Goal: Information Seeking & Learning: Check status

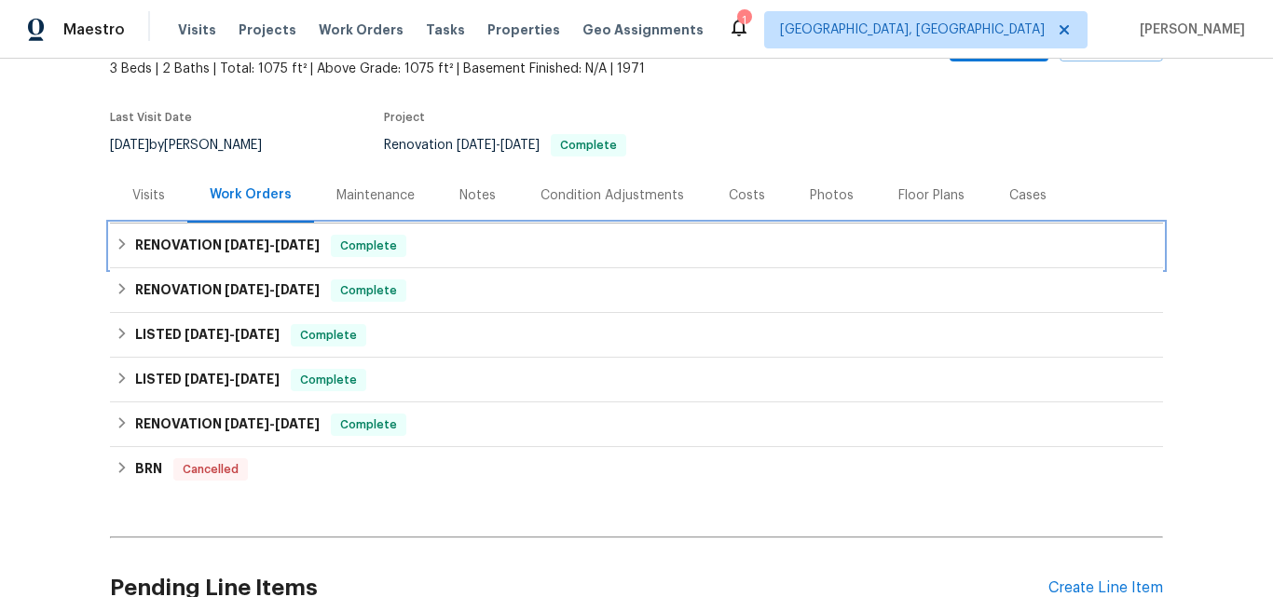
click at [193, 244] on h6 "RENOVATION 8/5/25 - 8/15/25" at bounding box center [227, 246] width 184 height 22
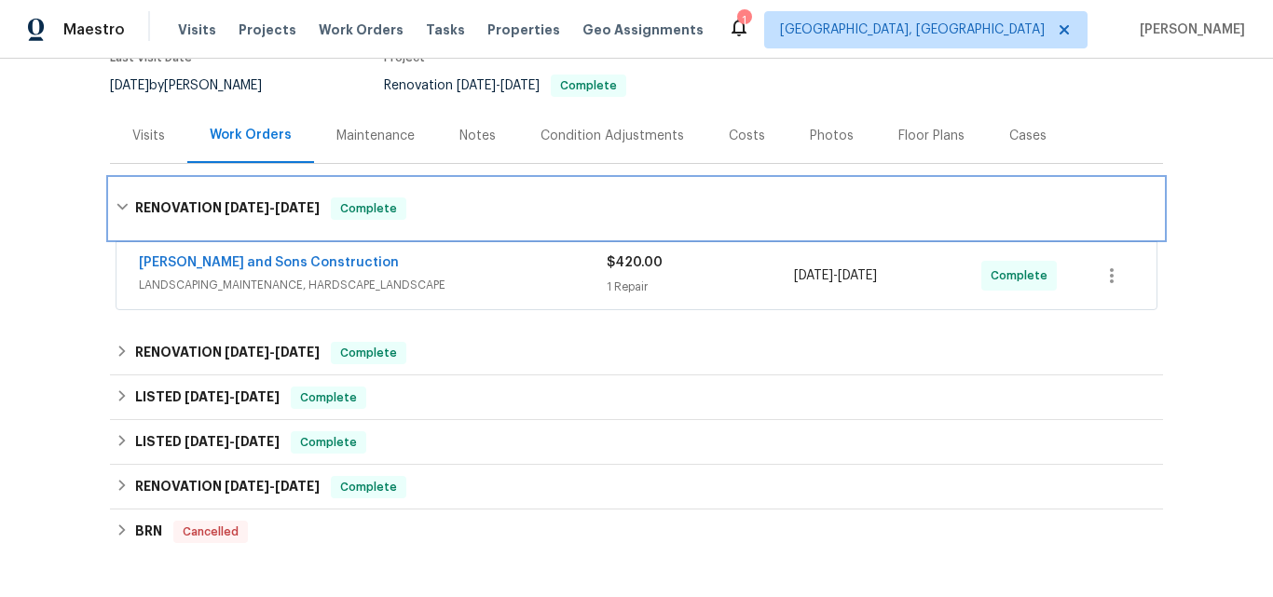
scroll to position [208, 0]
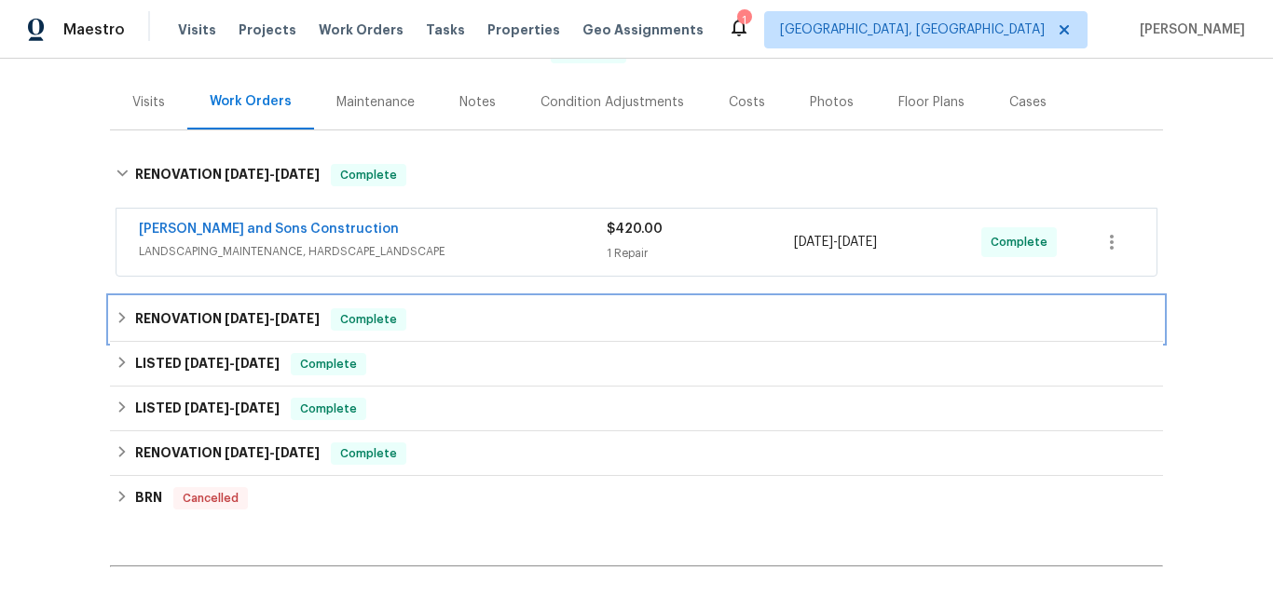
click at [187, 317] on h6 "RENOVATION 8/5/25 - 8/31/25" at bounding box center [227, 319] width 184 height 22
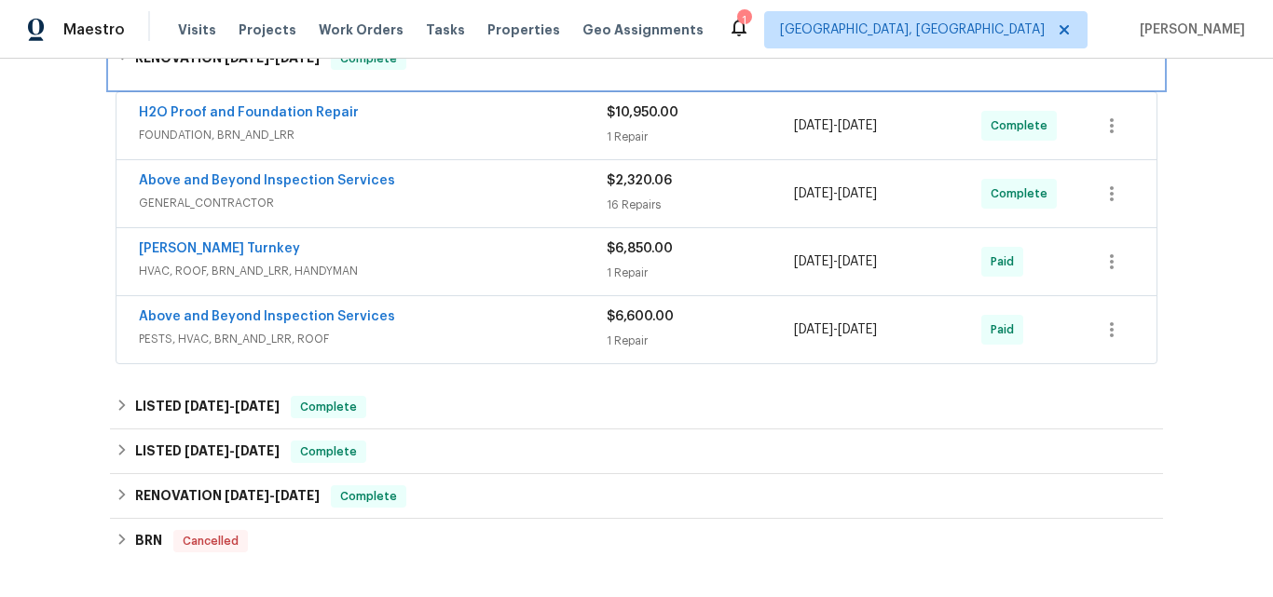
scroll to position [487, 0]
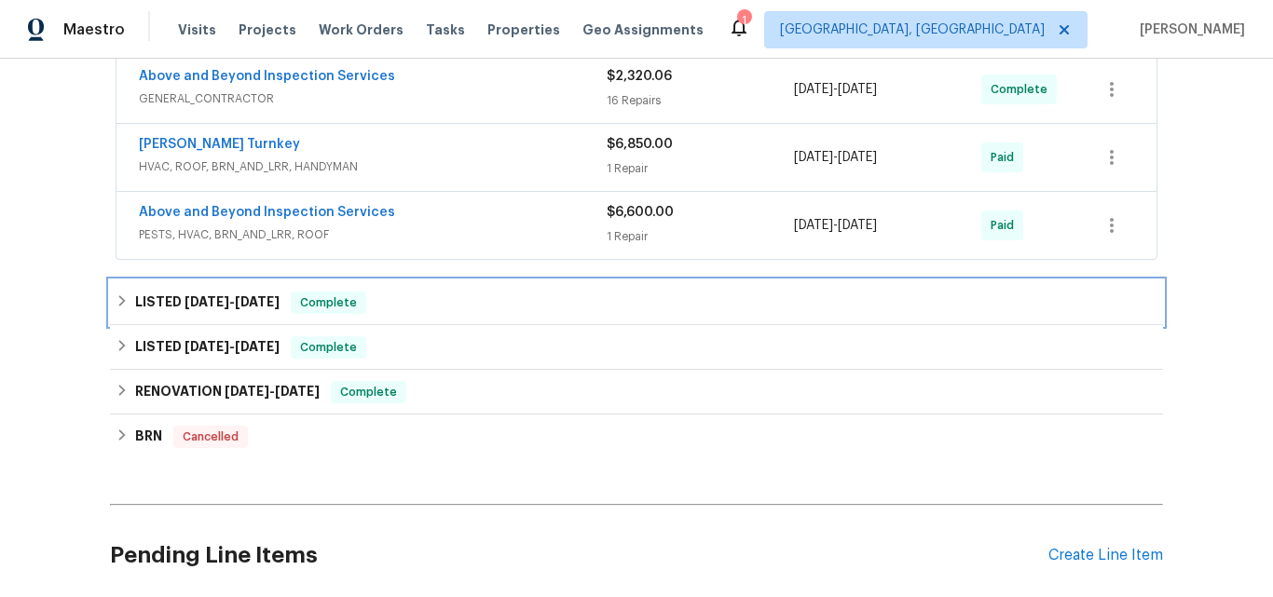
click at [196, 283] on div "LISTED [DATE] - [DATE] Complete" at bounding box center [636, 302] width 1053 height 45
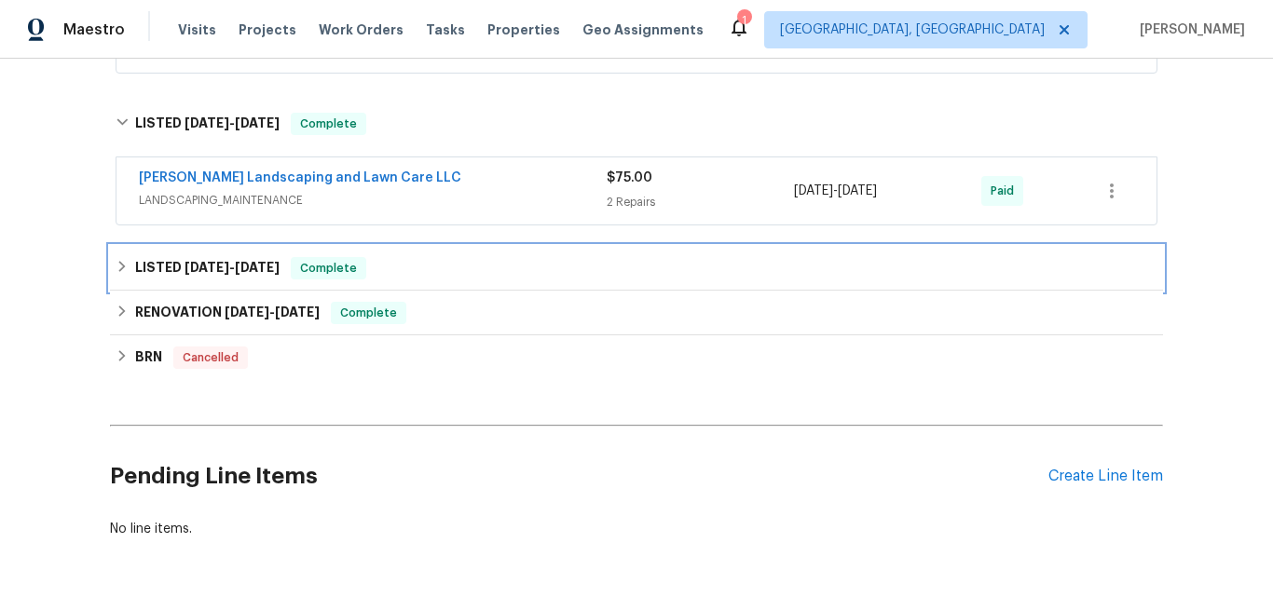
click at [194, 276] on h6 "LISTED 3/25/25 - 3/26/25" at bounding box center [207, 268] width 144 height 22
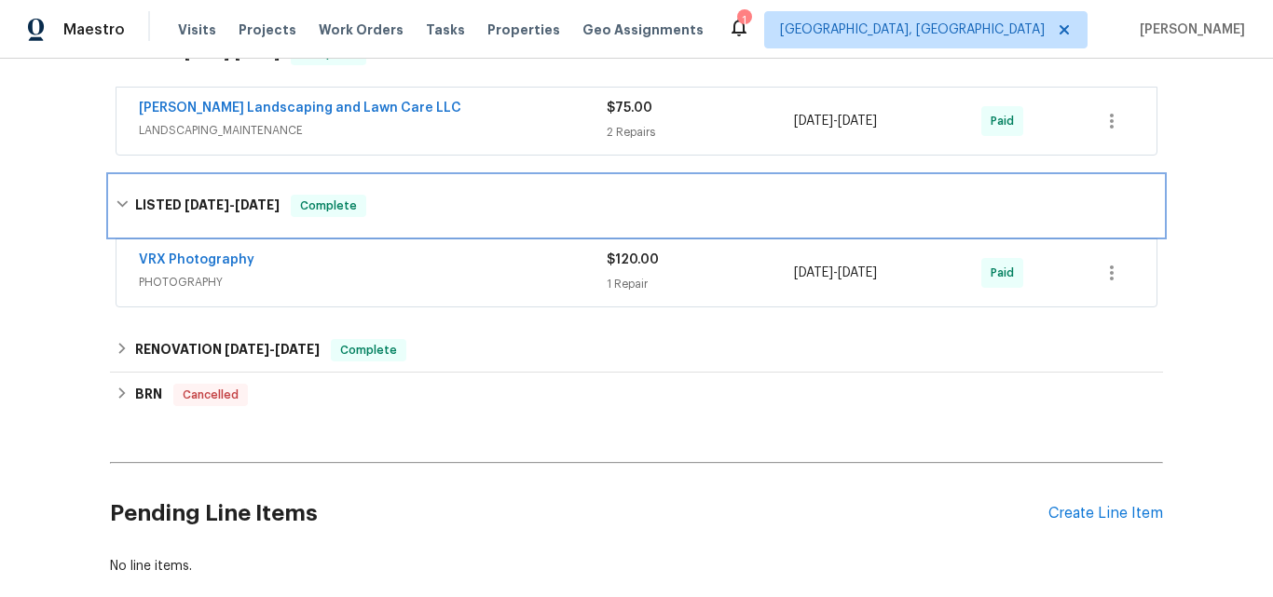
scroll to position [953, 0]
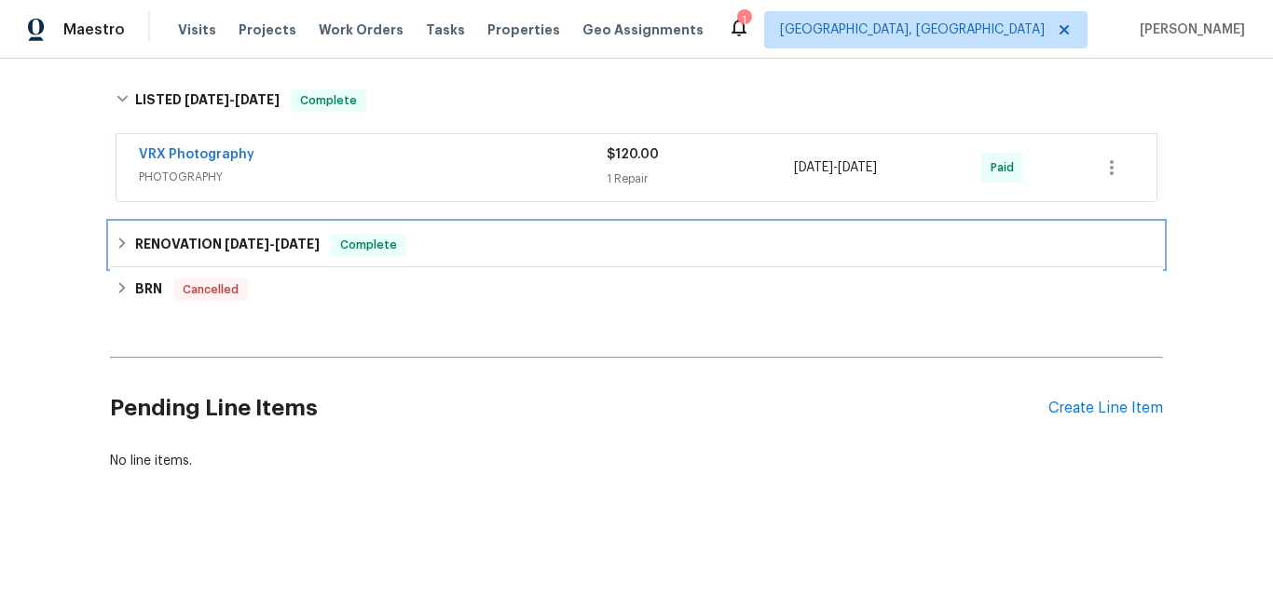
click at [175, 234] on h6 "RENOVATION 3/4/25 - 3/26/25" at bounding box center [227, 245] width 184 height 22
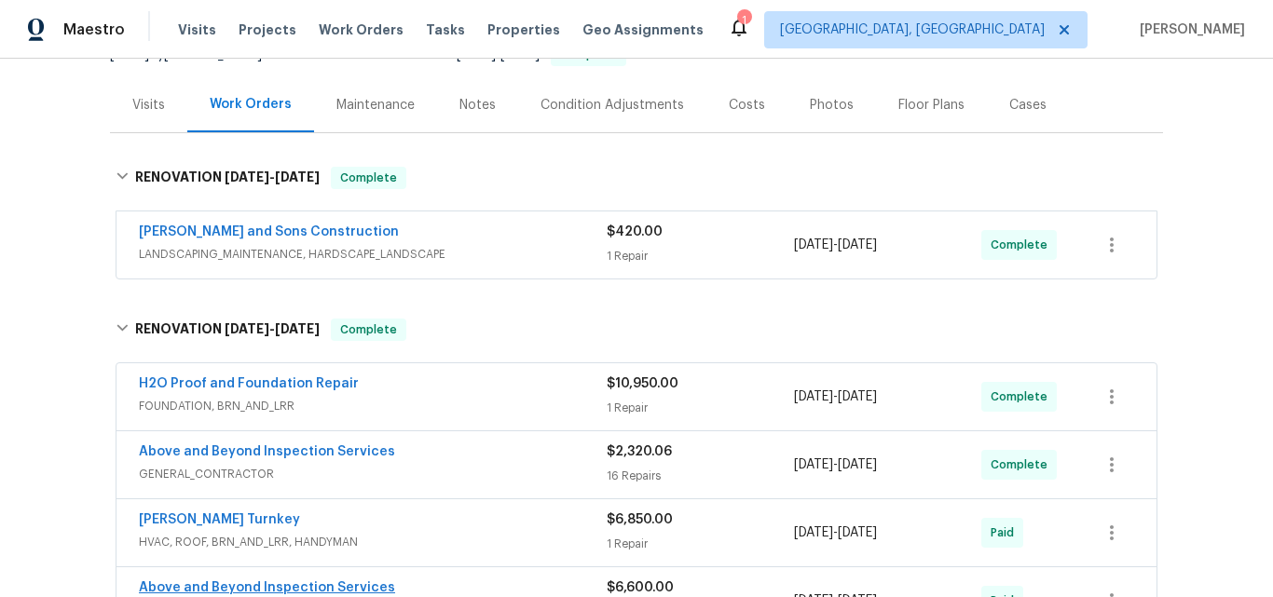
scroll to position [115, 0]
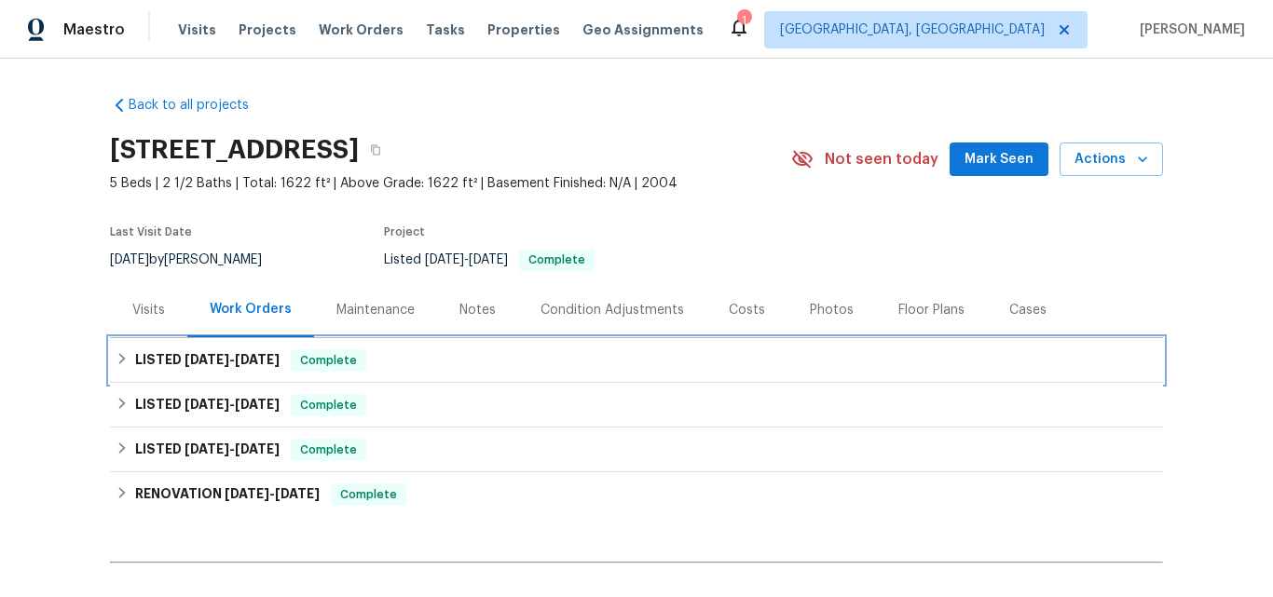
click at [156, 352] on h6 "LISTED [DATE] - [DATE]" at bounding box center [207, 360] width 144 height 22
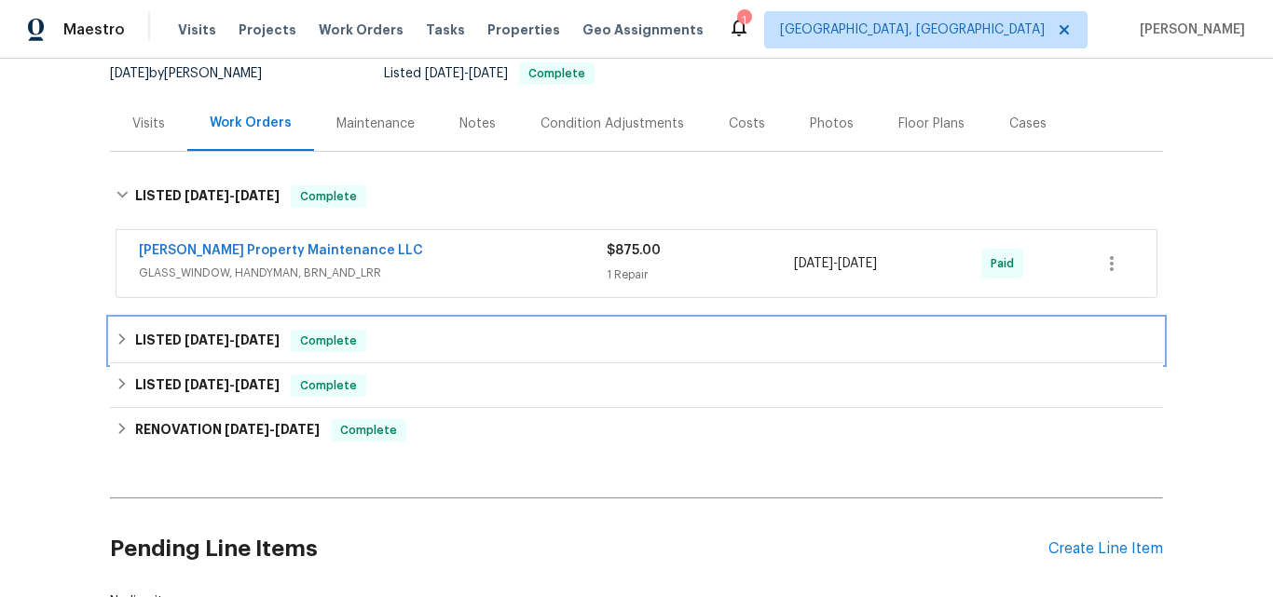
click at [198, 339] on span "4/2/25" at bounding box center [206, 340] width 45 height 13
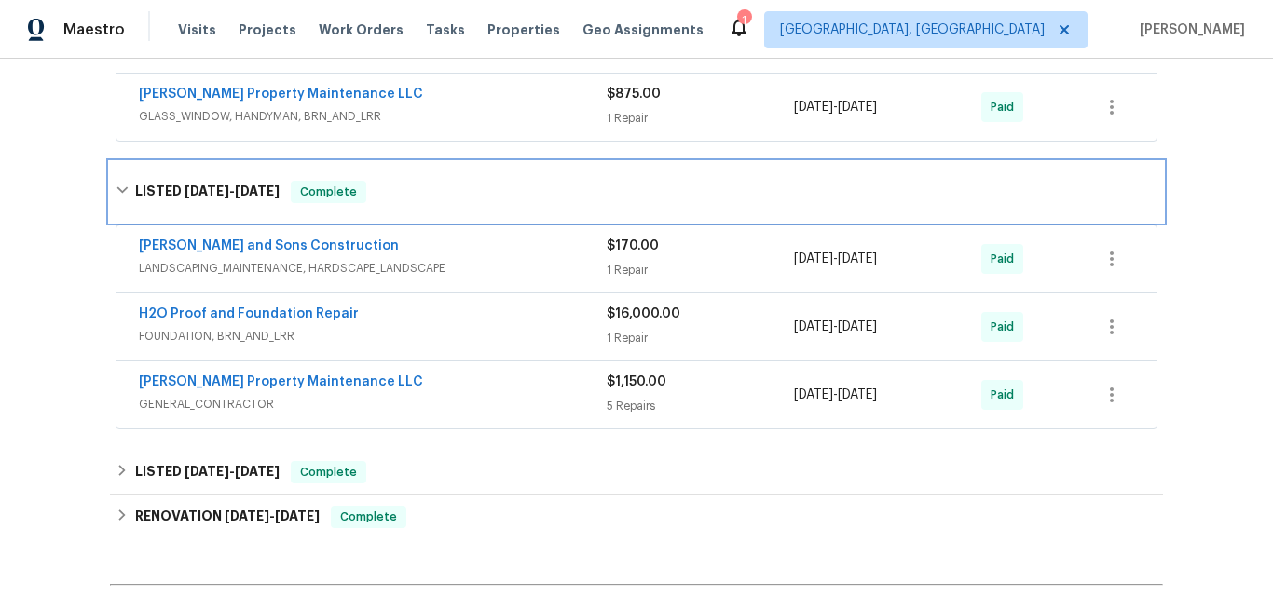
scroll to position [373, 0]
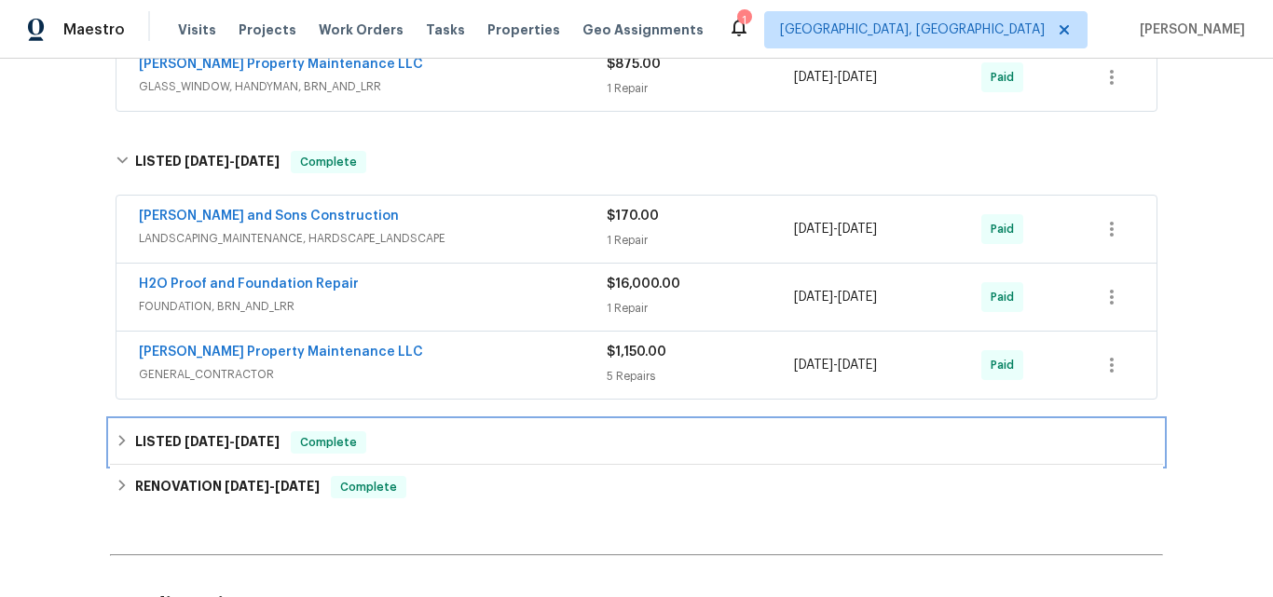
click at [195, 443] on span "3/7/25" at bounding box center [206, 441] width 45 height 13
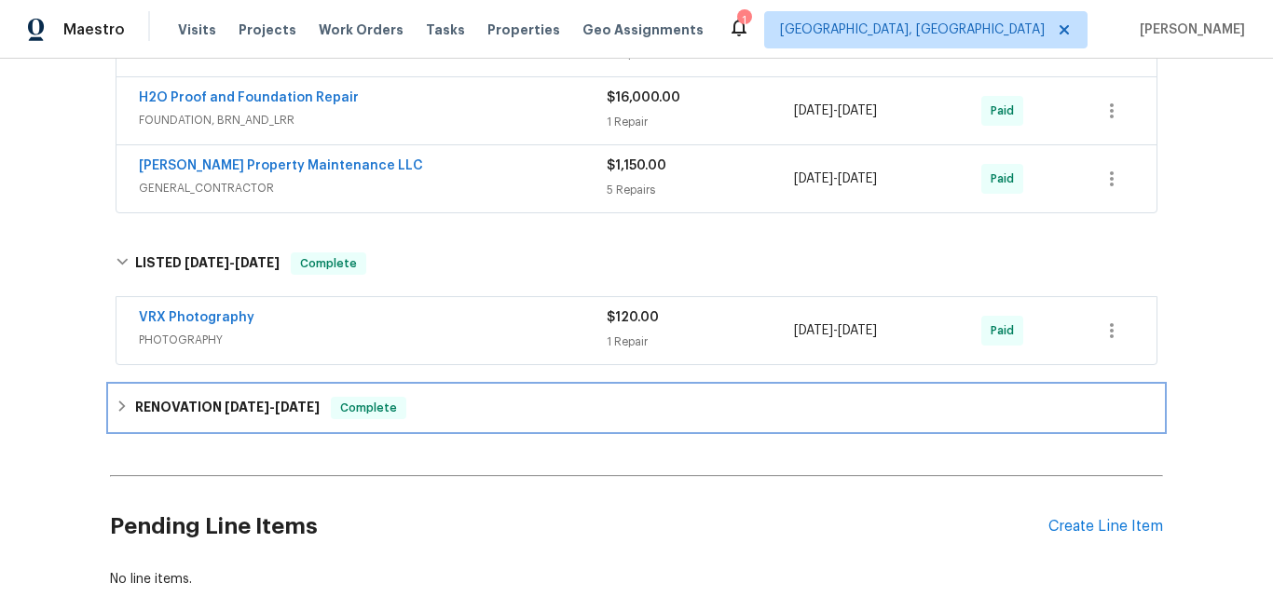
click at [192, 409] on h6 "RENOVATION 1/3/25 - 1/16/25" at bounding box center [227, 408] width 184 height 22
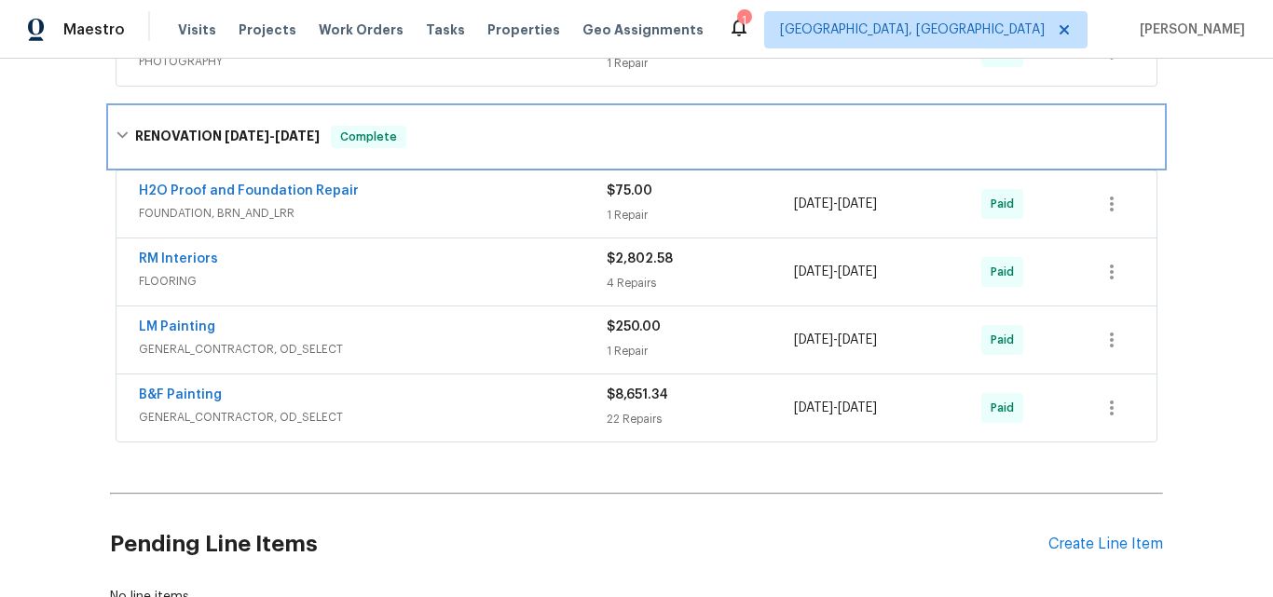
scroll to position [839, 0]
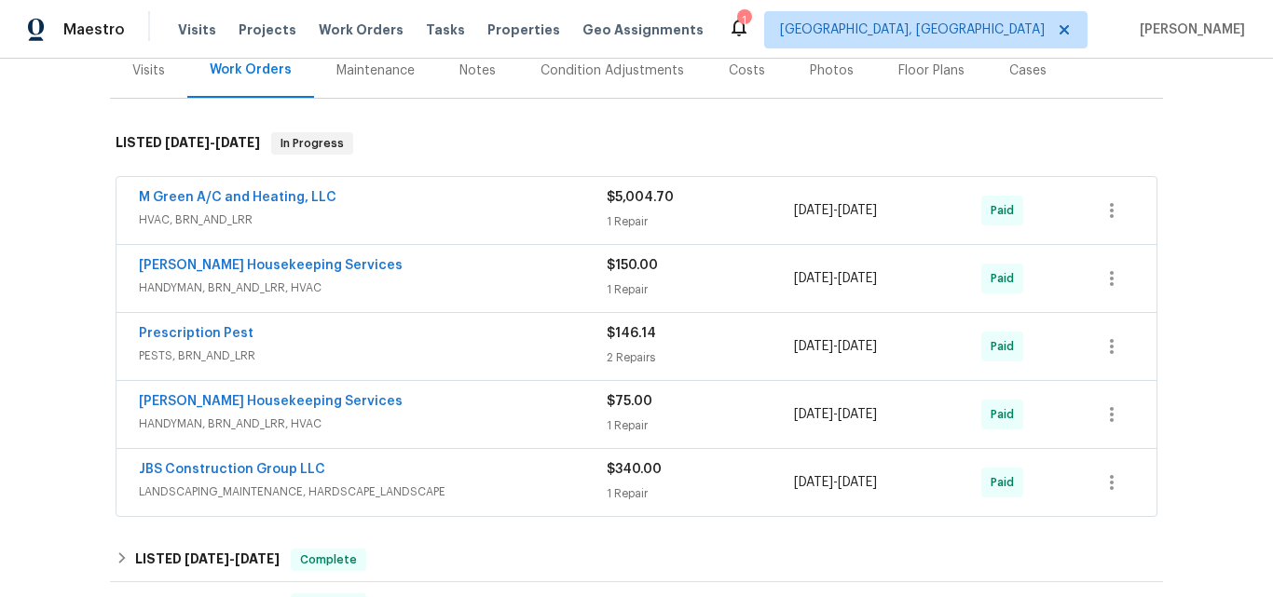
scroll to position [280, 0]
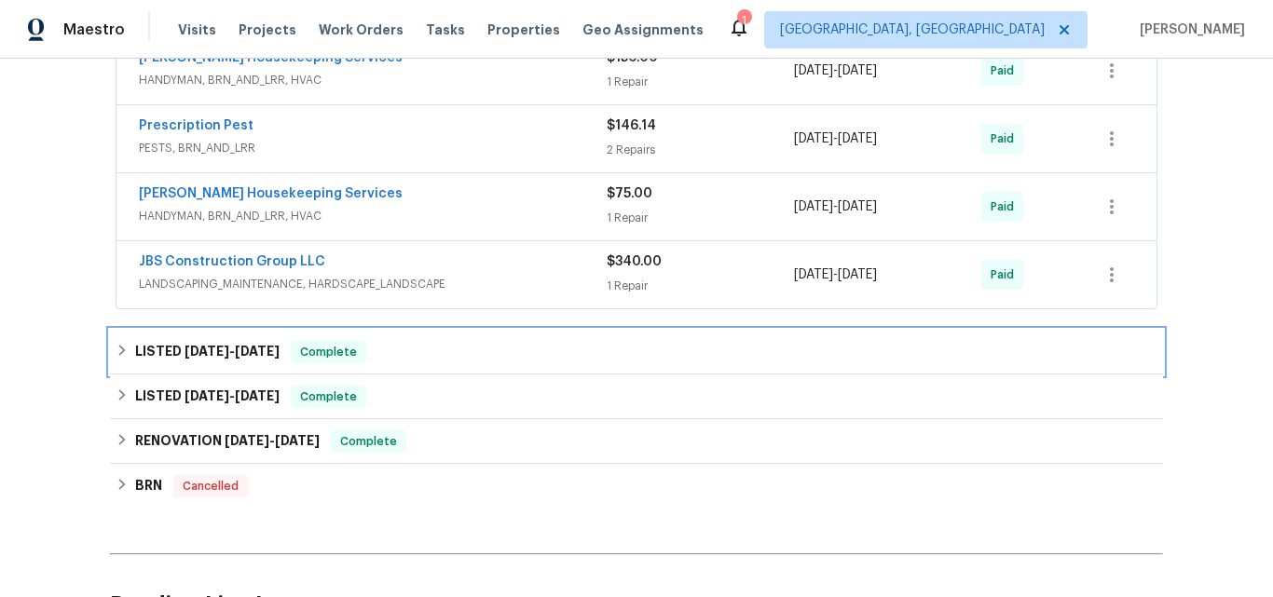
click at [215, 345] on span "3/27/25" at bounding box center [206, 351] width 45 height 13
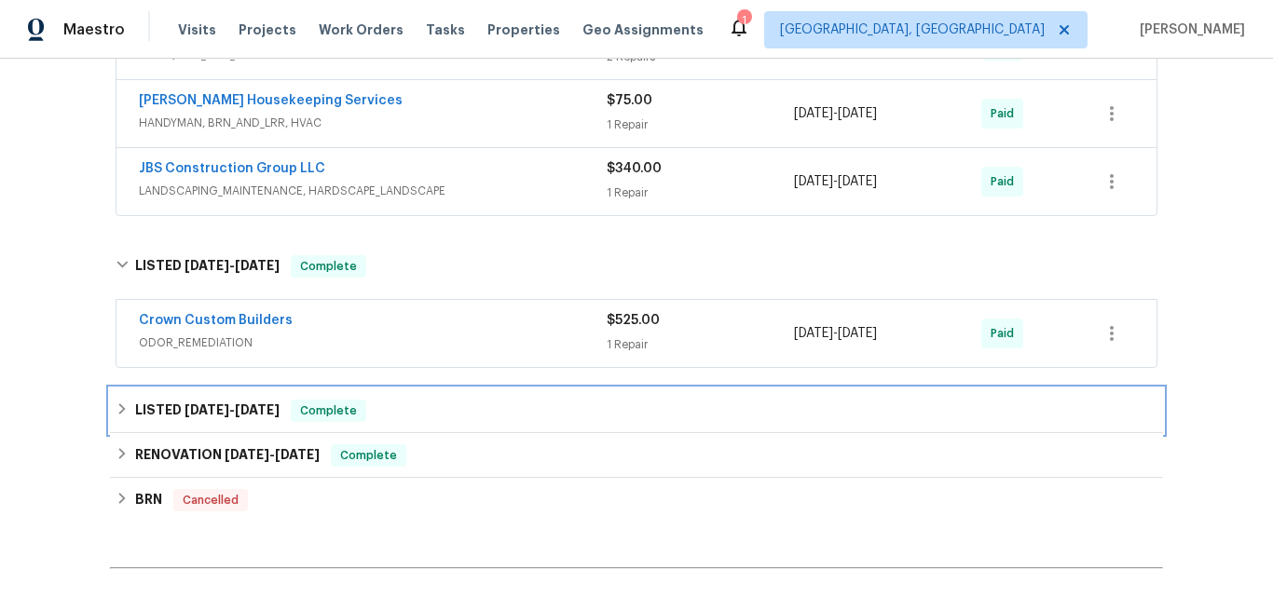
click at [198, 400] on h6 "LISTED 2/19/25 - 2/20/25" at bounding box center [207, 411] width 144 height 22
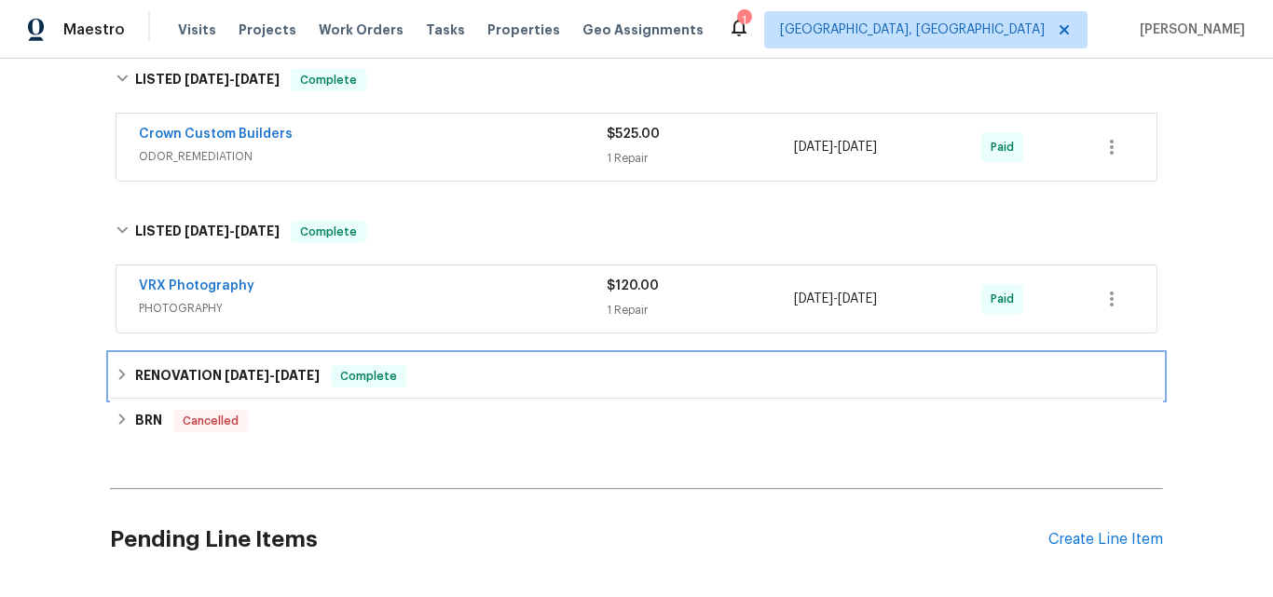
click at [198, 365] on h6 "RENOVATION 2/3/25 - 2/11/25" at bounding box center [227, 376] width 184 height 22
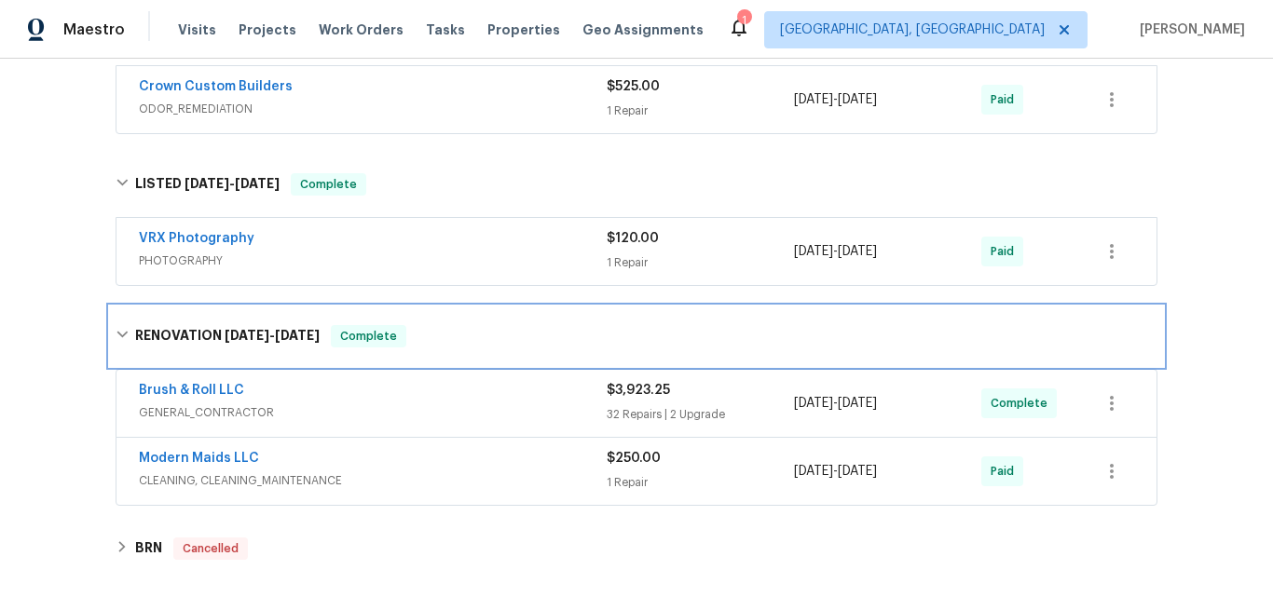
scroll to position [839, 0]
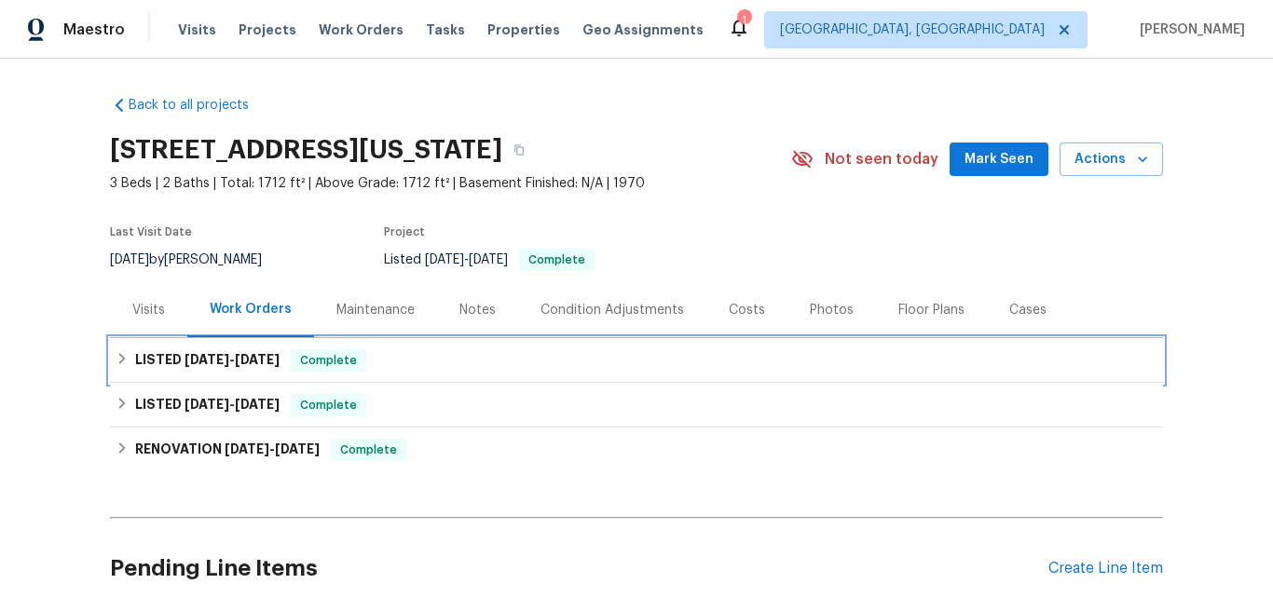
click at [187, 364] on span "7/22/25" at bounding box center [206, 359] width 45 height 13
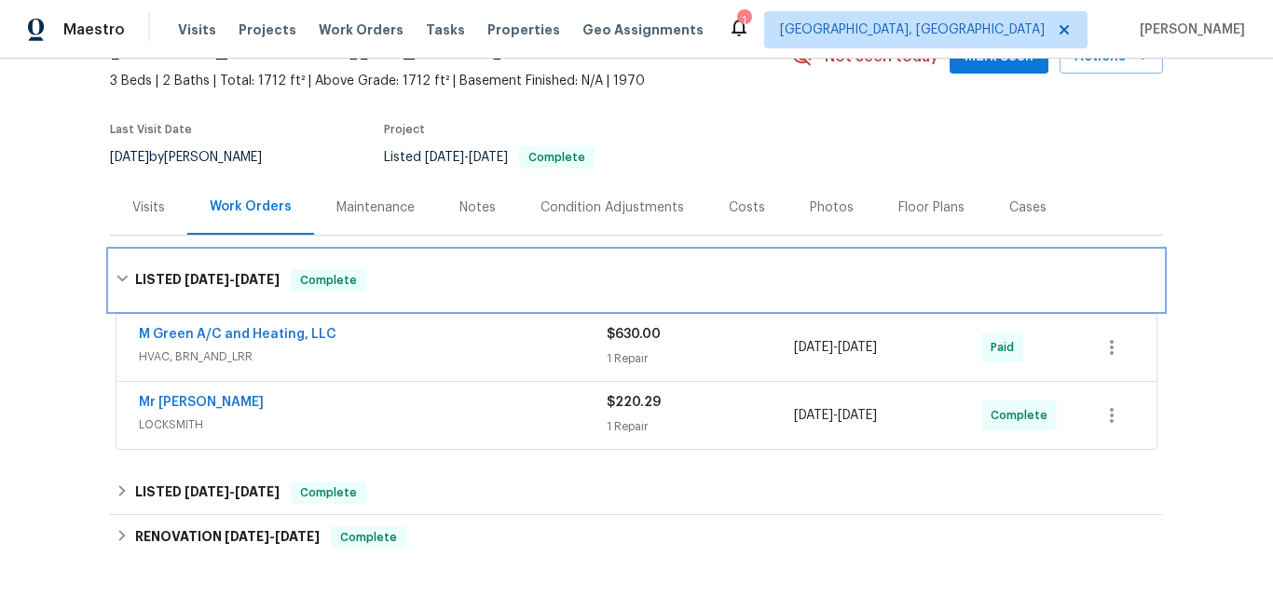
scroll to position [186, 0]
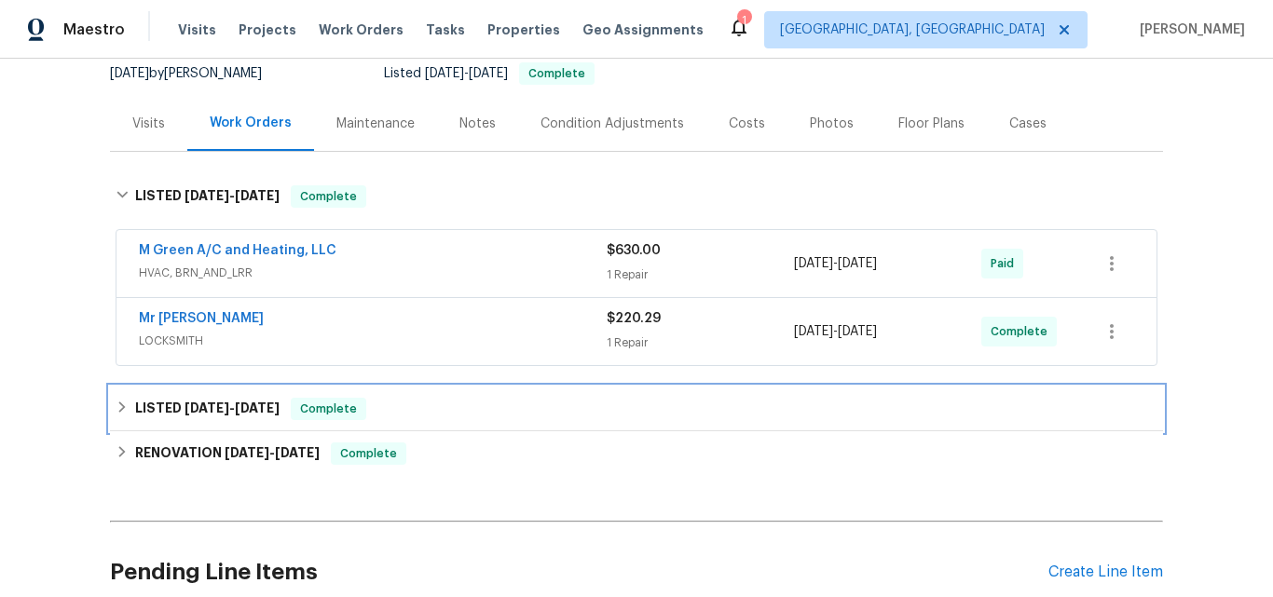
click at [174, 400] on h6 "LISTED 7/19/25 - 7/21/25" at bounding box center [207, 409] width 144 height 22
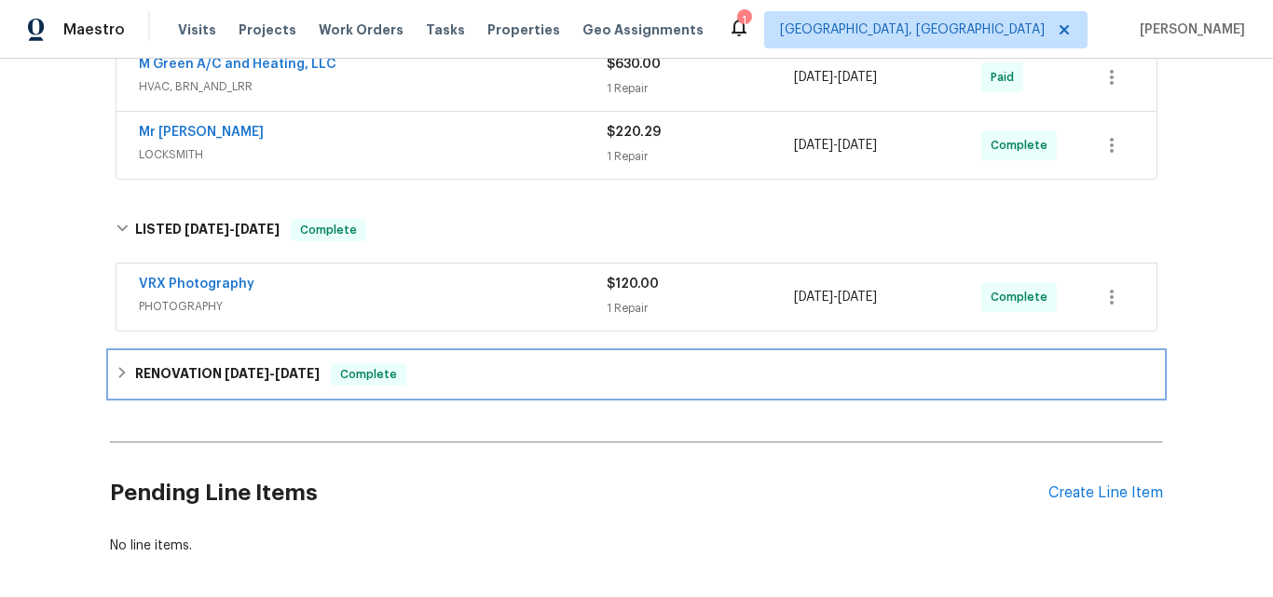
click at [161, 356] on div "RENOVATION 6/17/25 - 7/17/25 Complete" at bounding box center [636, 374] width 1053 height 45
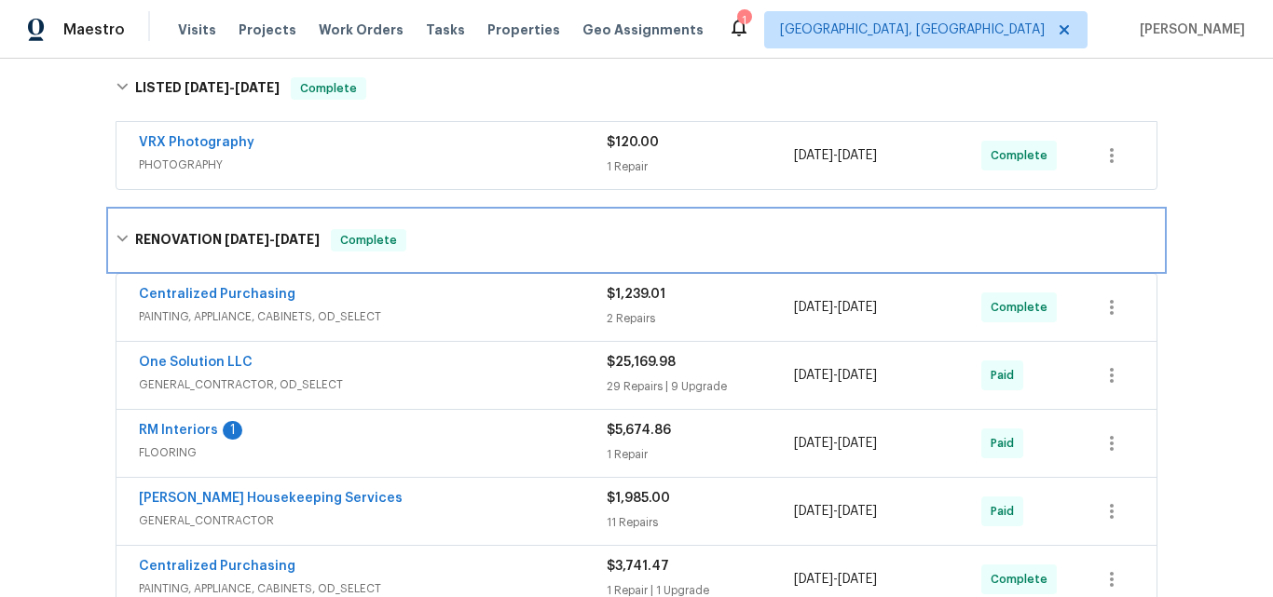
scroll to position [466, 0]
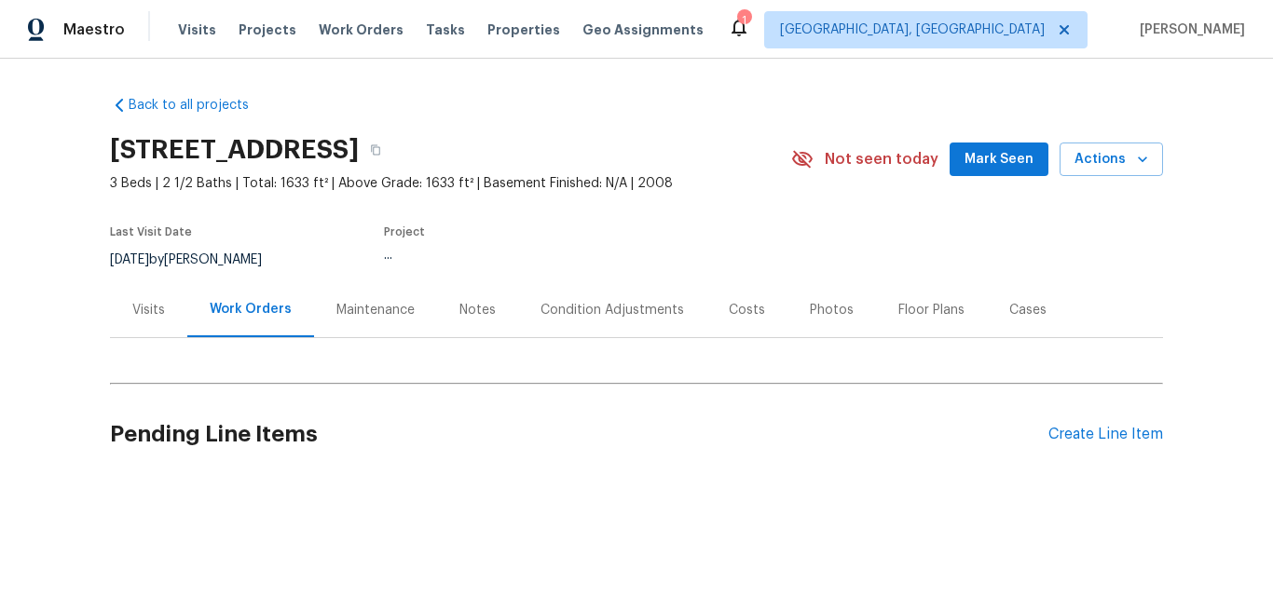
scroll to position [21, 0]
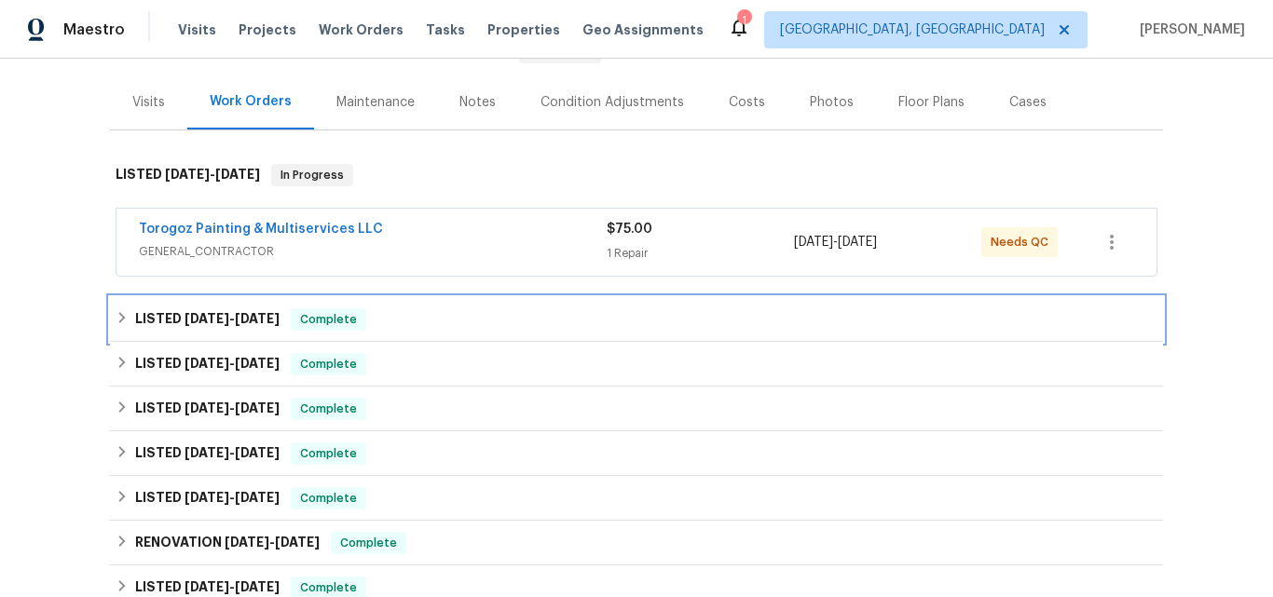
click at [190, 313] on span "[DATE]" at bounding box center [206, 318] width 45 height 13
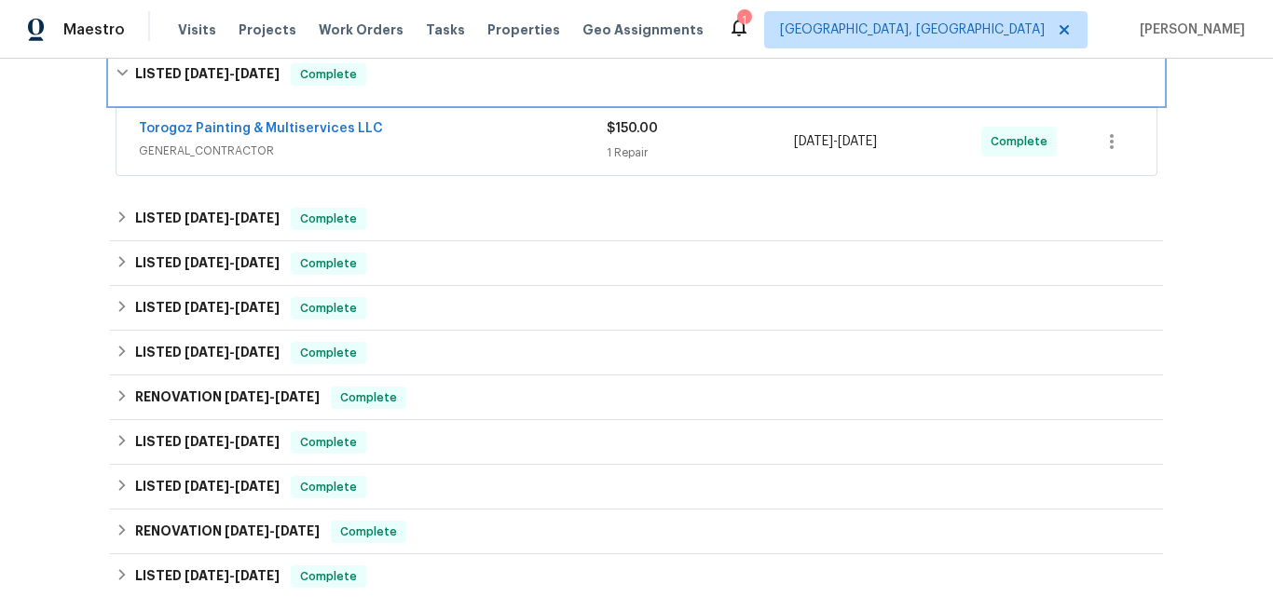
scroll to position [487, 0]
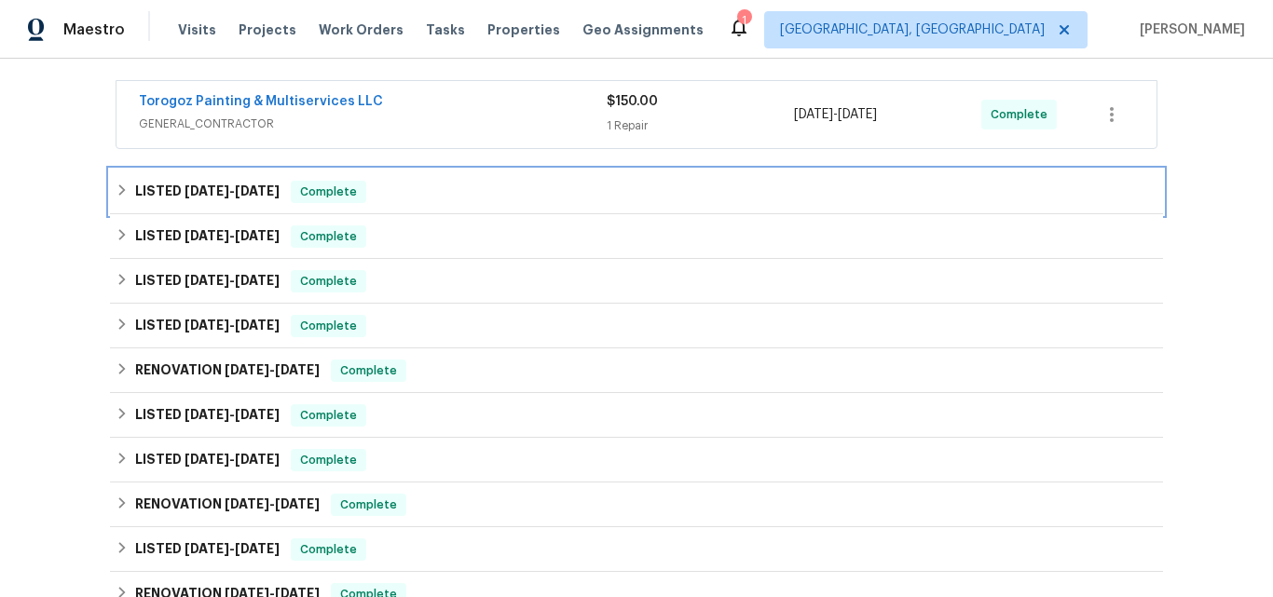
click at [164, 191] on h6 "LISTED 7/28/25 - 8/1/25" at bounding box center [207, 192] width 144 height 22
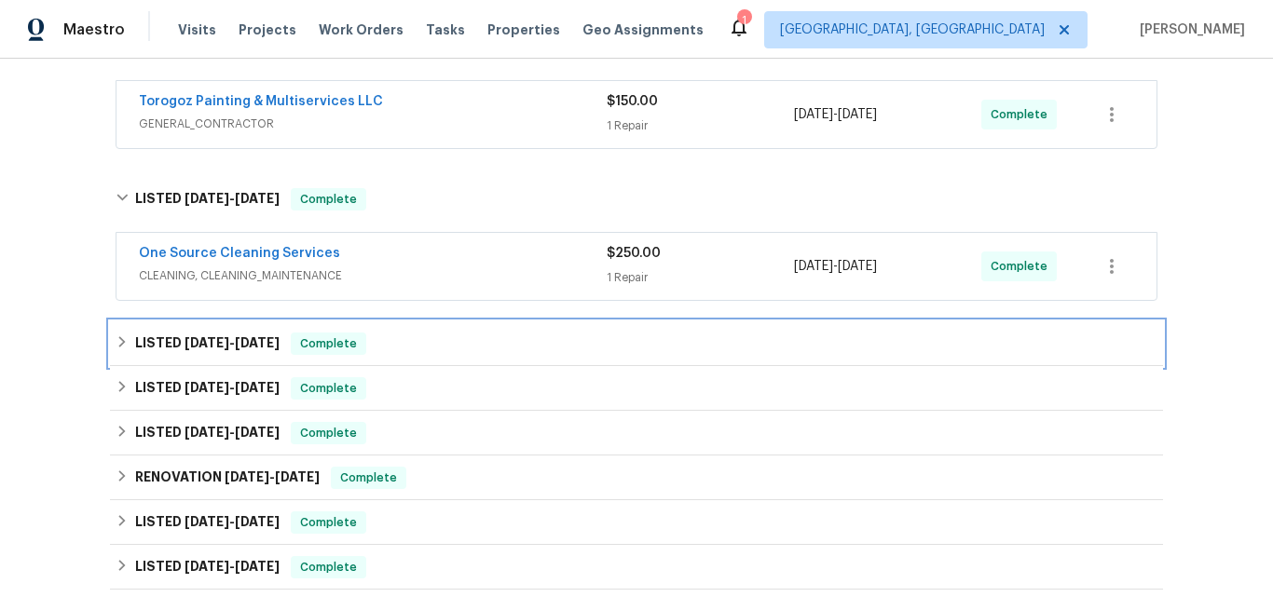
drag, startPoint x: 181, startPoint y: 346, endPoint x: 240, endPoint y: 316, distance: 66.7
click at [184, 346] on span "7/28/25" at bounding box center [206, 342] width 45 height 13
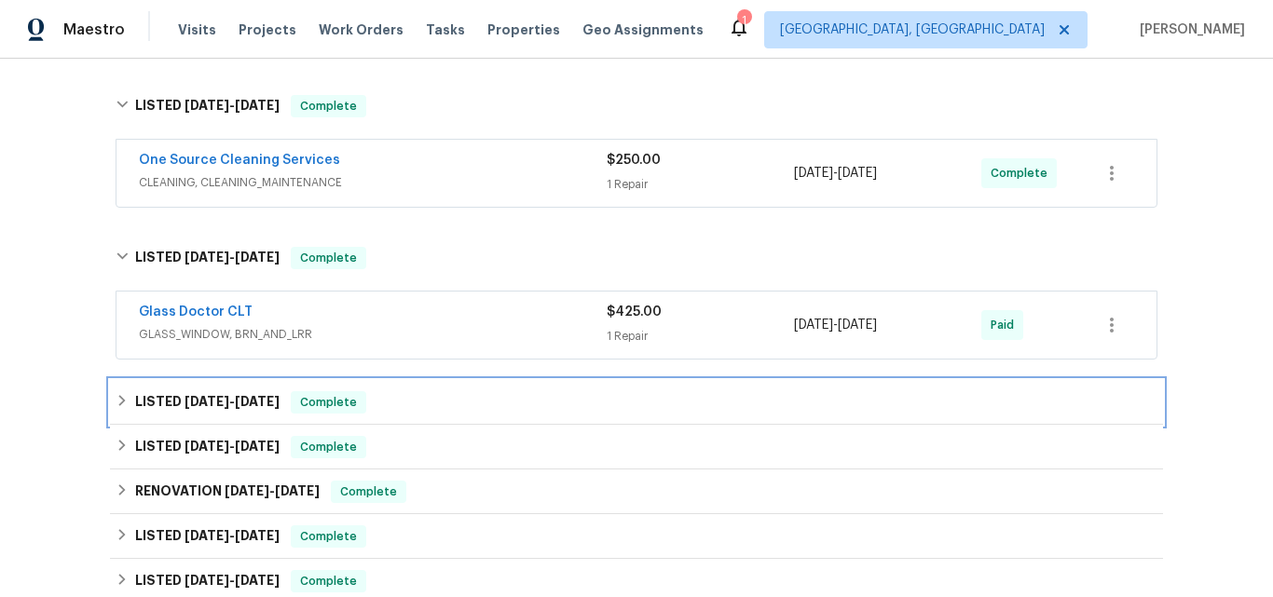
drag, startPoint x: 164, startPoint y: 411, endPoint x: 256, endPoint y: 359, distance: 106.0
click at [163, 411] on h6 "LISTED 7/28/25 - 8/11/25" at bounding box center [207, 402] width 144 height 22
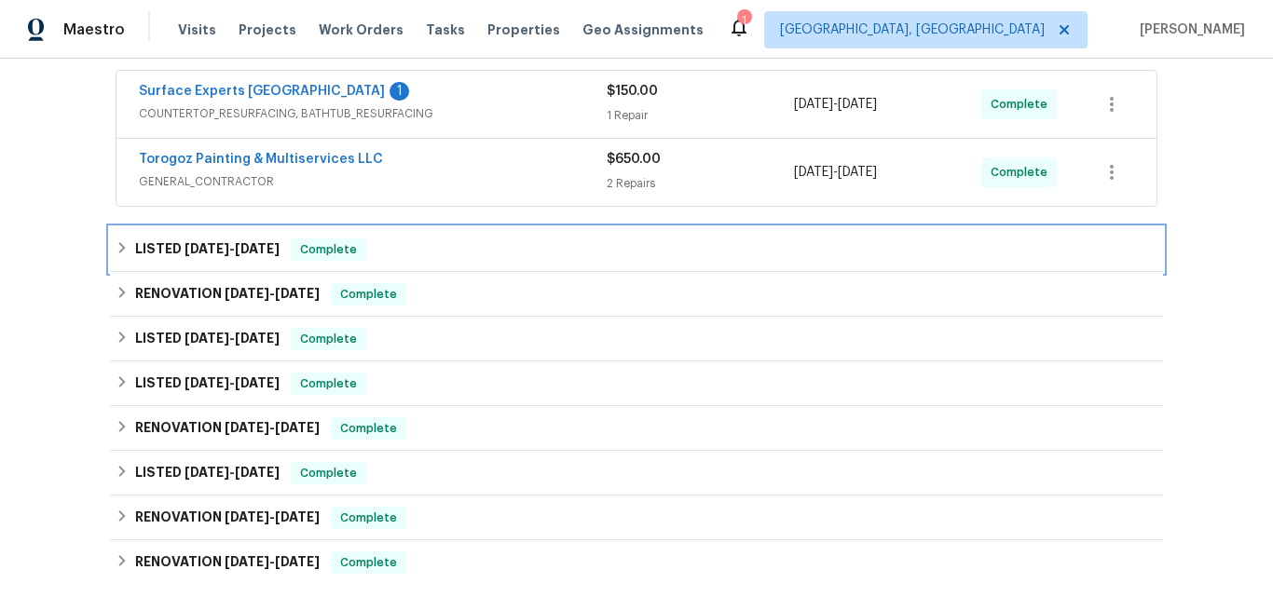
click at [201, 246] on span "7/28/25" at bounding box center [206, 248] width 45 height 13
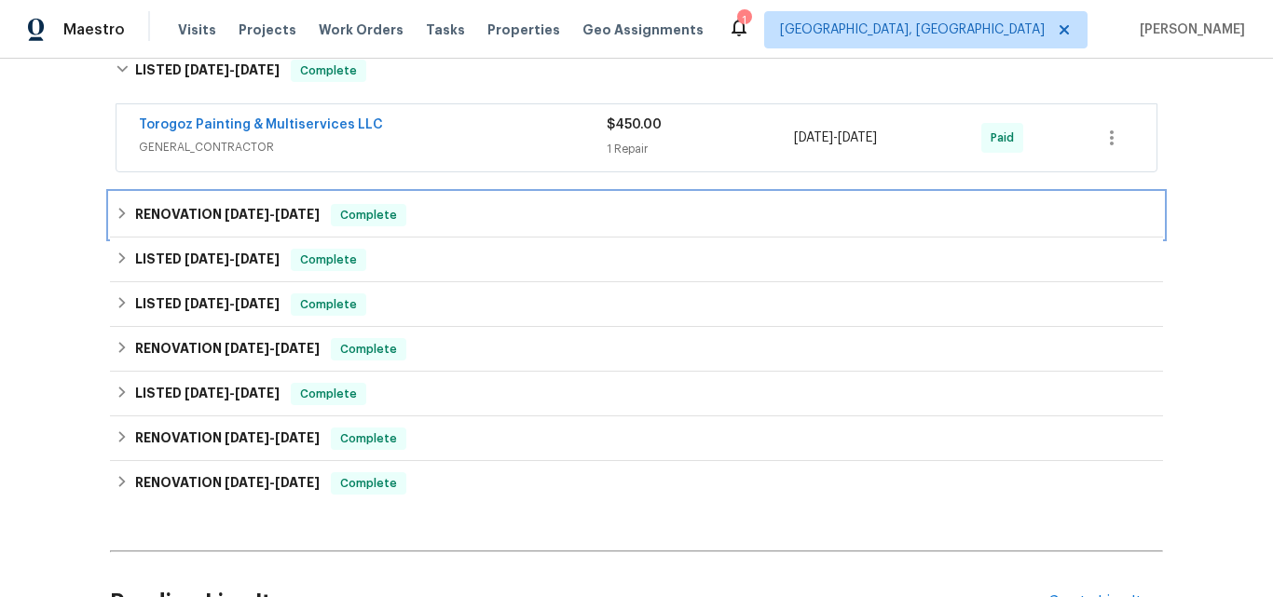
click at [180, 218] on h6 "RENOVATION 6/23/25 - 6/27/25" at bounding box center [227, 215] width 184 height 22
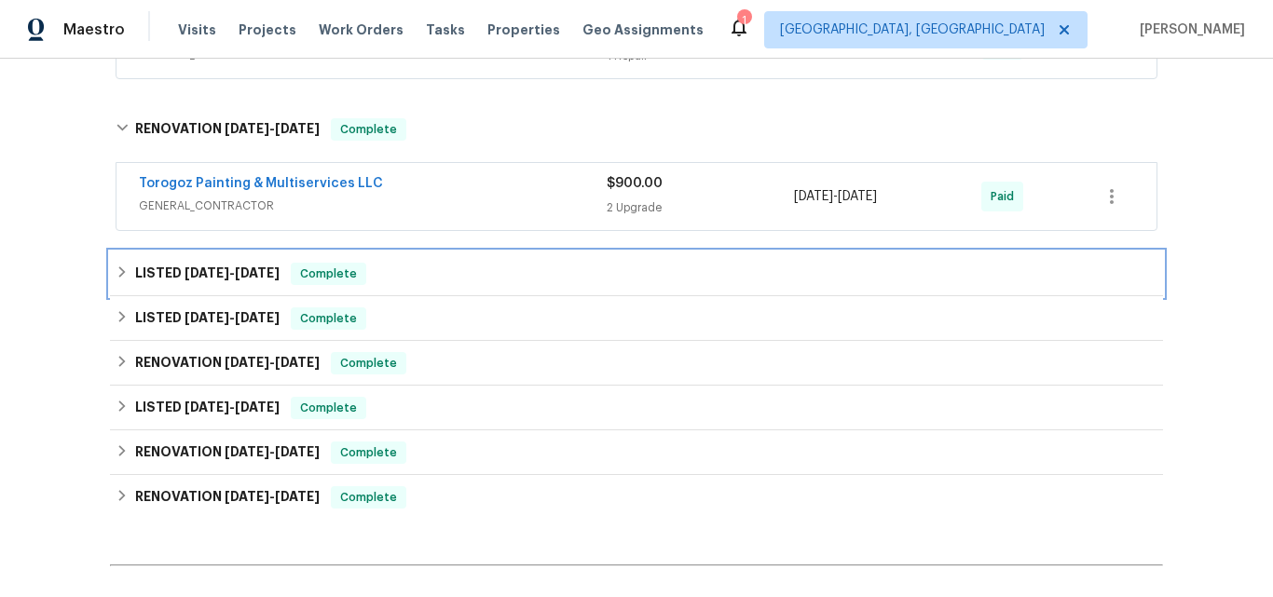
click at [188, 273] on span "5/13/25" at bounding box center [206, 272] width 45 height 13
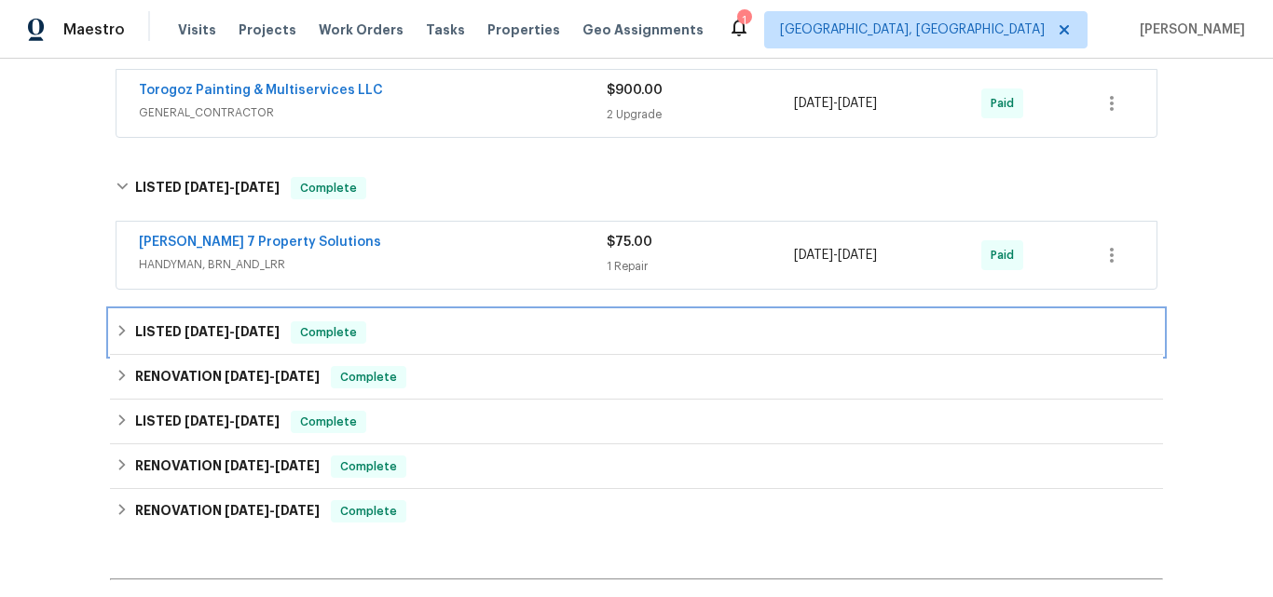
click at [179, 345] on div "LISTED 4/11/25 - 4/14/25 Complete" at bounding box center [636, 332] width 1053 height 45
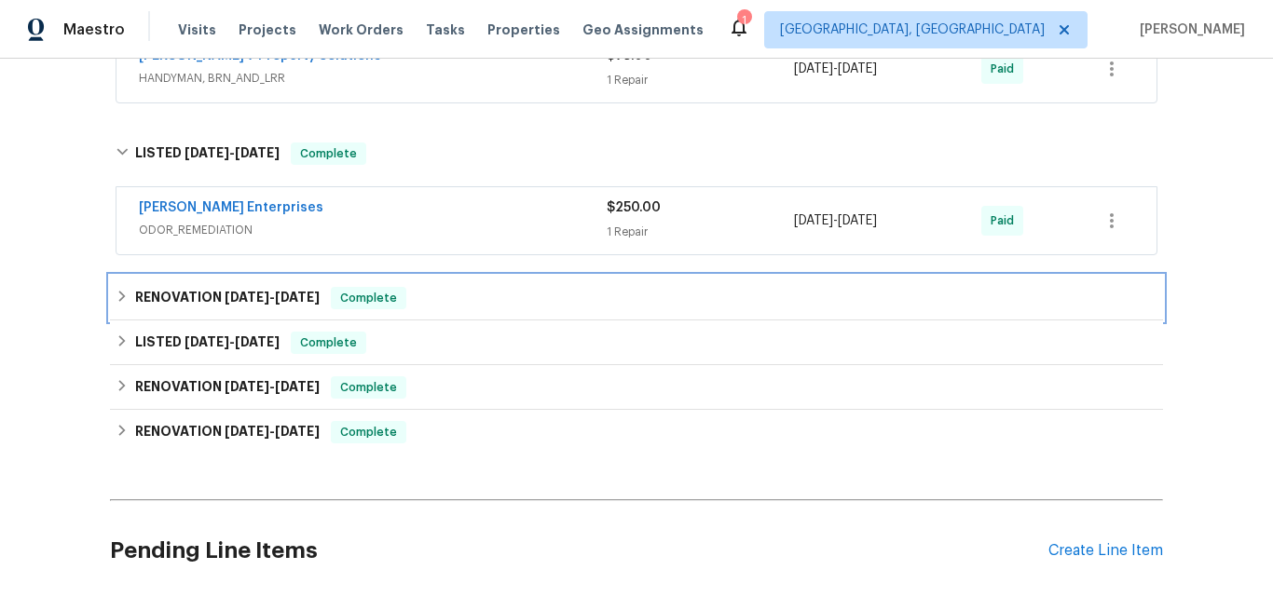
click at [171, 293] on h6 "RENOVATION 3/5/25 - 3/7/25" at bounding box center [227, 298] width 184 height 22
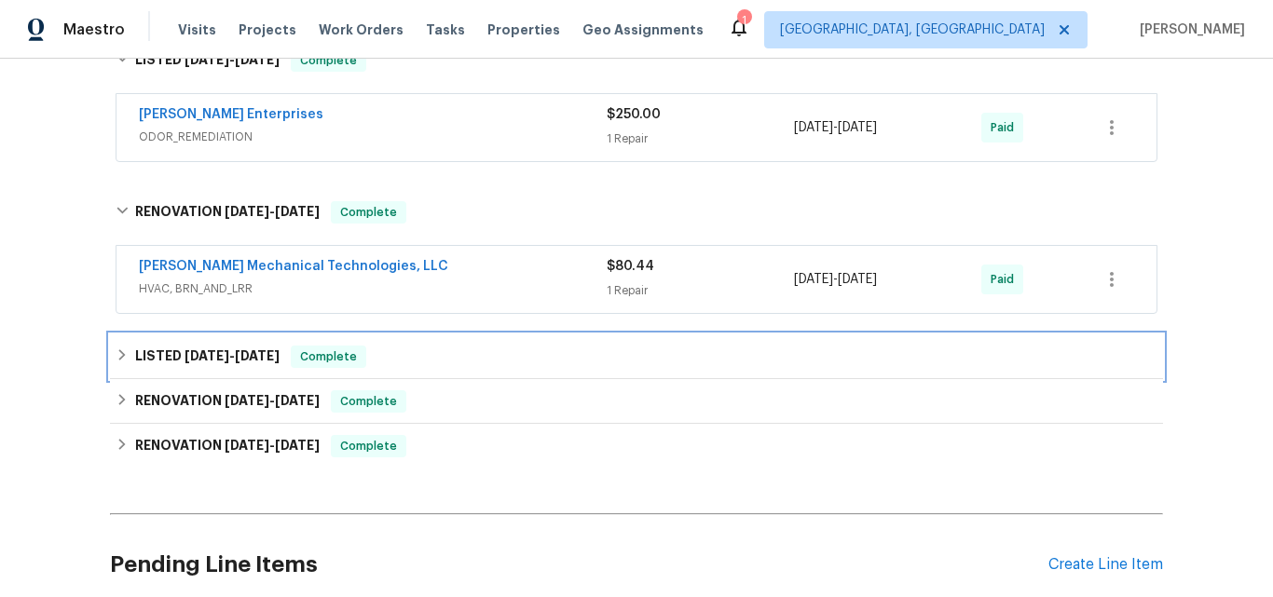
click at [174, 352] on h6 "LISTED 2/12/25 - 2/13/25" at bounding box center [207, 357] width 144 height 22
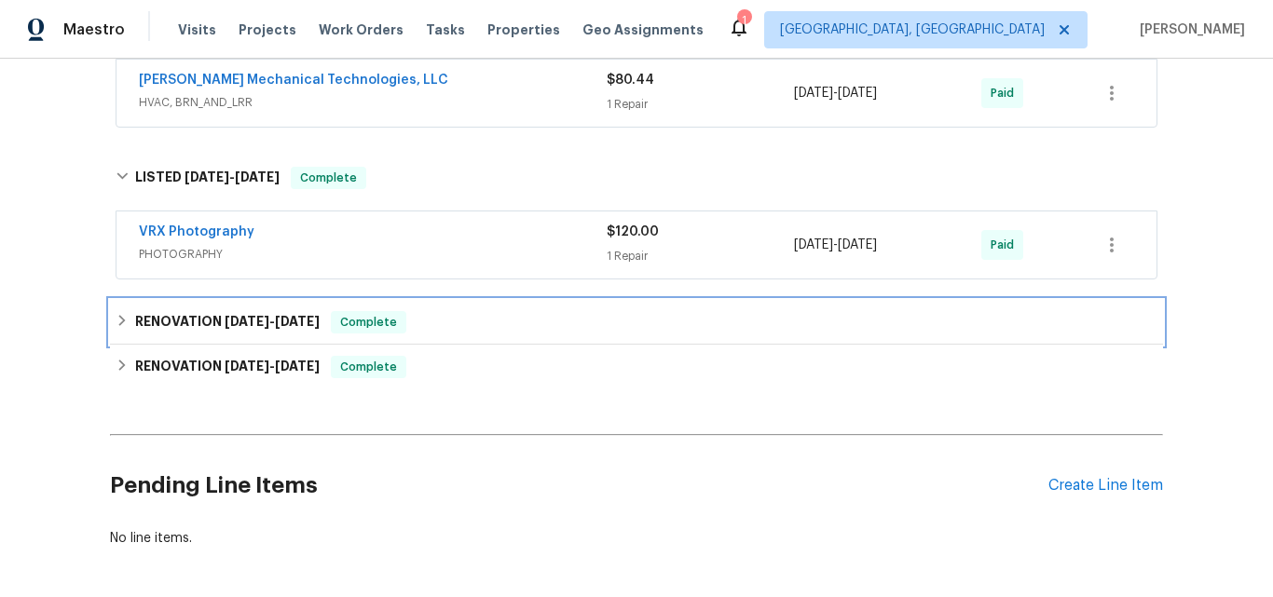
click at [178, 330] on h6 "RENOVATION 1/24/25 - 1/26/25" at bounding box center [227, 322] width 184 height 22
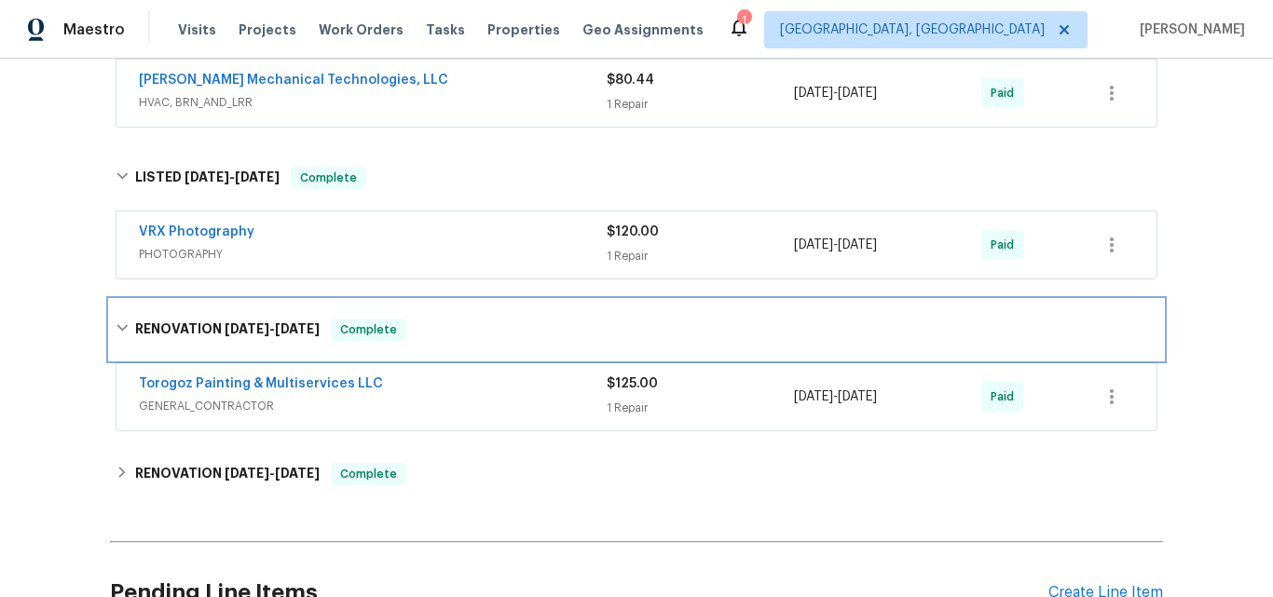
scroll to position [1885, 0]
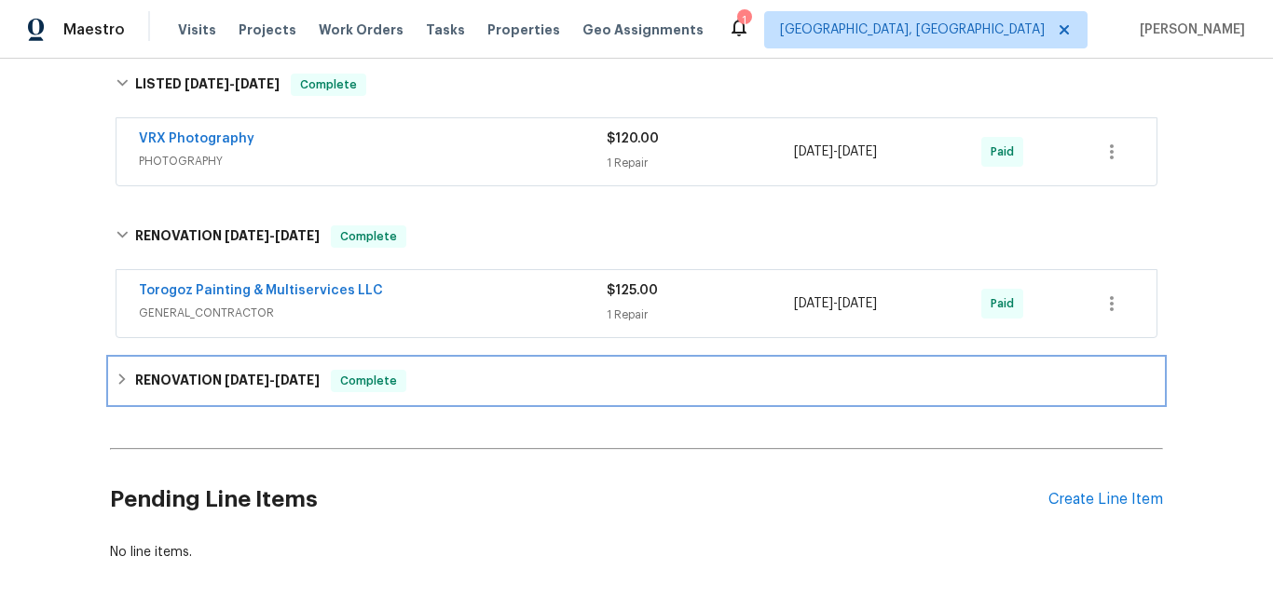
click at [178, 378] on h6 "RENOVATION 11/4/24 - 12/13/24" at bounding box center [227, 381] width 184 height 22
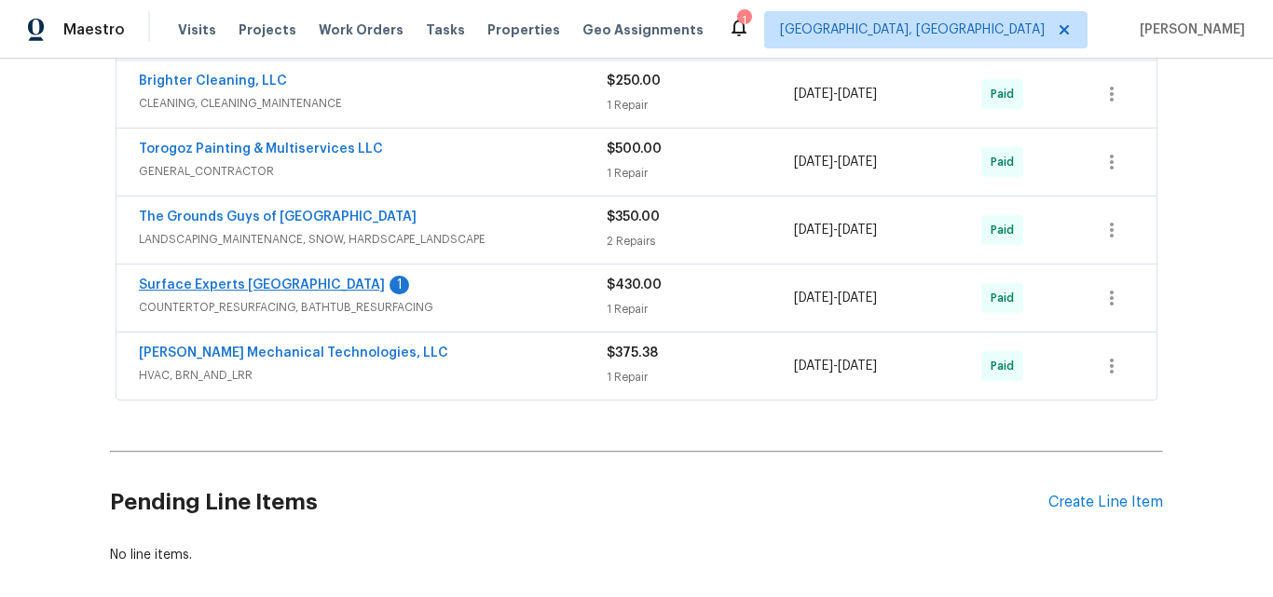
scroll to position [2630, 0]
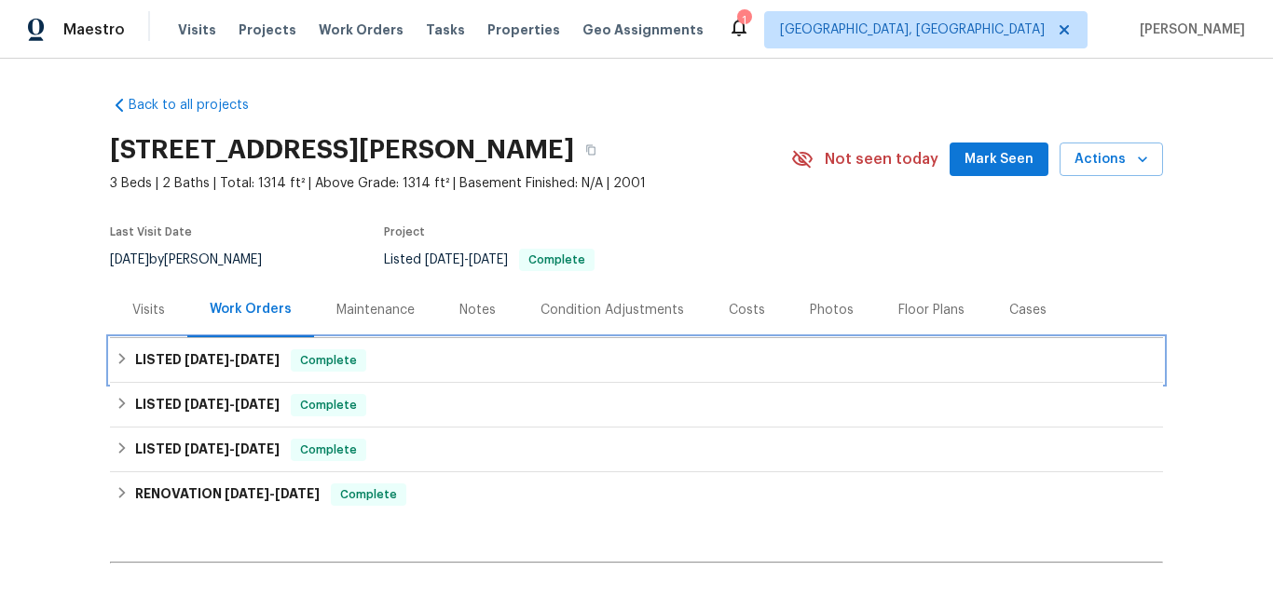
click at [187, 354] on span "[DATE]" at bounding box center [206, 359] width 45 height 13
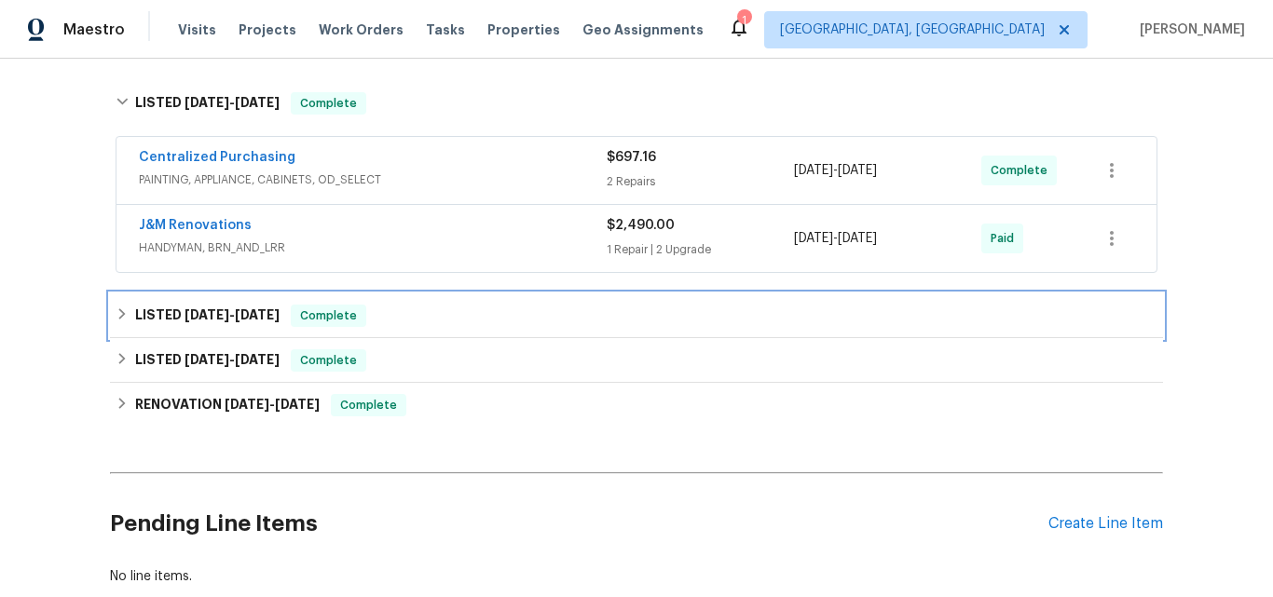
click at [187, 303] on div "LISTED 6/30/25 - 7/9/25 Complete" at bounding box center [636, 315] width 1053 height 45
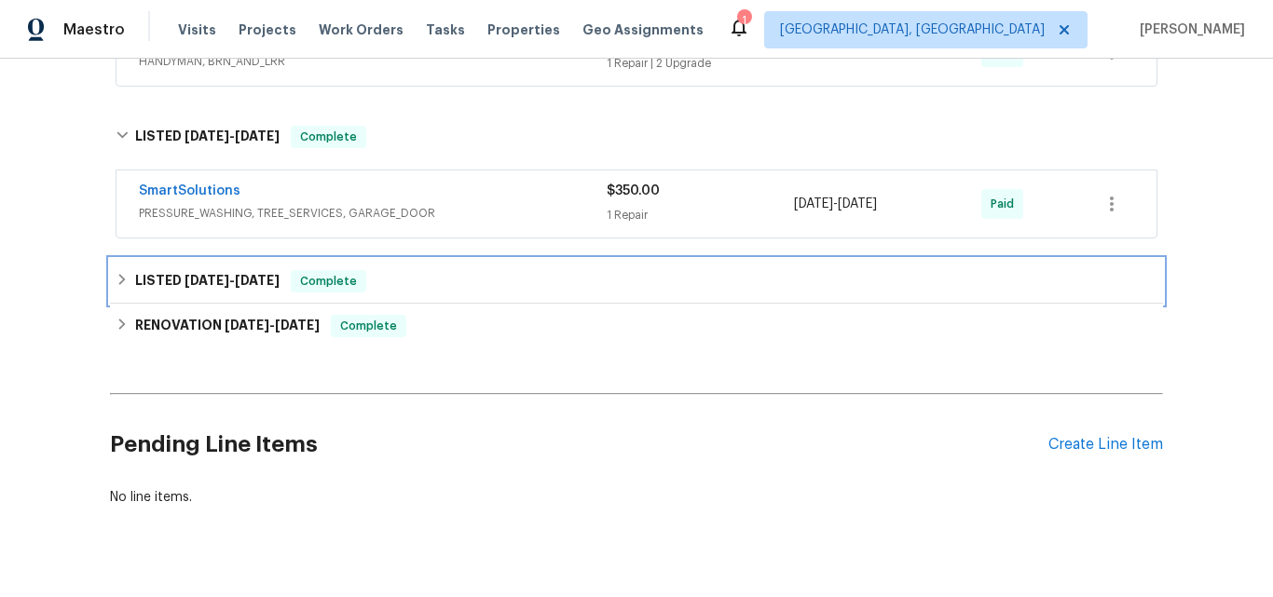
click at [197, 276] on span "2/7/25" at bounding box center [206, 280] width 45 height 13
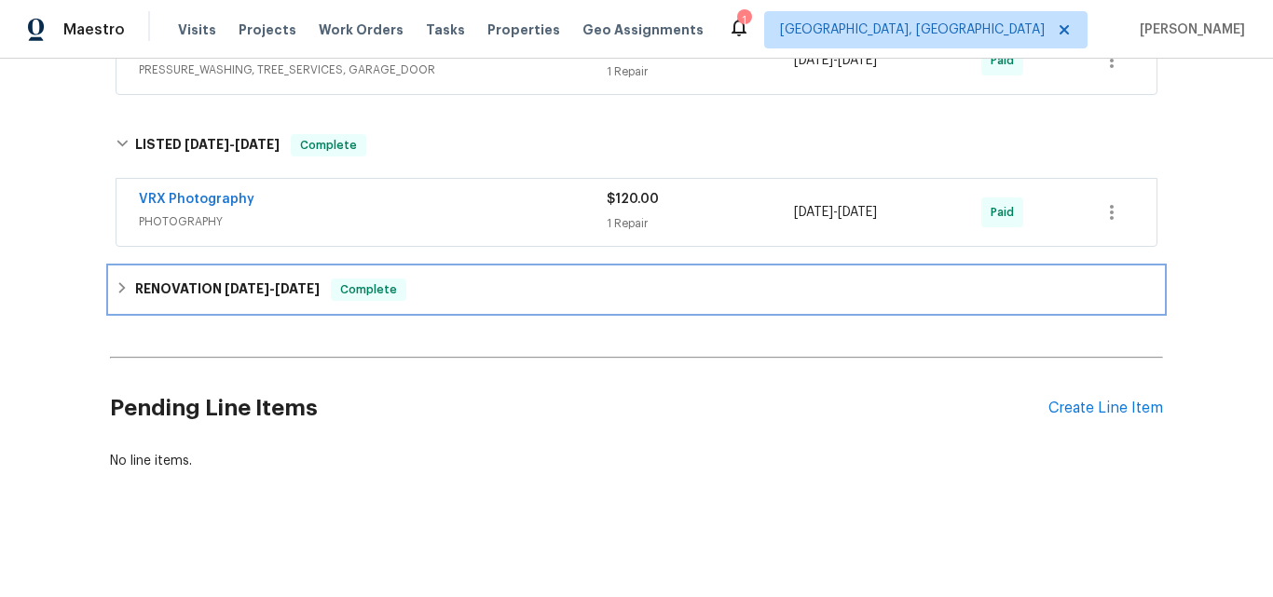
click at [198, 279] on h6 "RENOVATION 2/6/25 - 2/6/25" at bounding box center [227, 290] width 184 height 22
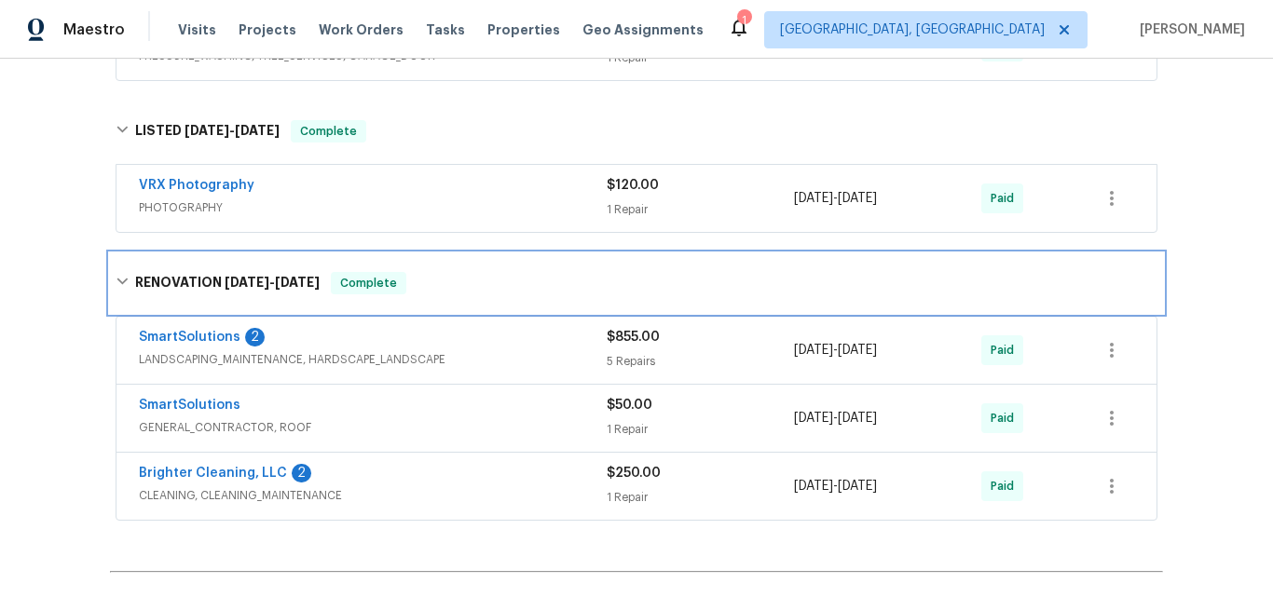
scroll to position [716, 0]
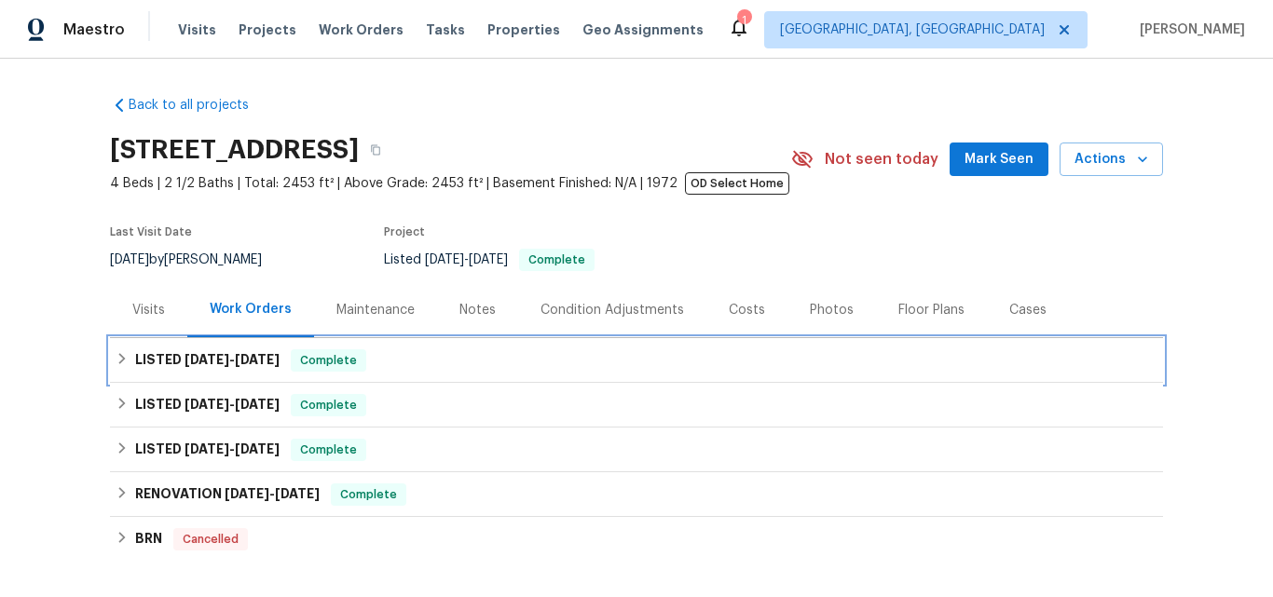
click at [192, 362] on span "7/16/25" at bounding box center [206, 359] width 45 height 13
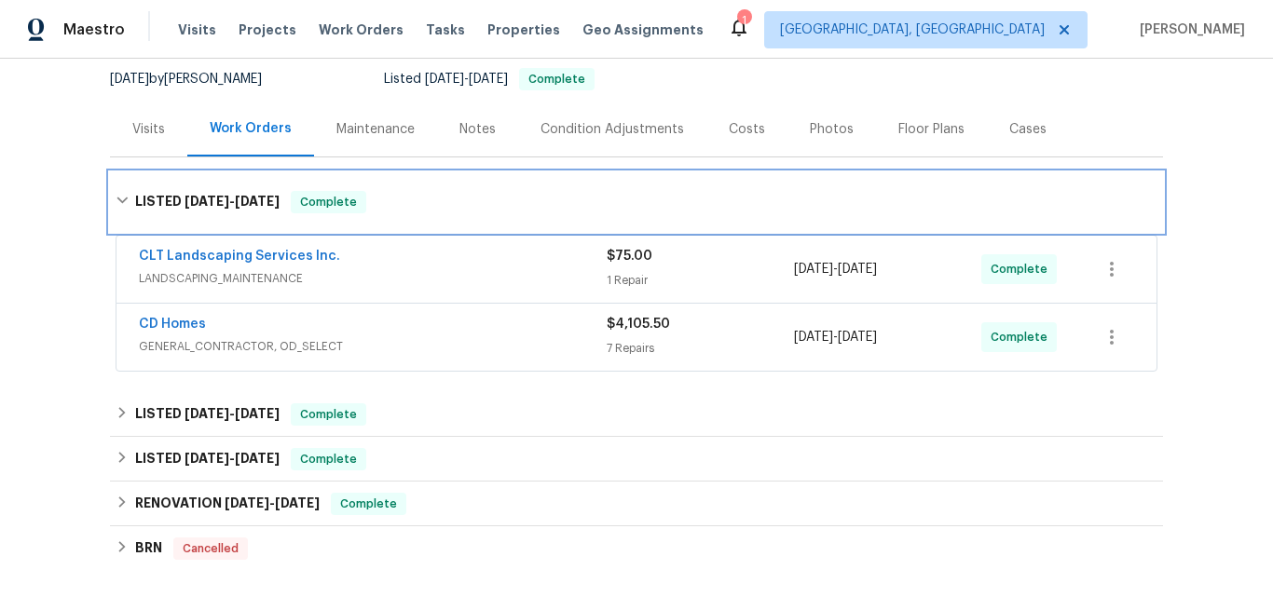
scroll to position [186, 0]
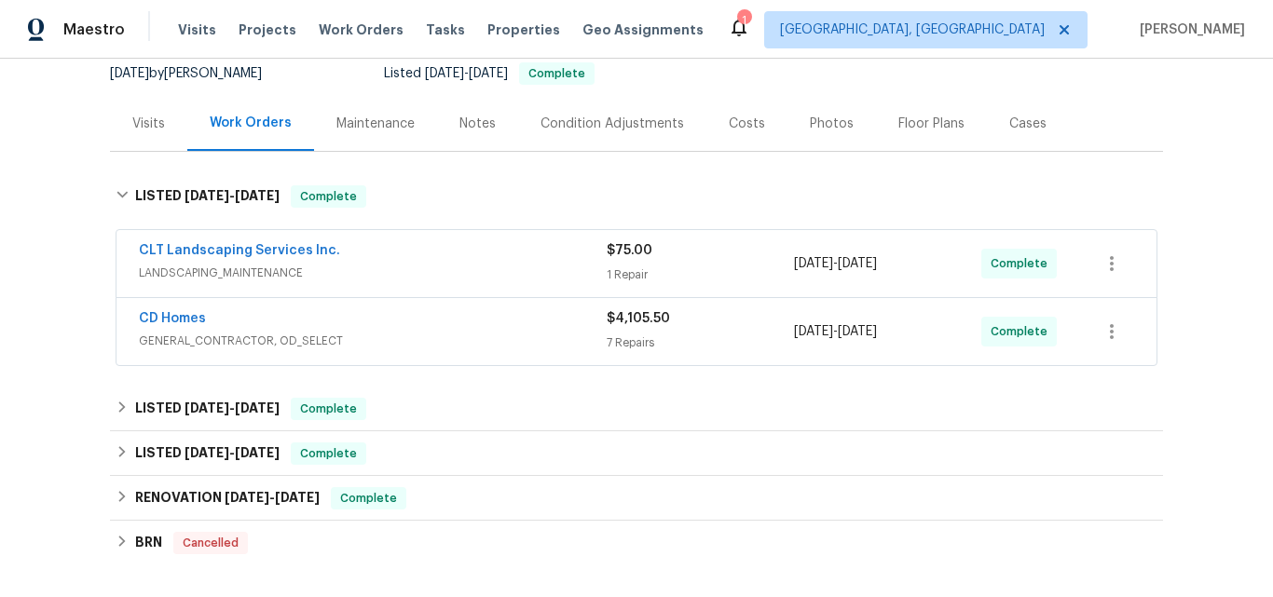
click at [206, 373] on div "Back to all projects 1212 Beechdale Dr, Charlotte, NC 28212 4 Beds | 2 1/2 Bath…" at bounding box center [636, 317] width 1053 height 844
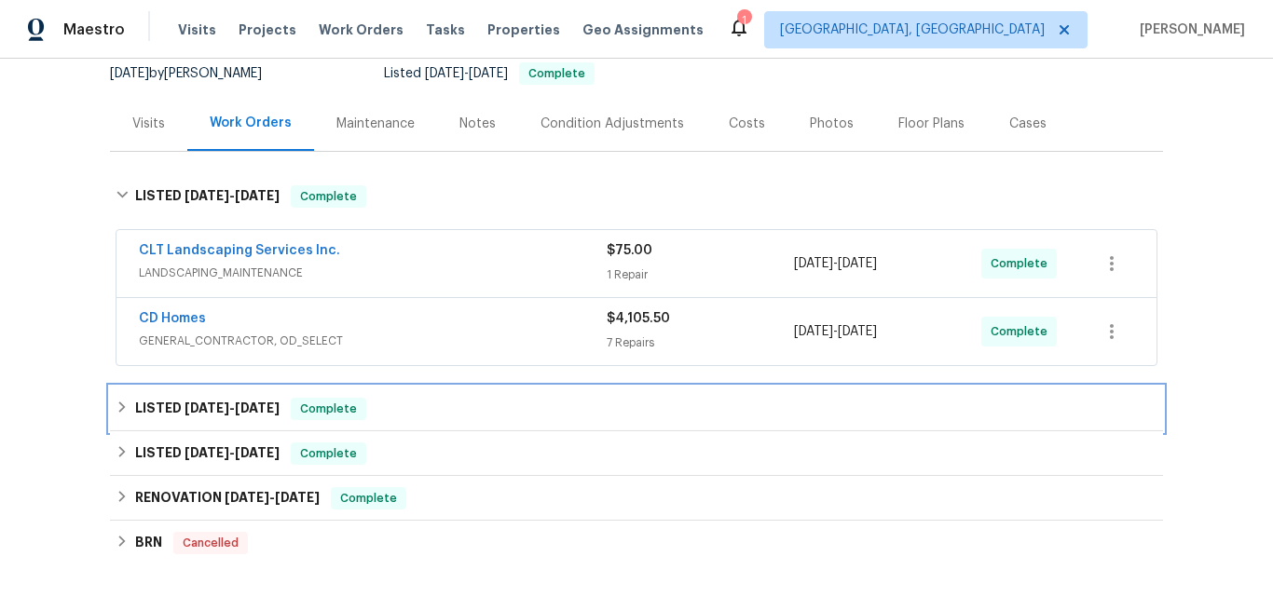
drag, startPoint x: 195, startPoint y: 419, endPoint x: 193, endPoint y: 409, distance: 10.4
click at [194, 419] on h6 "LISTED 5/28/25 - 5/29/25" at bounding box center [207, 409] width 144 height 22
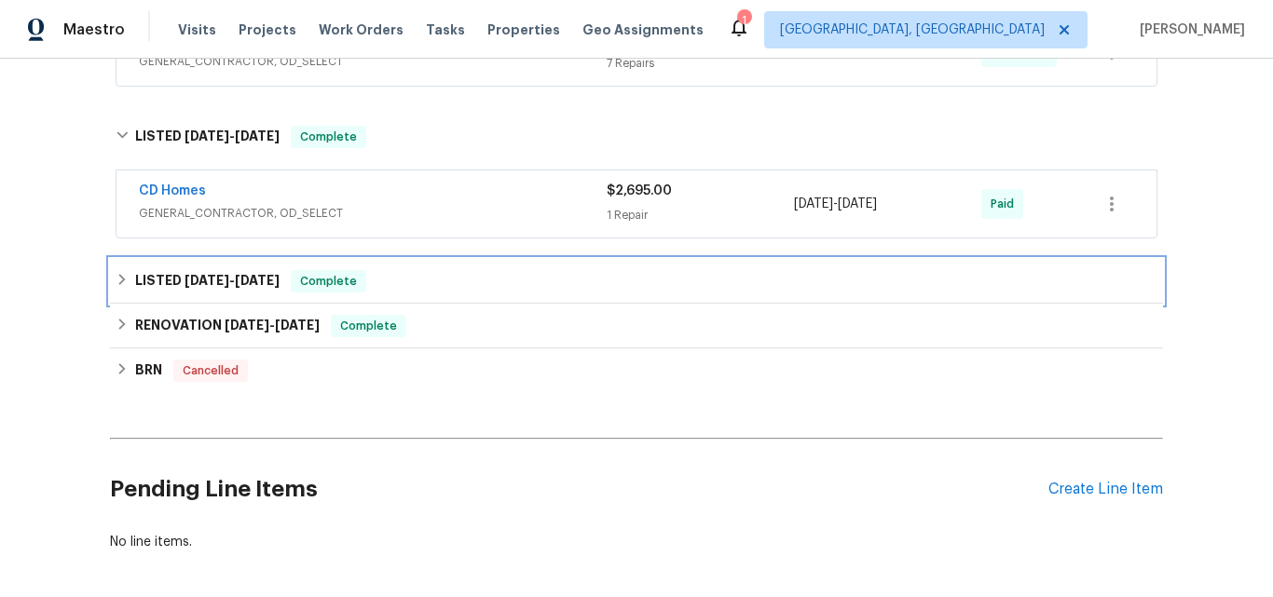
click at [186, 268] on div "LISTED 5/20/25 - 5/21/25 Complete" at bounding box center [636, 281] width 1053 height 45
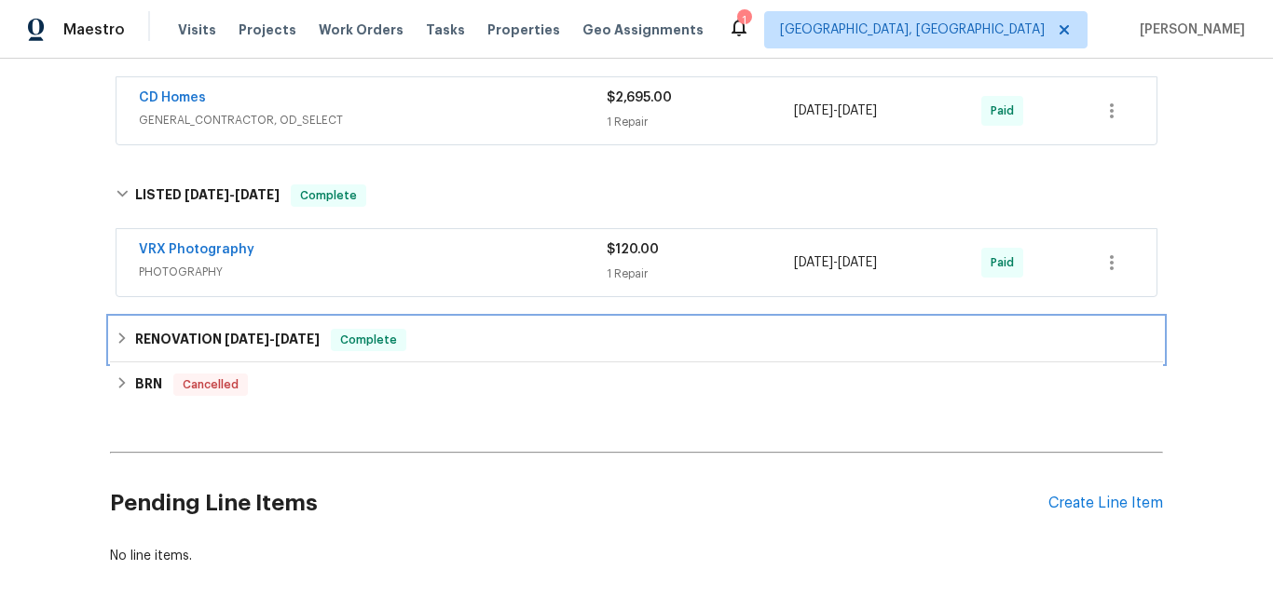
click at [193, 335] on h6 "RENOVATION 2/18/25 - 5/16/25" at bounding box center [227, 340] width 184 height 22
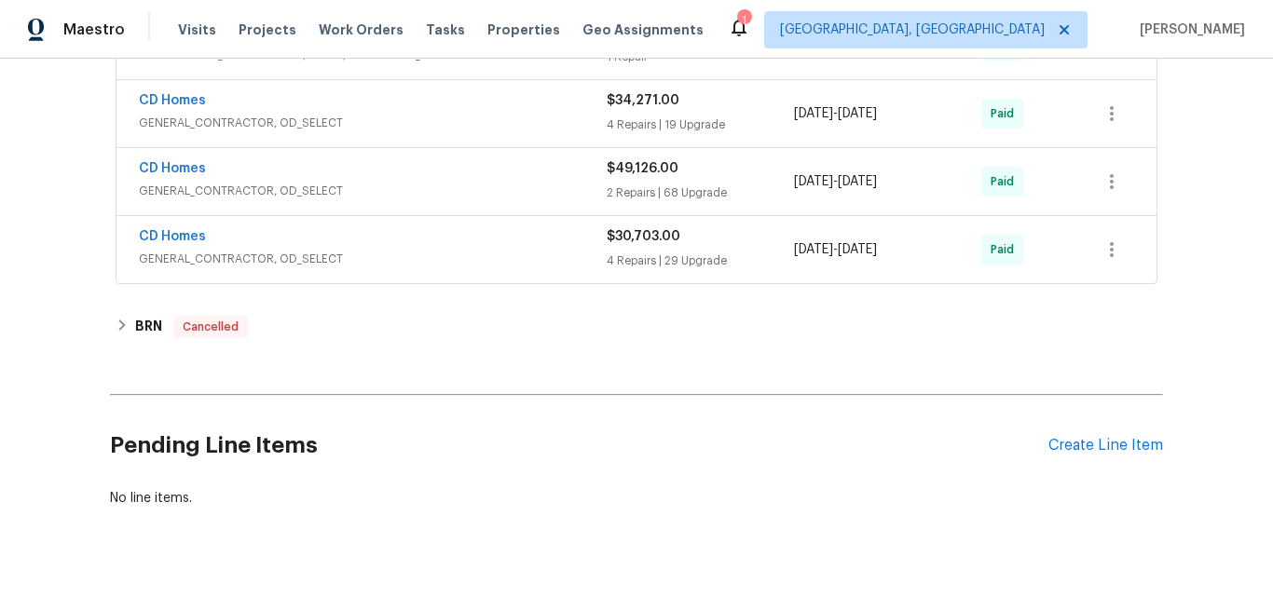
scroll to position [932, 0]
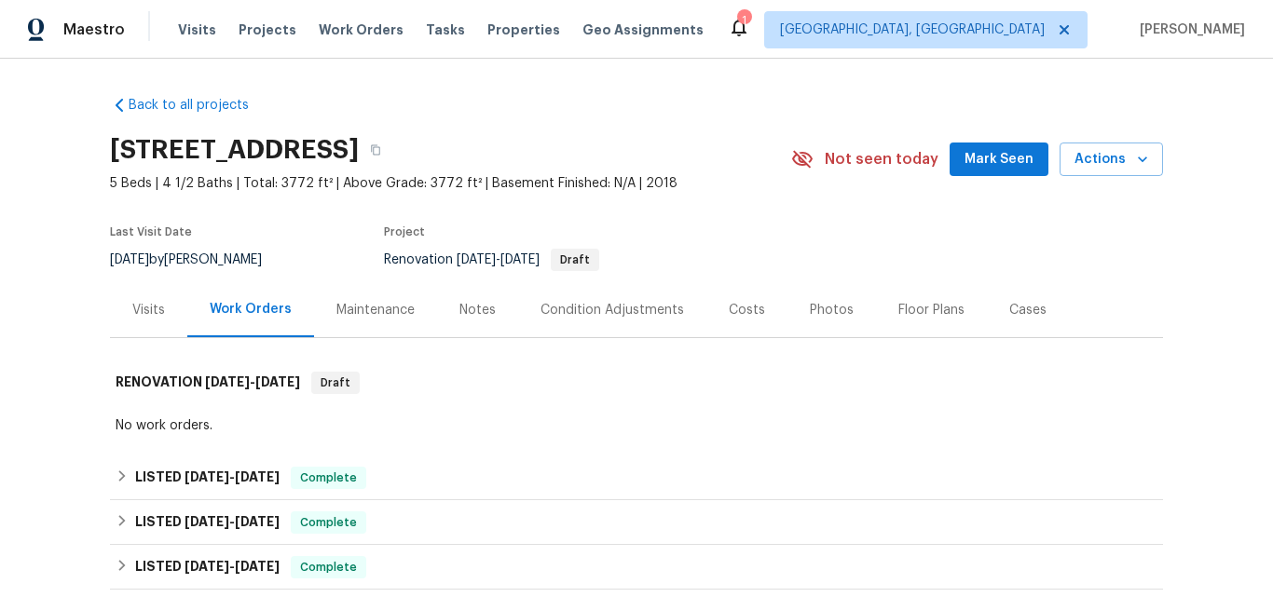
scroll to position [21, 0]
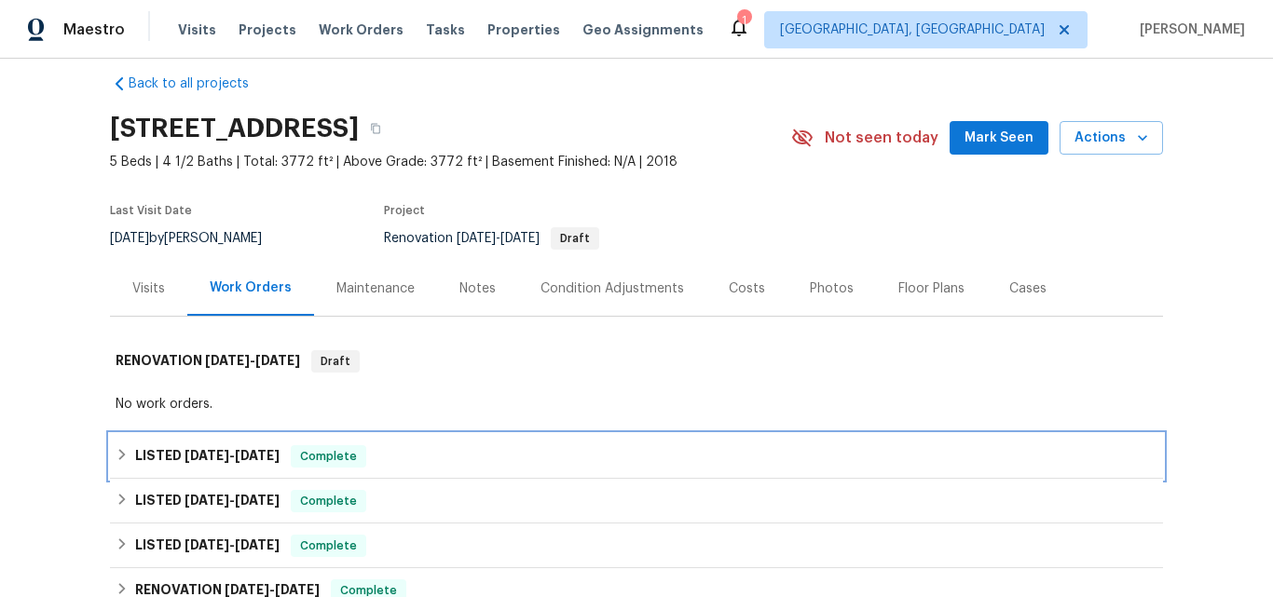
click at [204, 455] on span "[DATE]" at bounding box center [206, 455] width 45 height 13
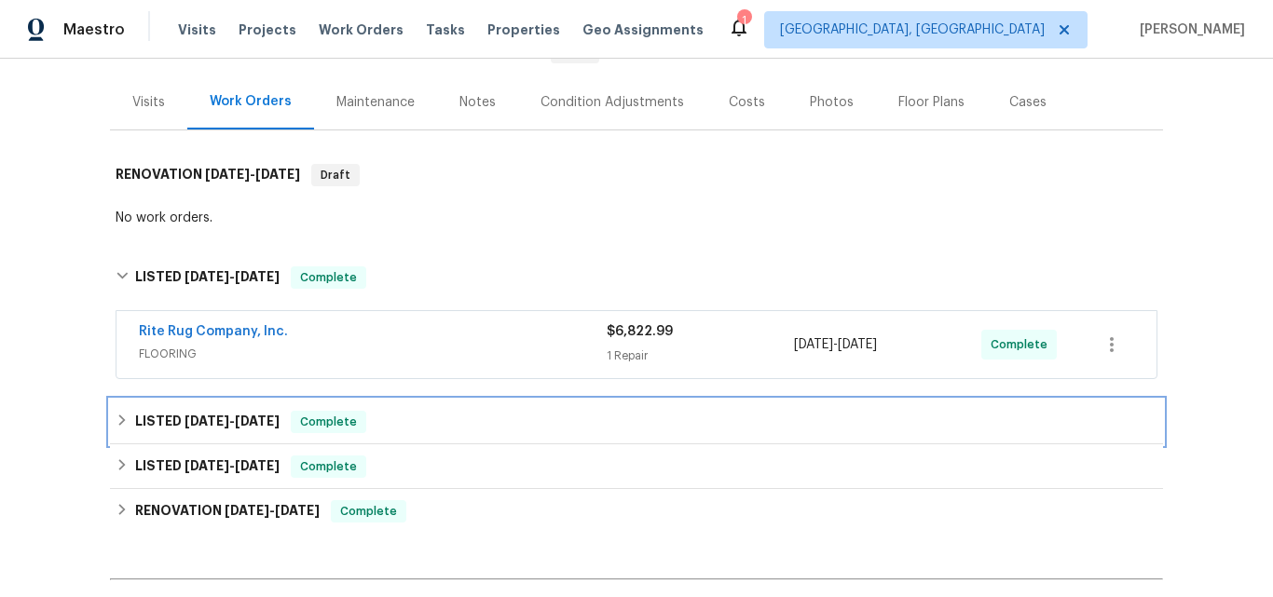
click at [198, 416] on span "[DATE]" at bounding box center [206, 421] width 45 height 13
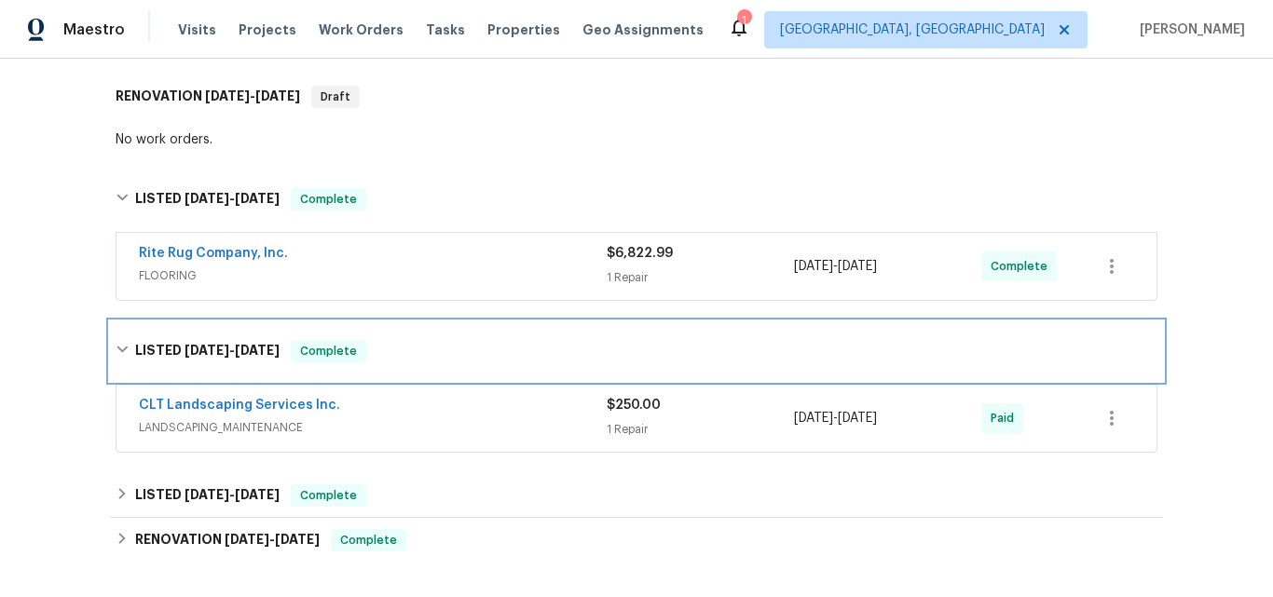
scroll to position [487, 0]
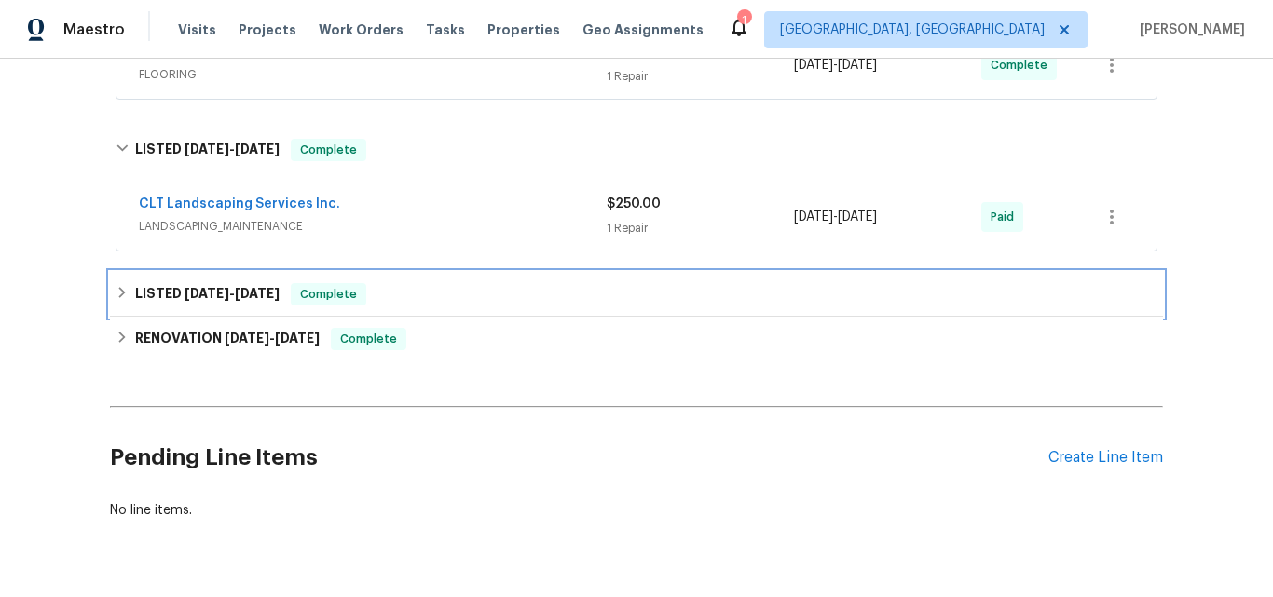
click at [193, 295] on span "[DATE]" at bounding box center [206, 293] width 45 height 13
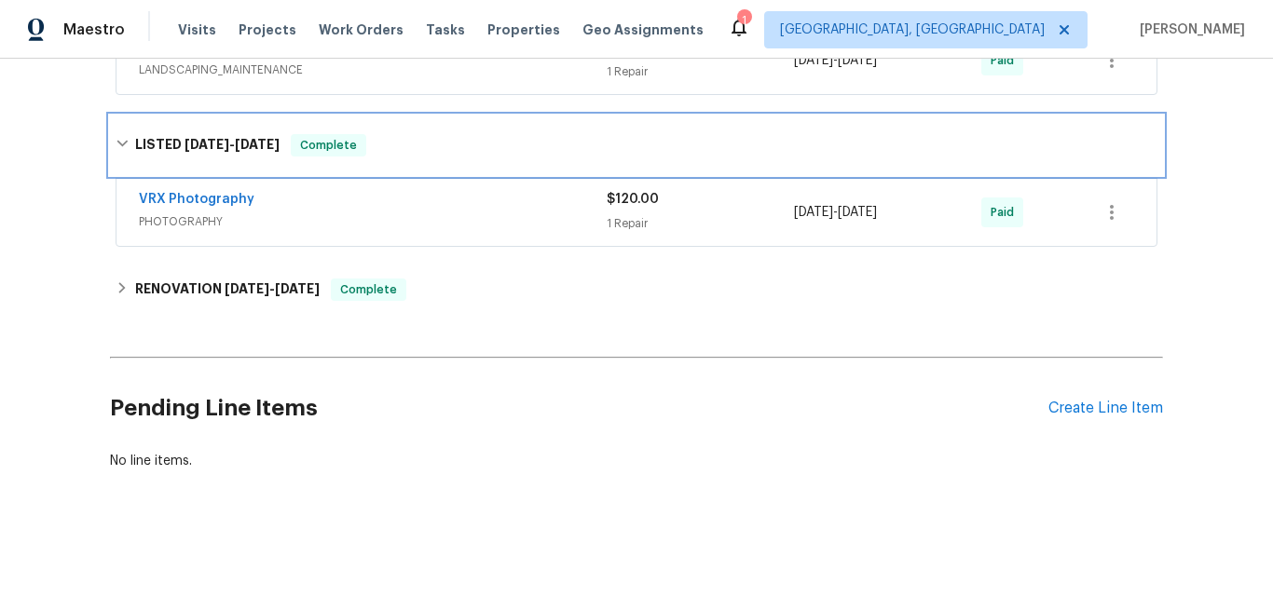
scroll to position [658, 0]
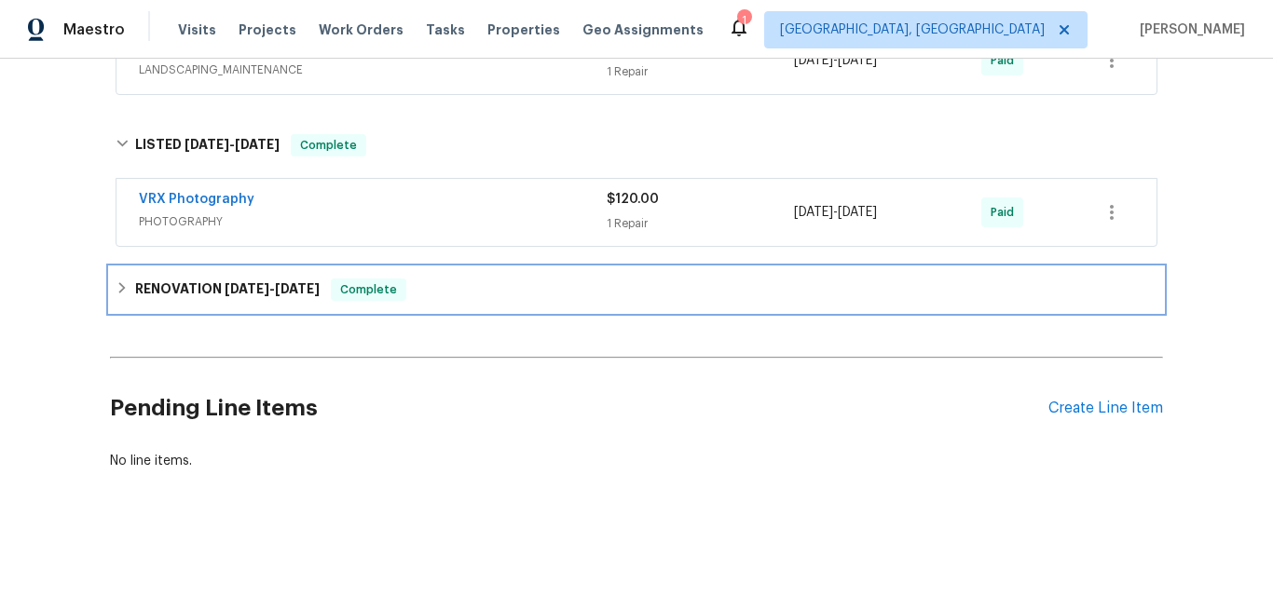
click at [186, 280] on h6 "RENOVATION [DATE] - [DATE]" at bounding box center [227, 290] width 184 height 22
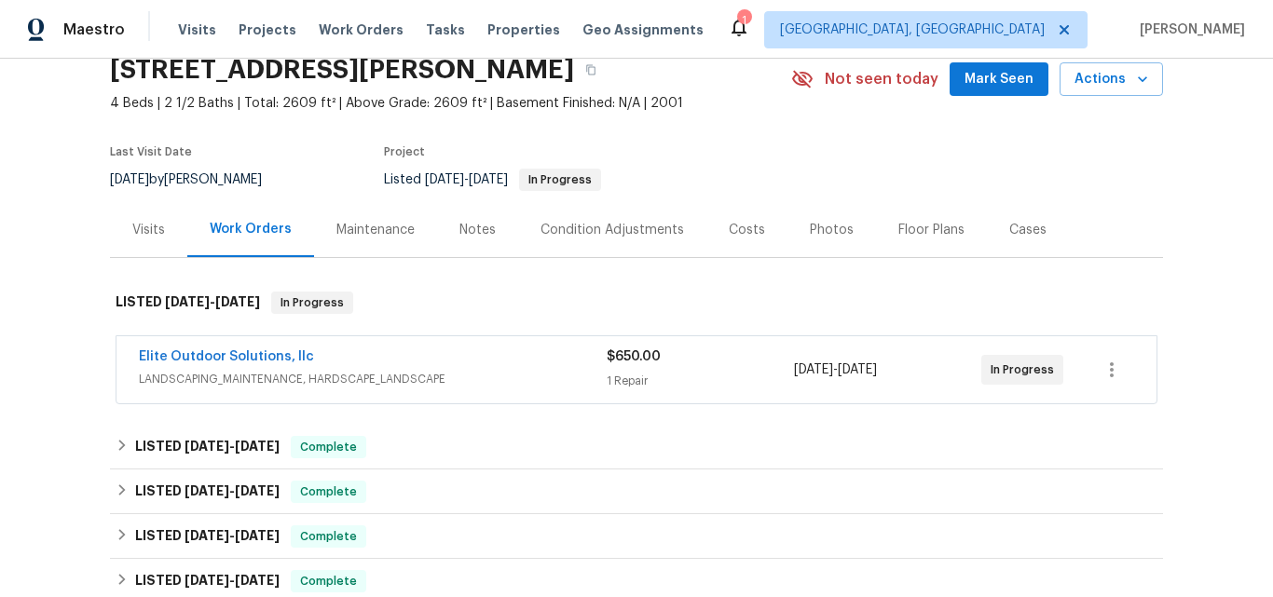
scroll to position [186, 0]
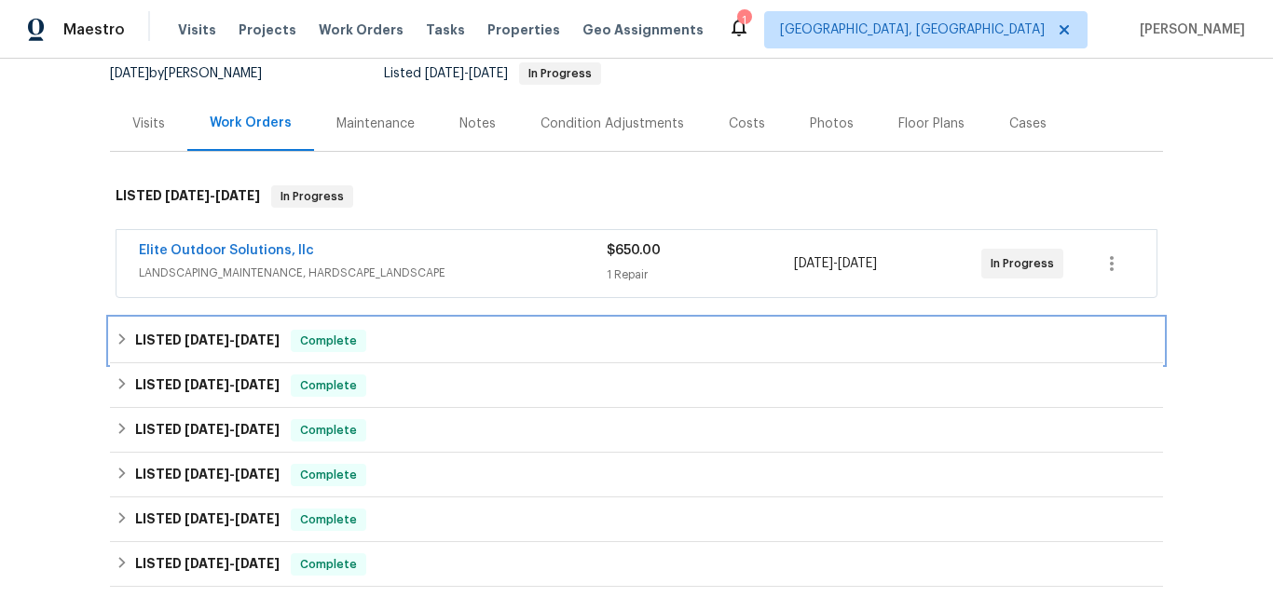
click at [207, 334] on span "[DATE]" at bounding box center [206, 340] width 45 height 13
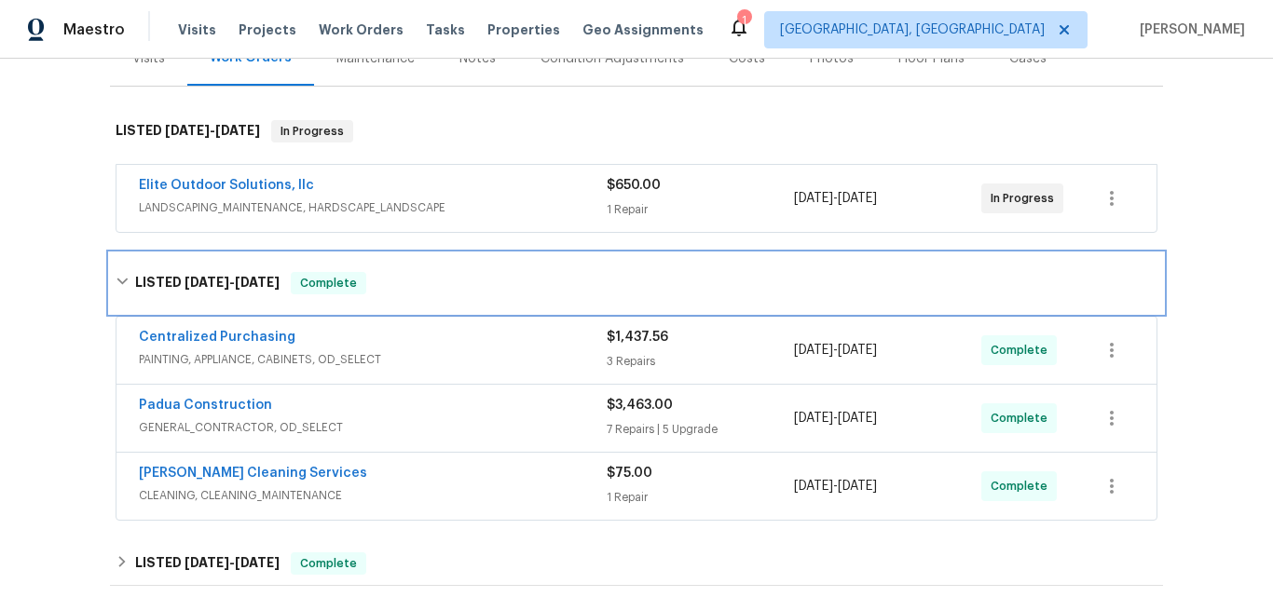
scroll to position [466, 0]
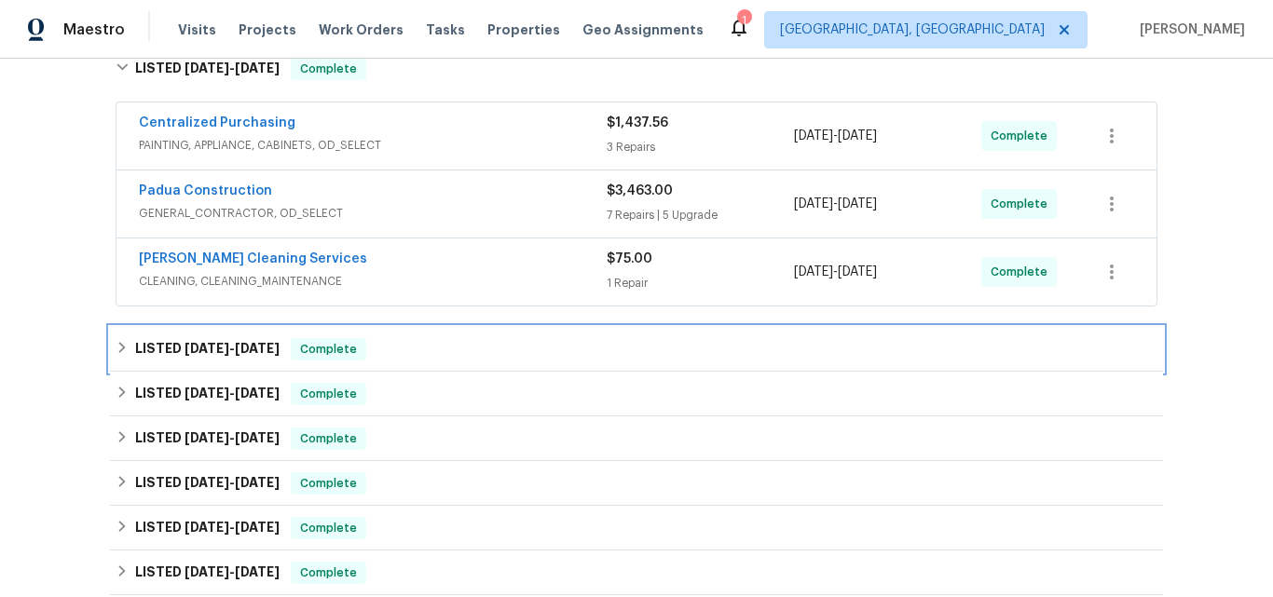
click at [213, 348] on span "[DATE]" at bounding box center [206, 348] width 45 height 13
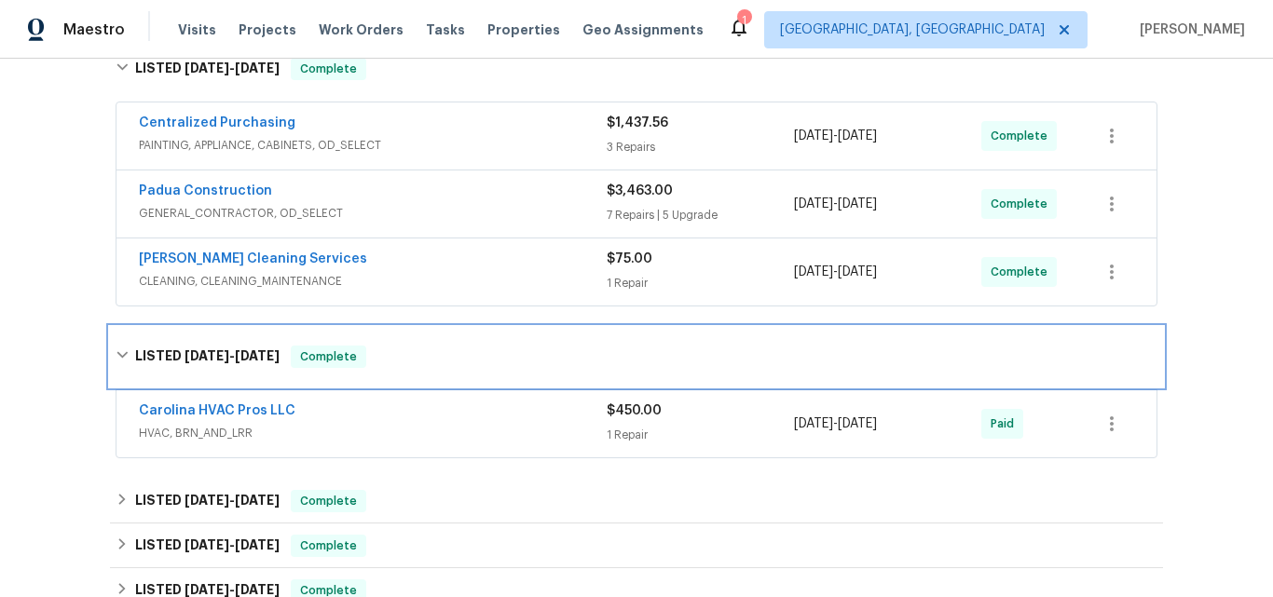
scroll to position [559, 0]
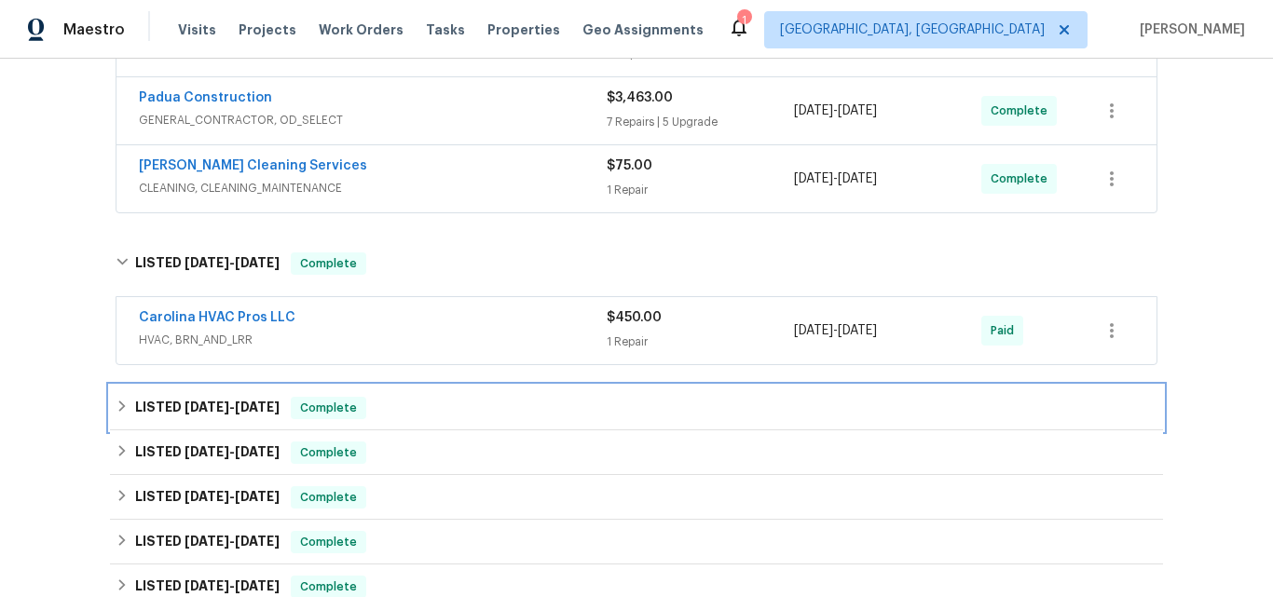
click at [194, 398] on h6 "LISTED [DATE] - [DATE]" at bounding box center [207, 408] width 144 height 22
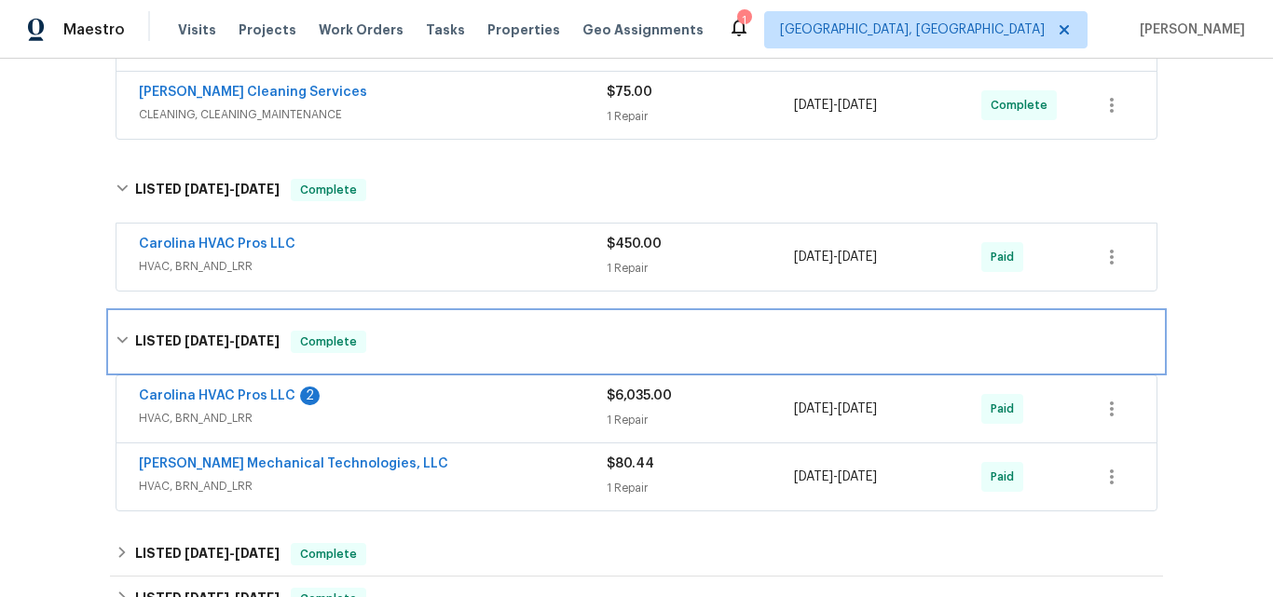
scroll to position [745, 0]
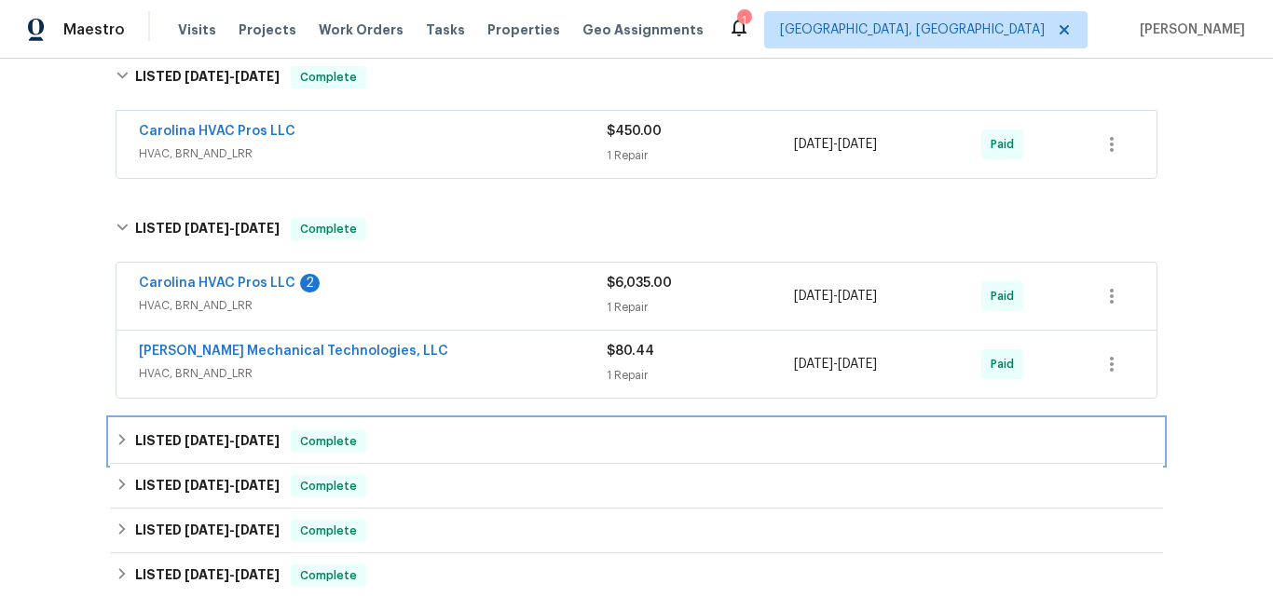
drag, startPoint x: 191, startPoint y: 448, endPoint x: 204, endPoint y: 397, distance: 52.9
click at [190, 448] on h6 "LISTED [DATE] - [DATE]" at bounding box center [207, 441] width 144 height 22
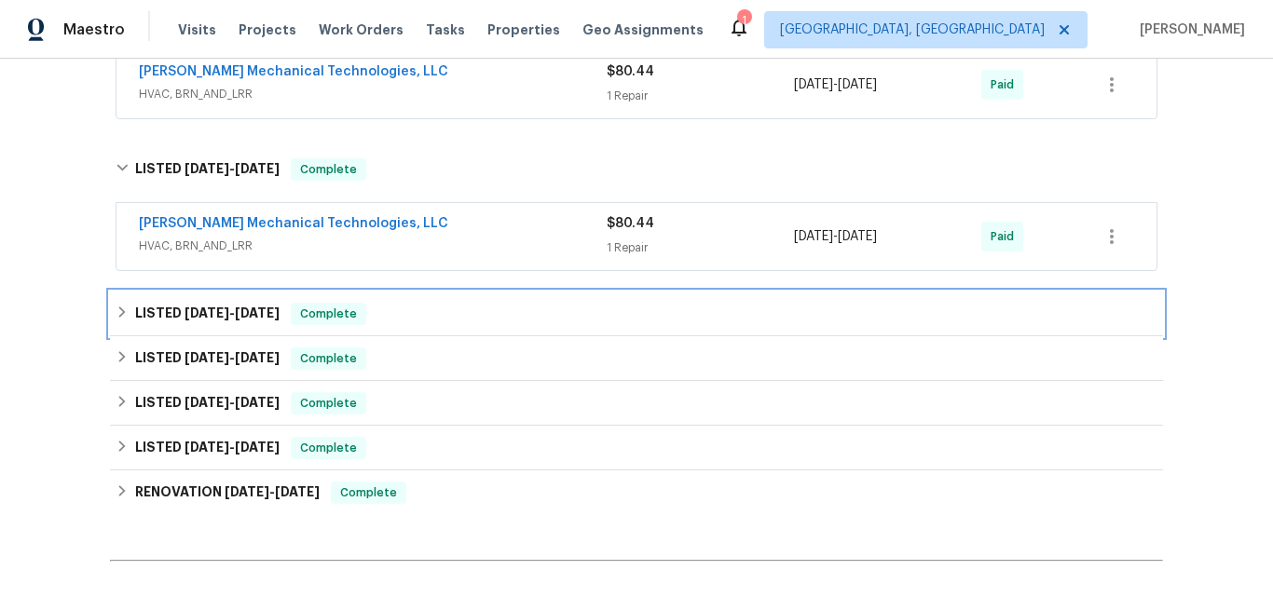
click at [171, 320] on h6 "LISTED [DATE] - [DATE]" at bounding box center [207, 314] width 144 height 22
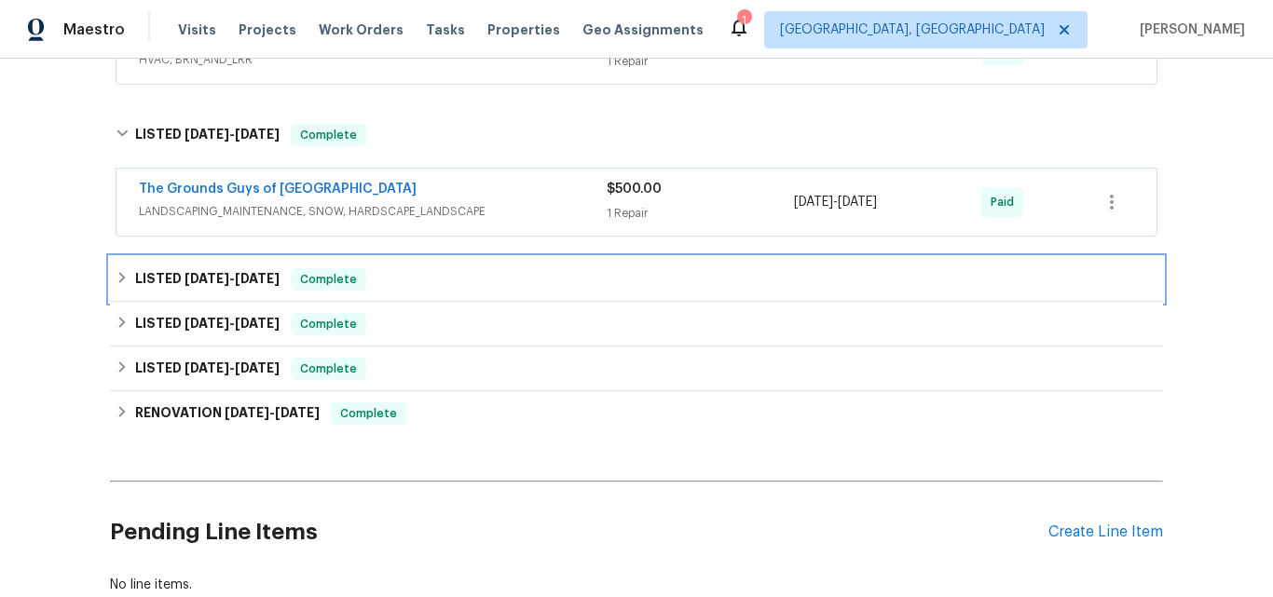
click at [184, 273] on span "[DATE]" at bounding box center [206, 278] width 45 height 13
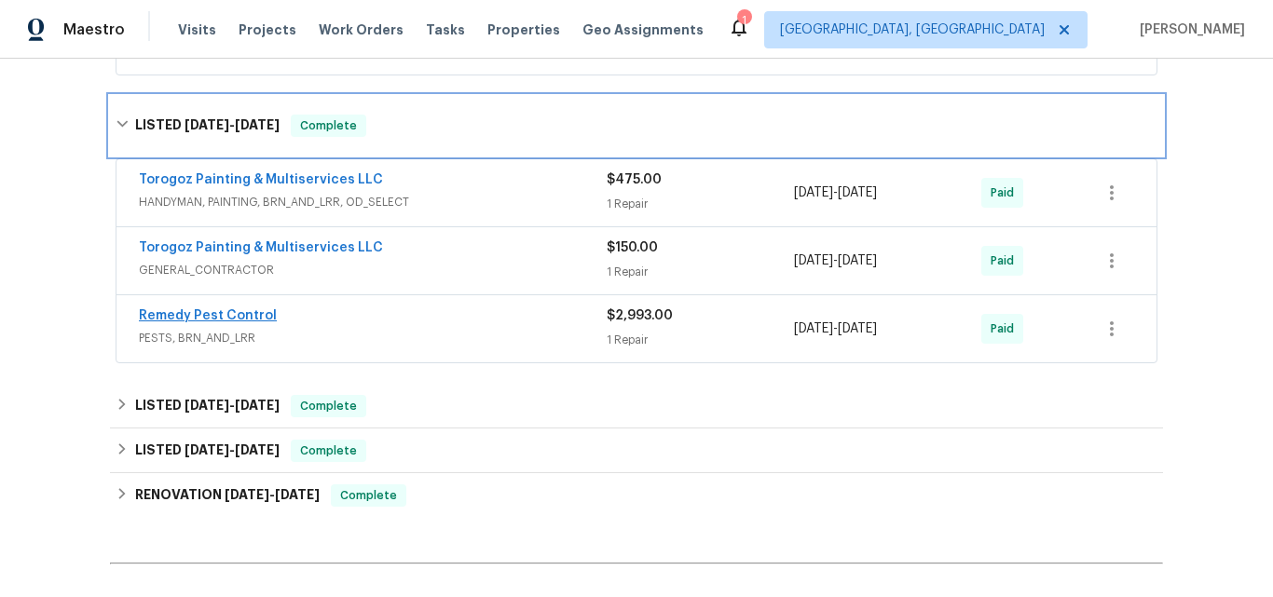
scroll to position [1398, 0]
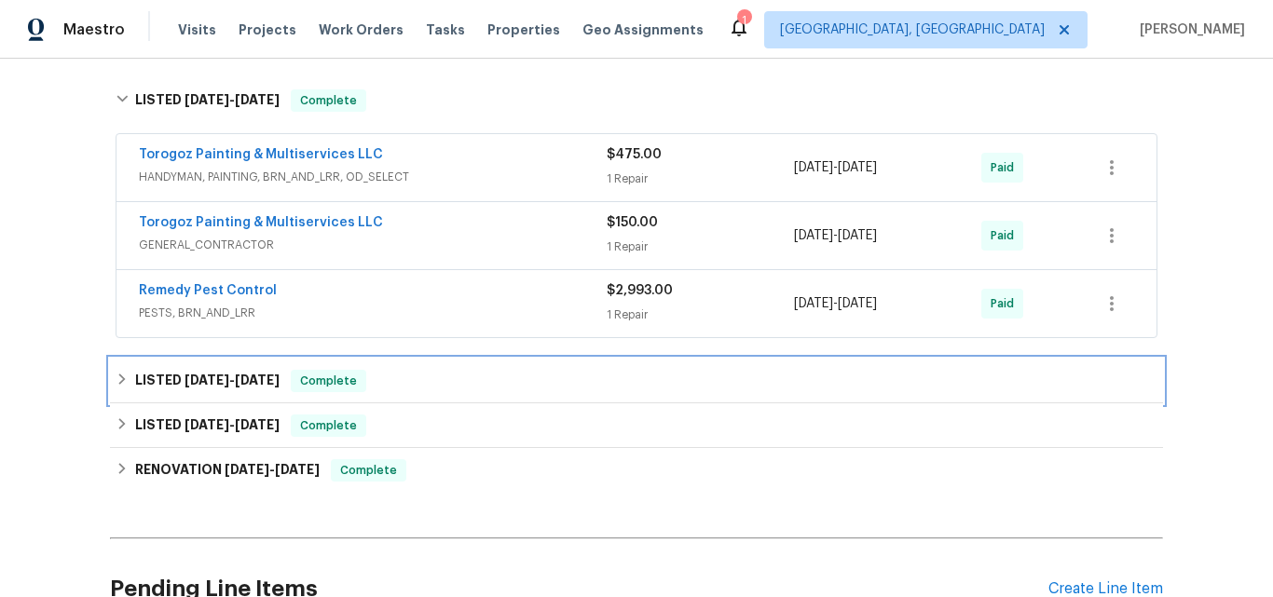
click at [194, 378] on span "[DATE]" at bounding box center [206, 380] width 45 height 13
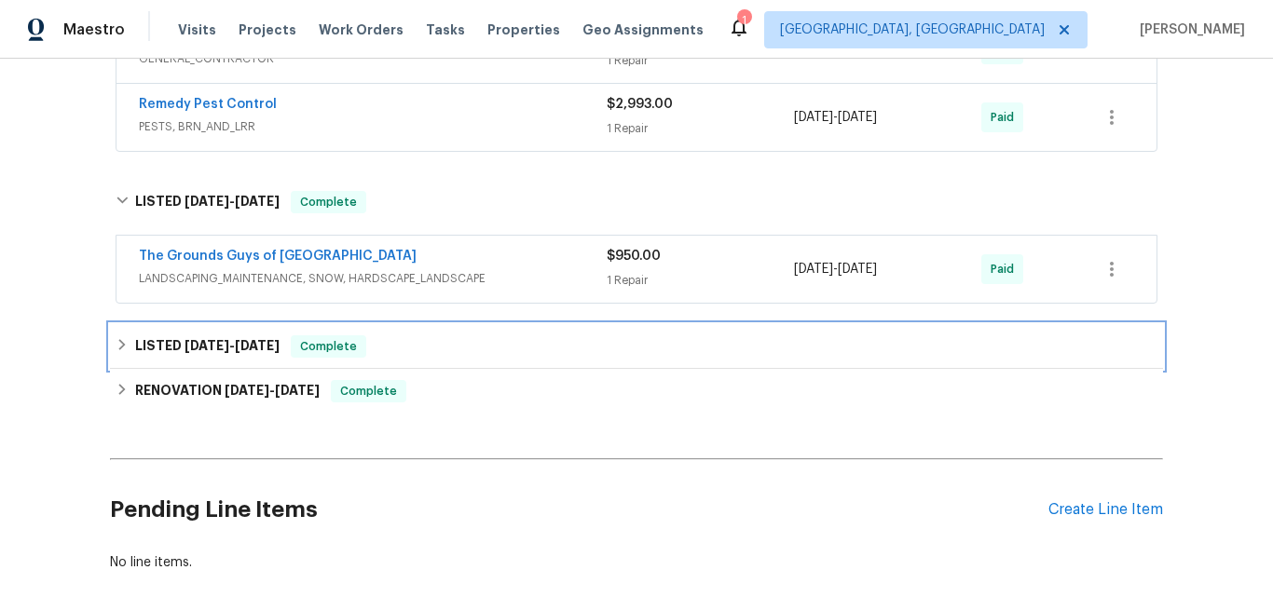
click at [184, 339] on span "[DATE]" at bounding box center [206, 345] width 45 height 13
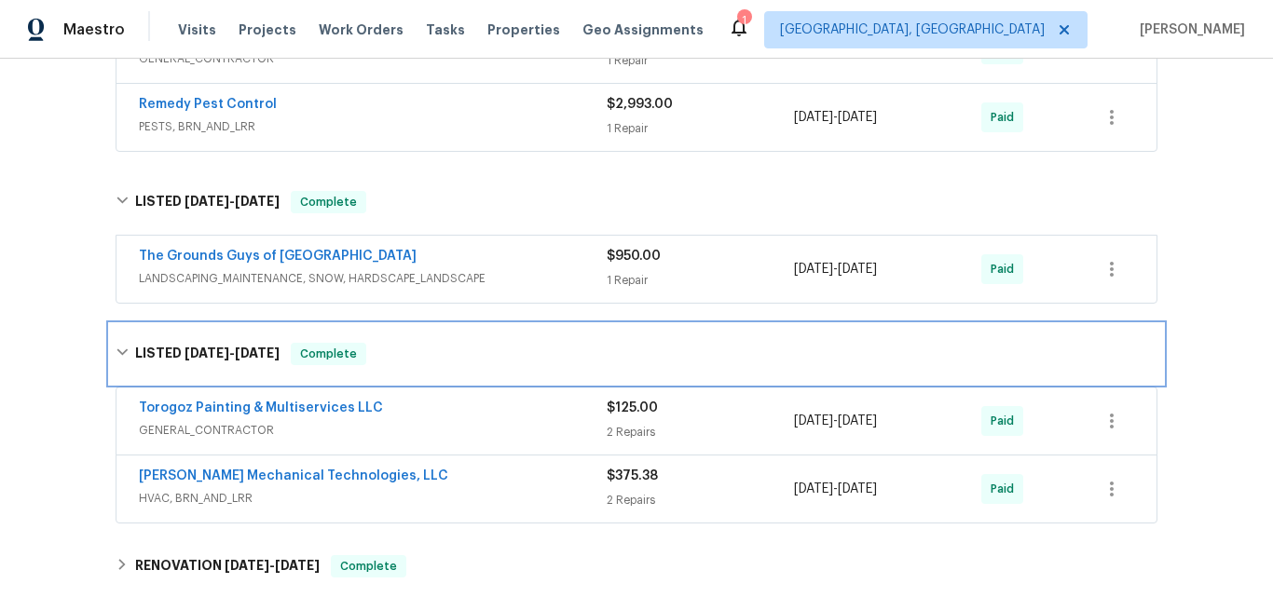
scroll to position [1677, 0]
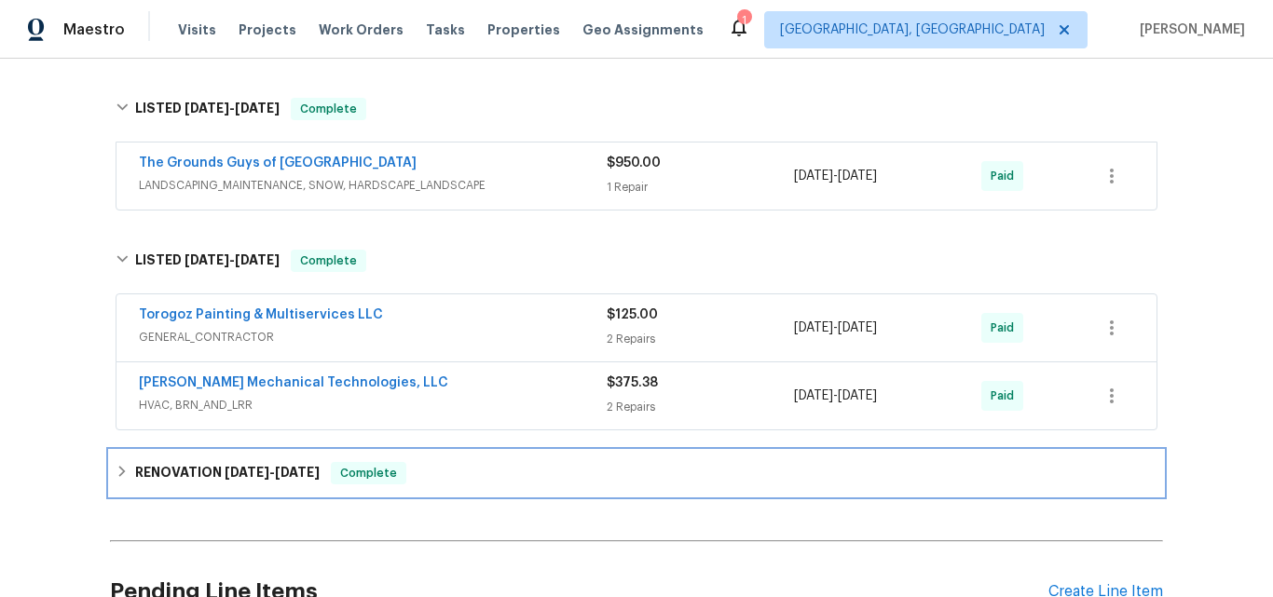
click at [192, 471] on h6 "RENOVATION [DATE] - [DATE]" at bounding box center [227, 473] width 184 height 22
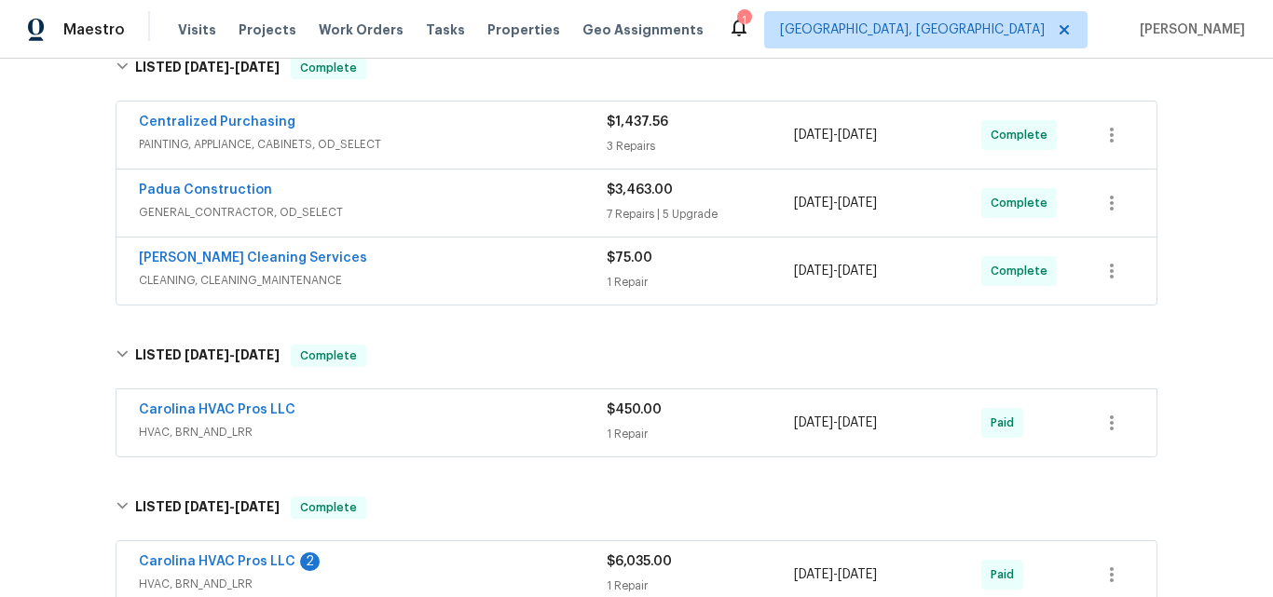
scroll to position [466, 0]
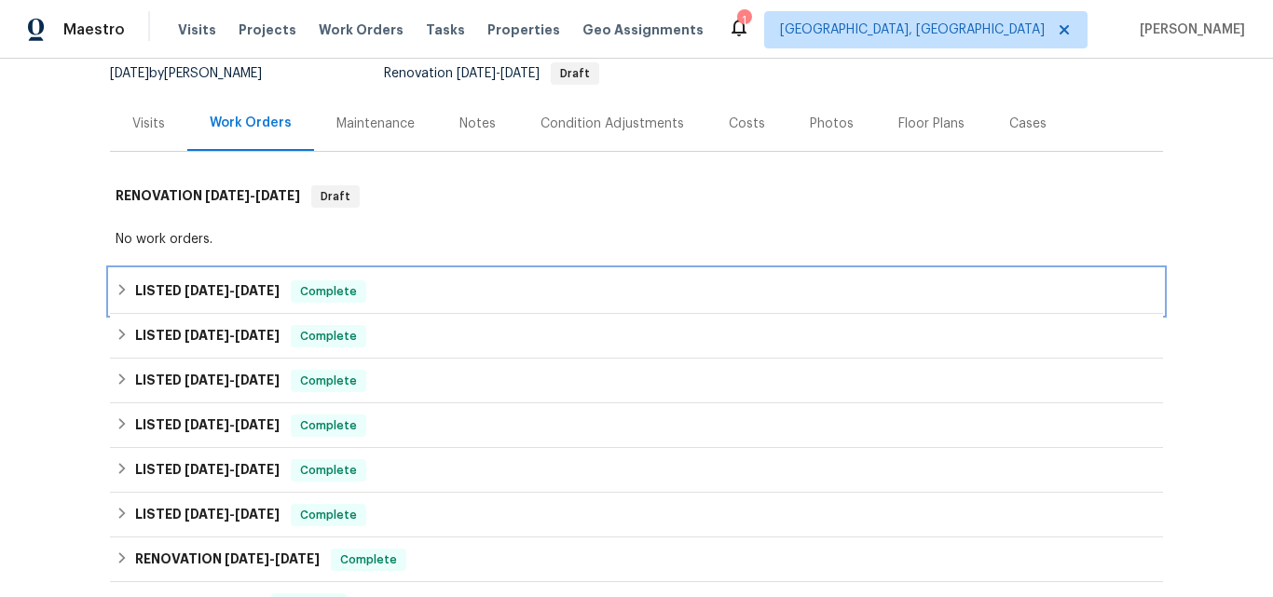
click at [173, 277] on div "LISTED 8/4/25 - 8/17/25 Complete" at bounding box center [636, 291] width 1053 height 45
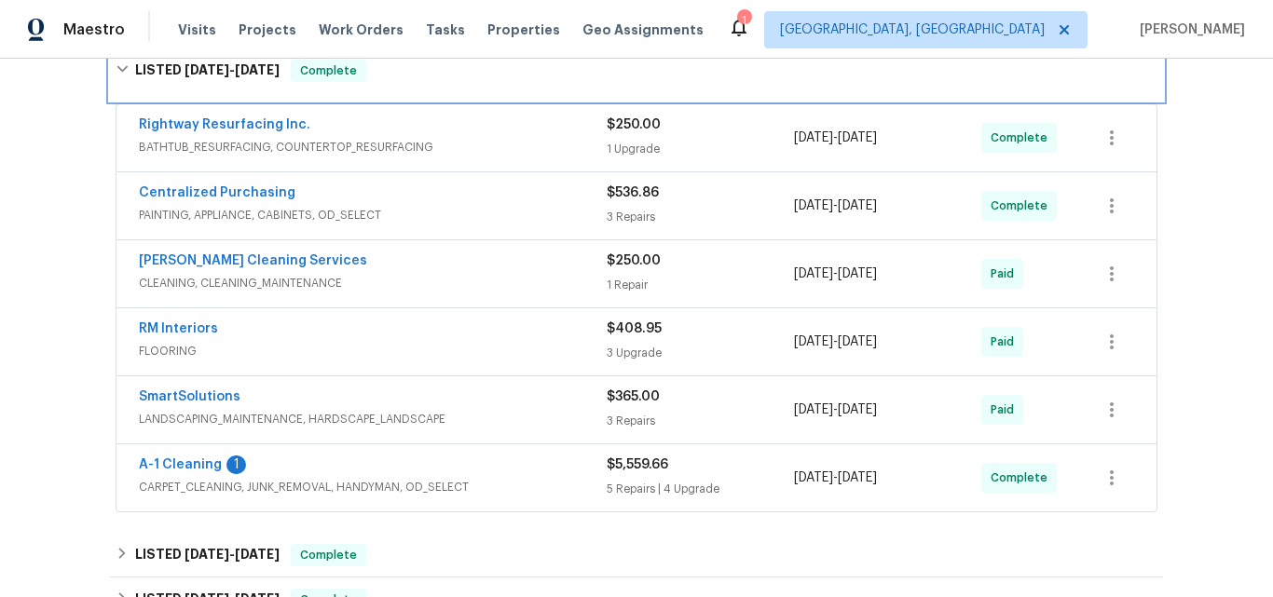
scroll to position [466, 0]
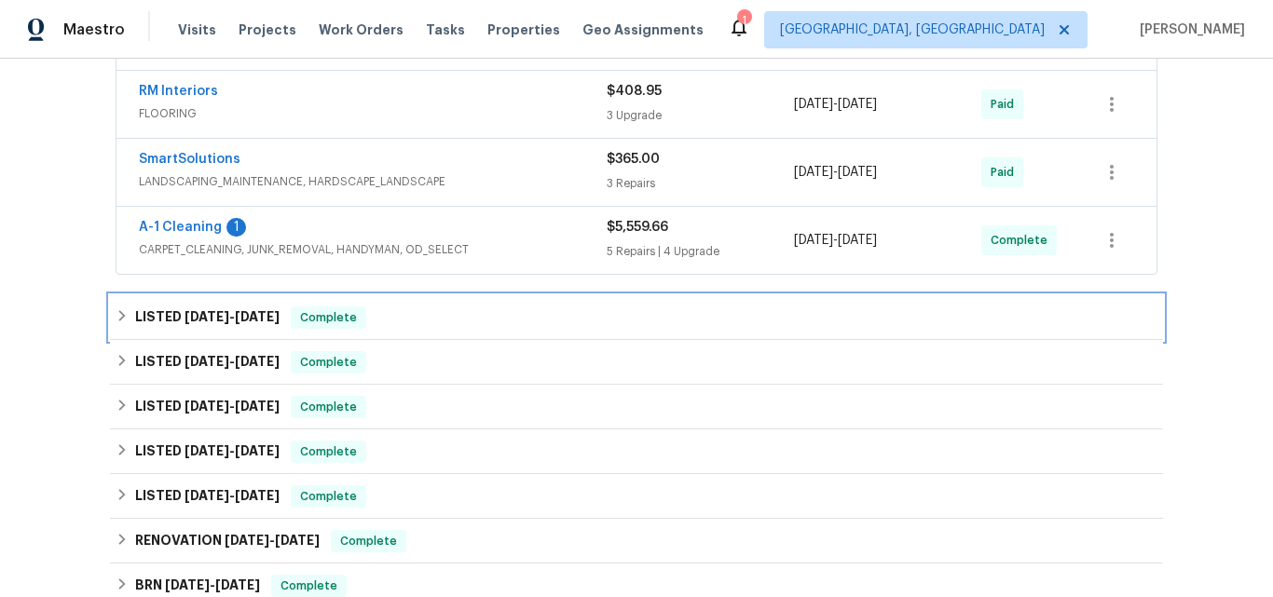
click at [197, 321] on span "6/13/25" at bounding box center [206, 316] width 45 height 13
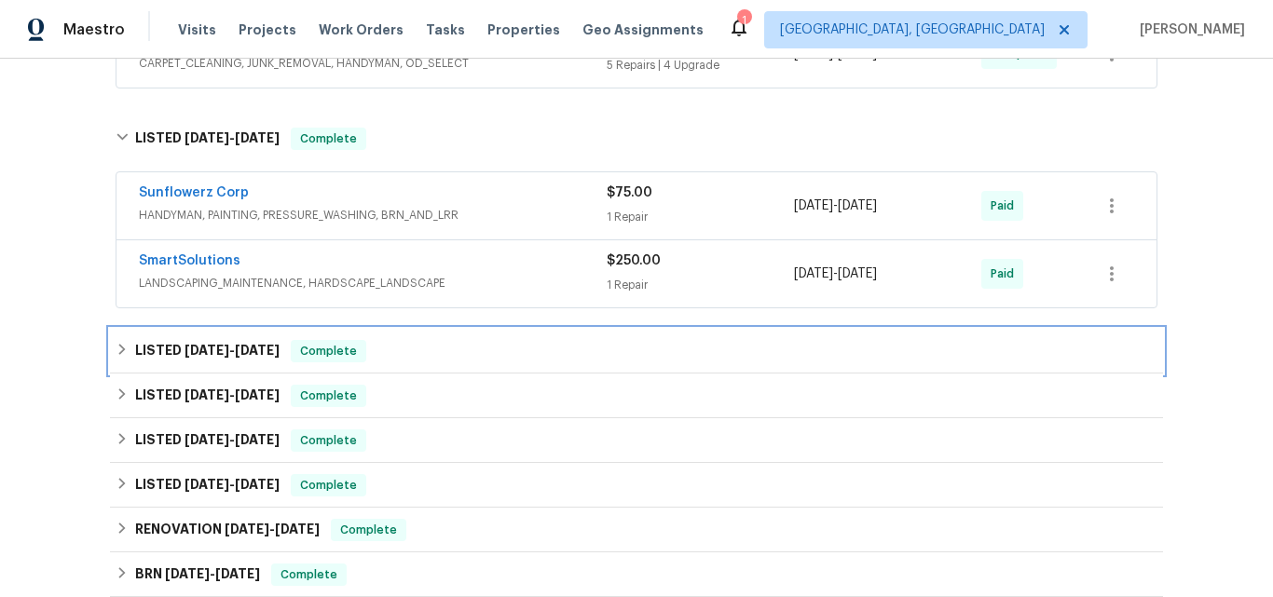
click at [183, 360] on h6 "LISTED 5/5/25 - 5/6/25" at bounding box center [207, 351] width 144 height 22
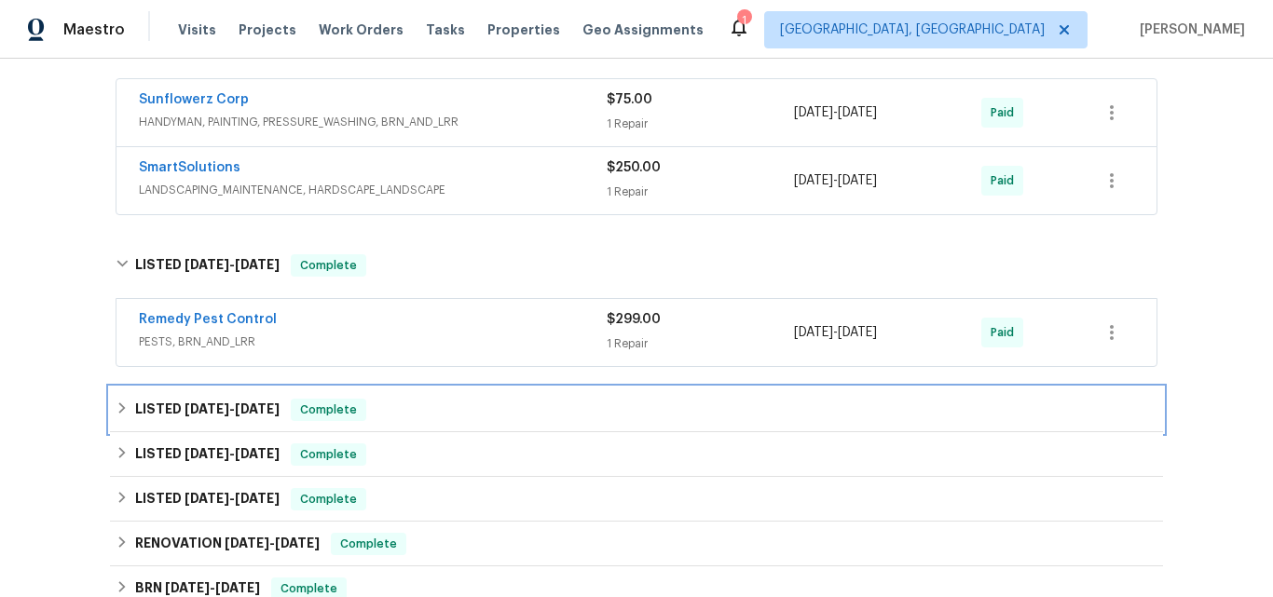
click at [175, 416] on h6 "LISTED 4/8/25 - 4/11/25" at bounding box center [207, 410] width 144 height 22
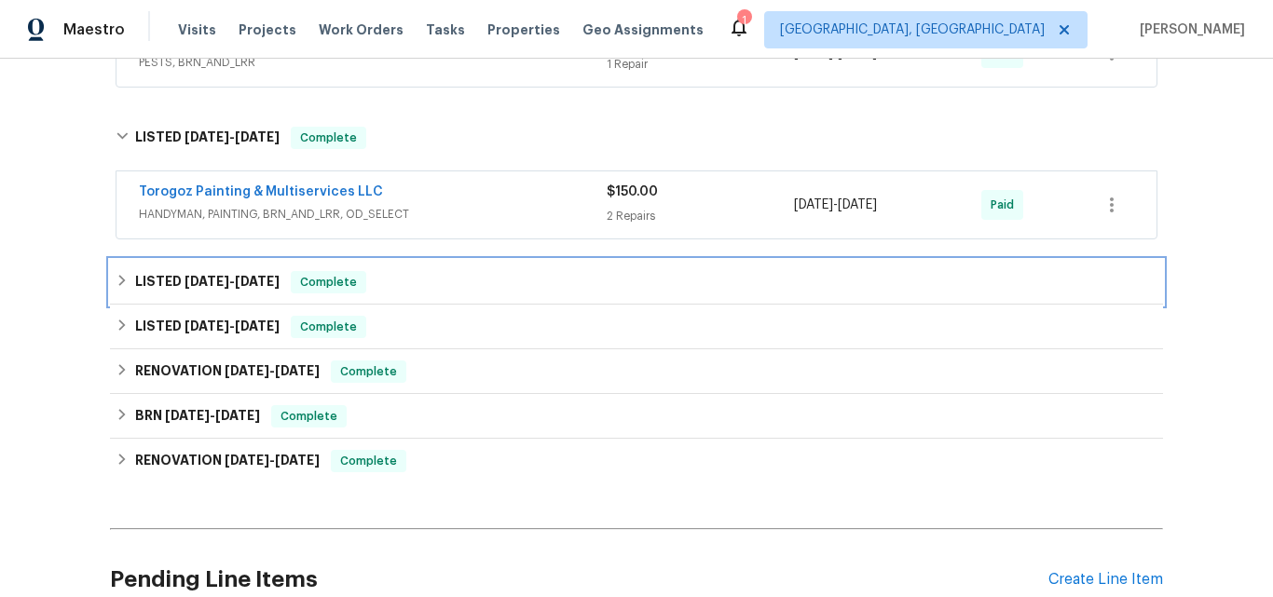
click at [164, 287] on h6 "LISTED 4/1/25 - 4/2/25" at bounding box center [207, 282] width 144 height 22
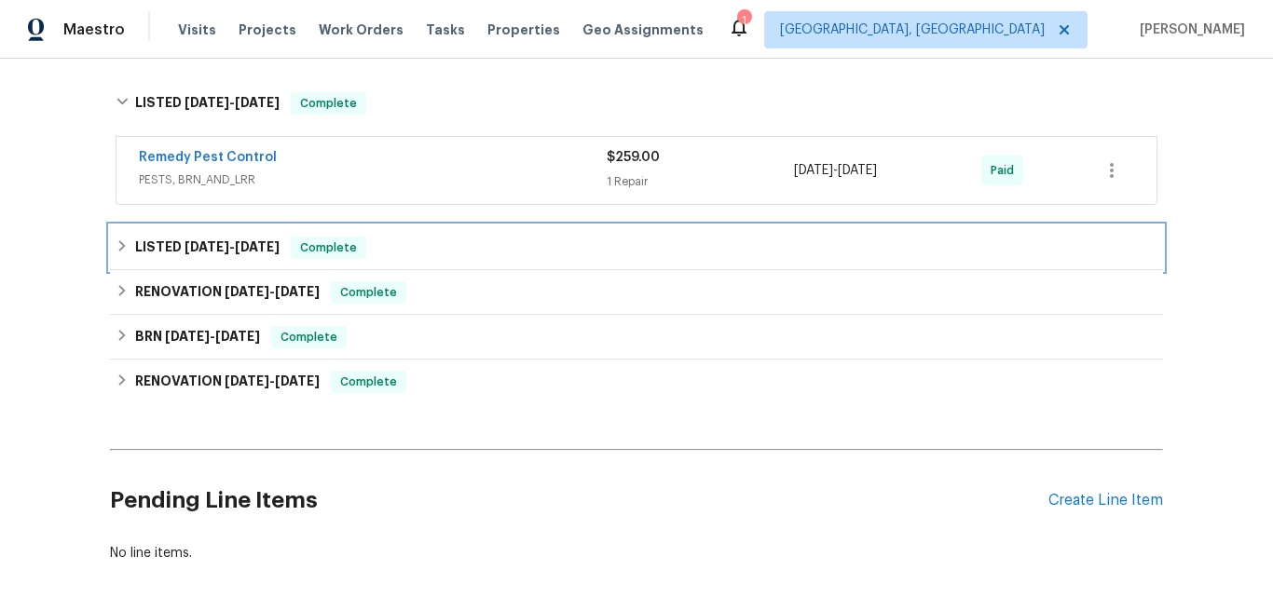
drag, startPoint x: 158, startPoint y: 249, endPoint x: 211, endPoint y: 235, distance: 54.9
click at [158, 248] on h6 "LISTED 2/6/25 - 2/7/25" at bounding box center [207, 248] width 144 height 22
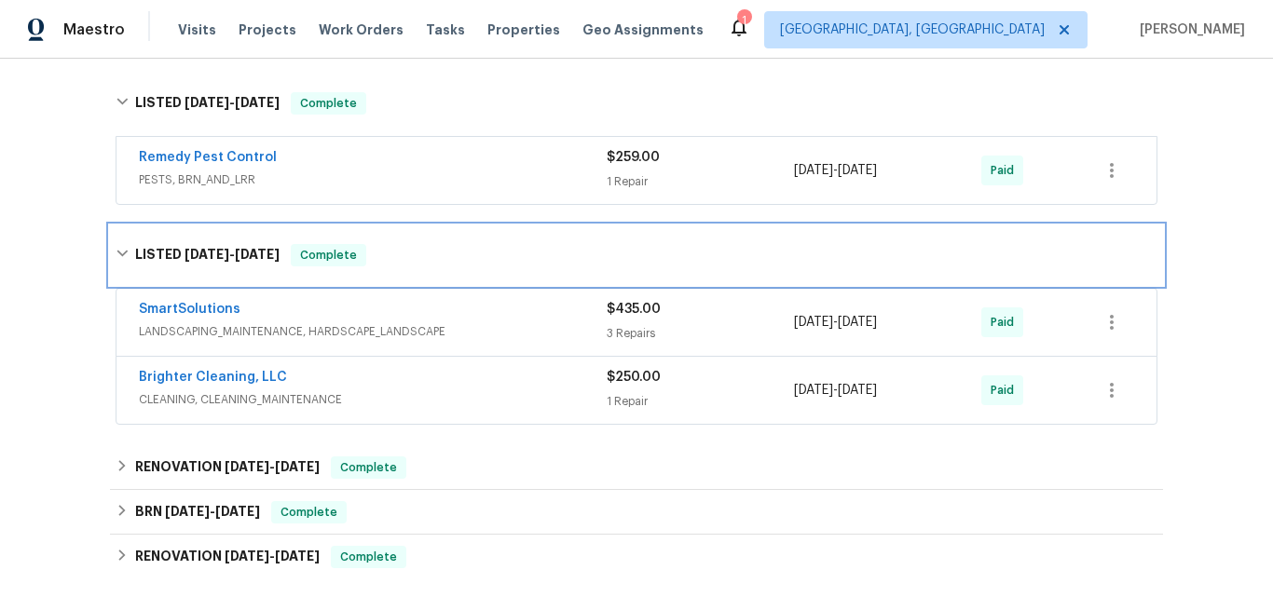
scroll to position [1584, 0]
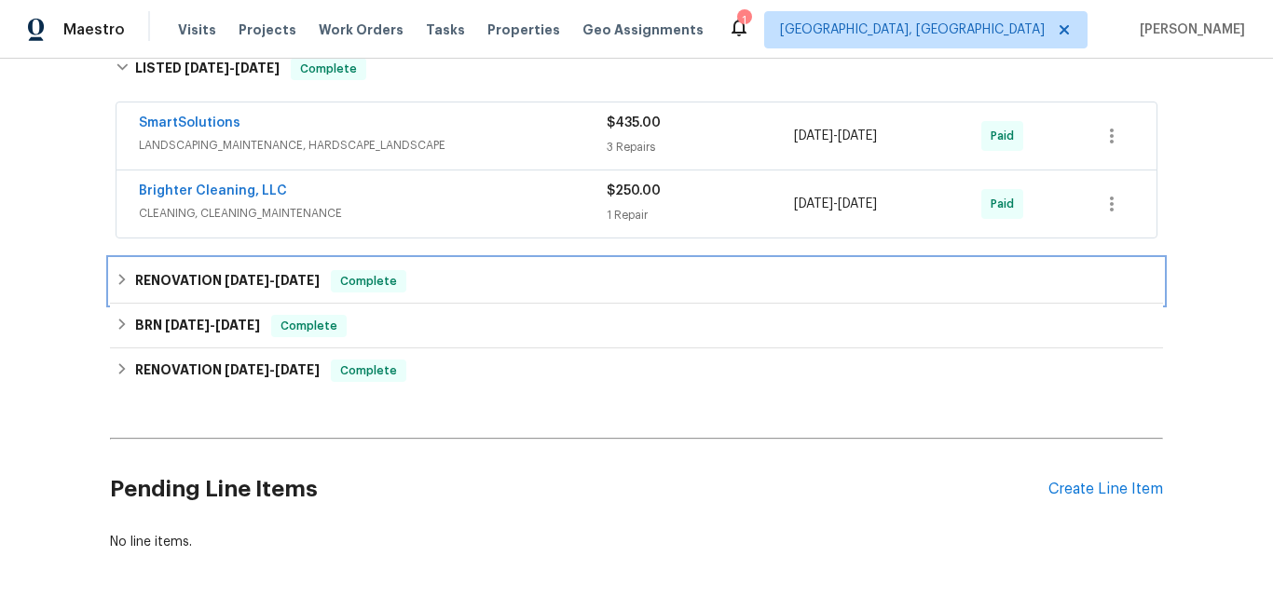
click at [202, 283] on h6 "RENOVATION 11/14/24 - 12/3/24" at bounding box center [227, 281] width 184 height 22
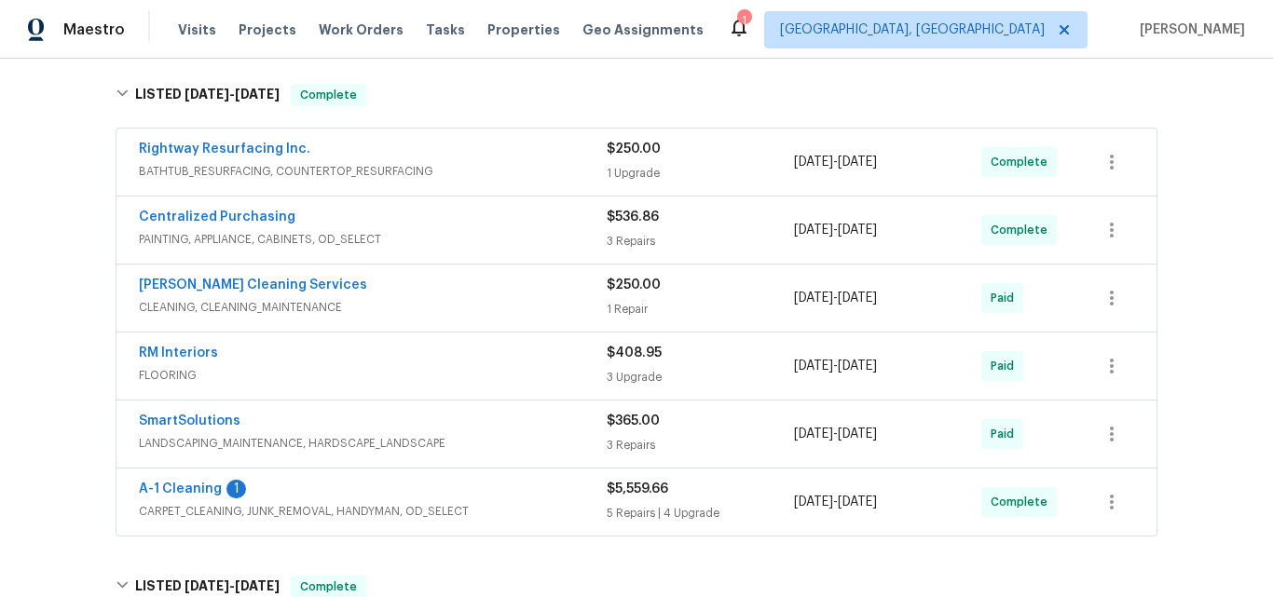
scroll to position [373, 0]
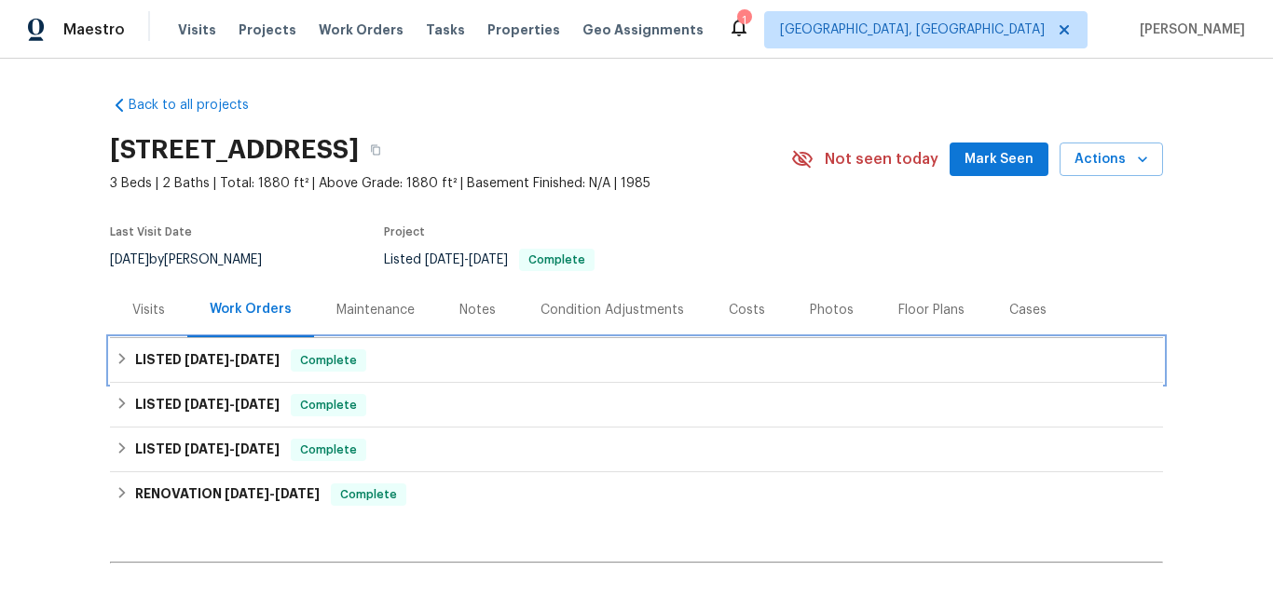
click at [182, 349] on h6 "LISTED [DATE] - [DATE]" at bounding box center [207, 360] width 144 height 22
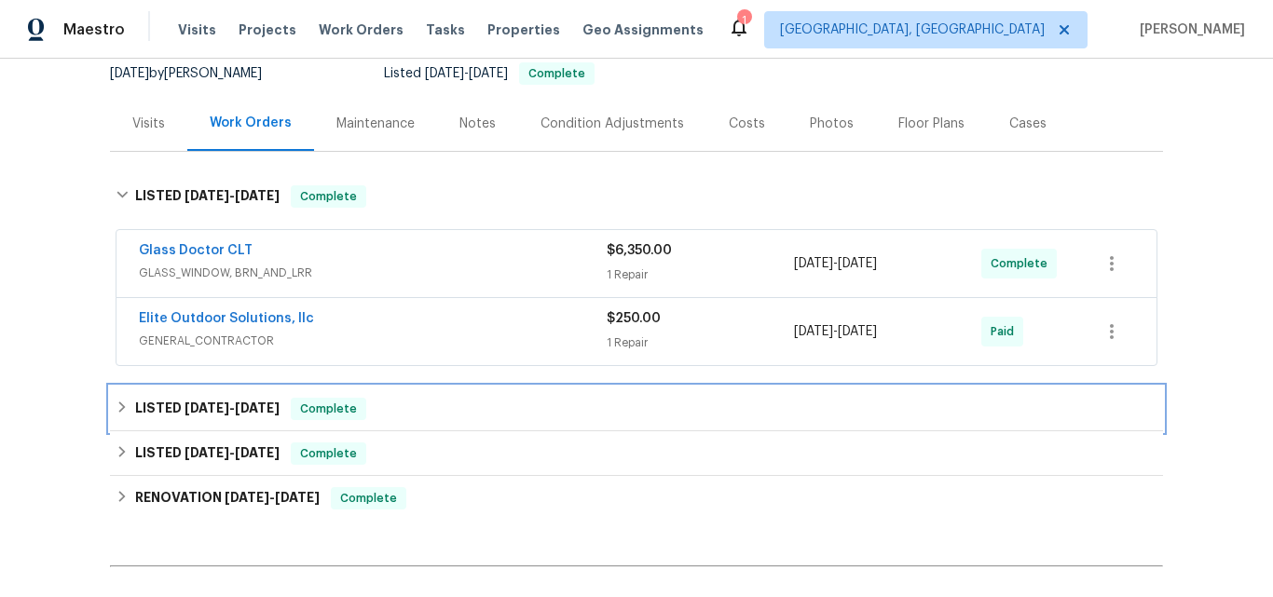
drag, startPoint x: 190, startPoint y: 412, endPoint x: 262, endPoint y: 332, distance: 107.6
click at [189, 412] on span "[DATE]" at bounding box center [206, 408] width 45 height 13
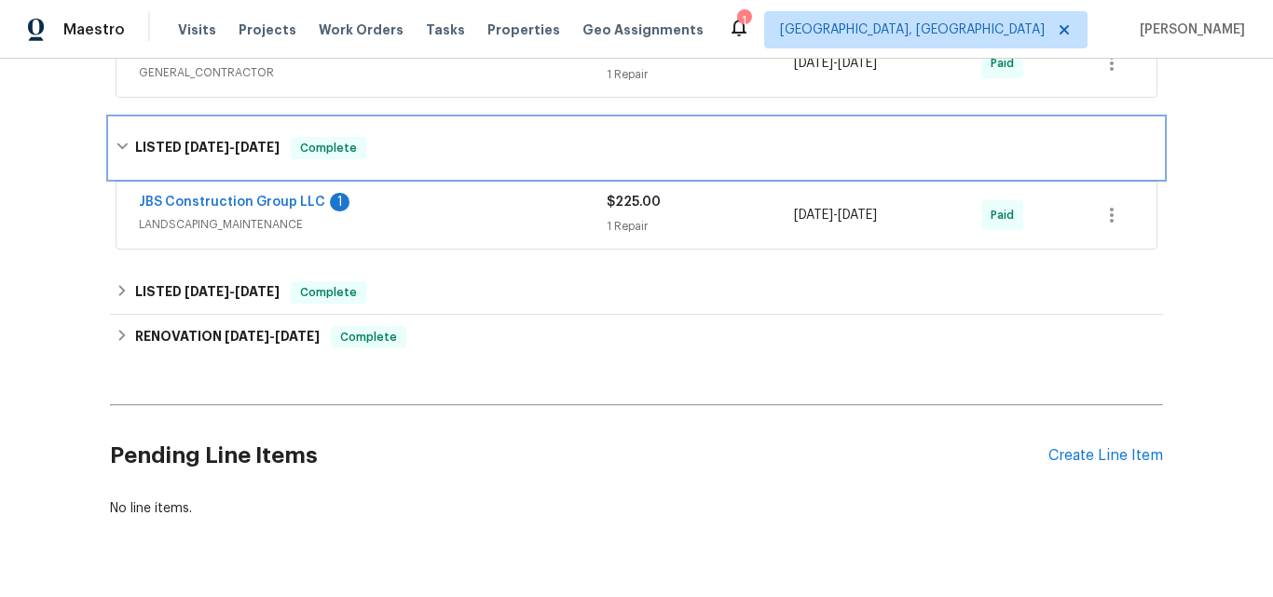
scroll to position [466, 0]
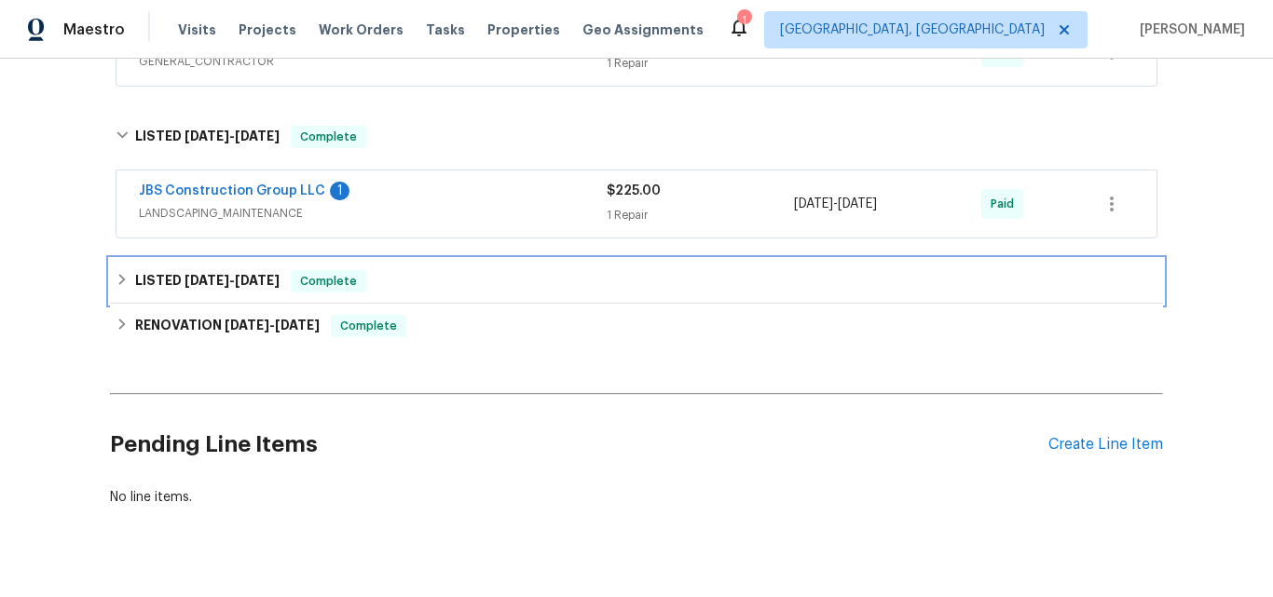
click at [184, 276] on span "[DATE]" at bounding box center [206, 280] width 45 height 13
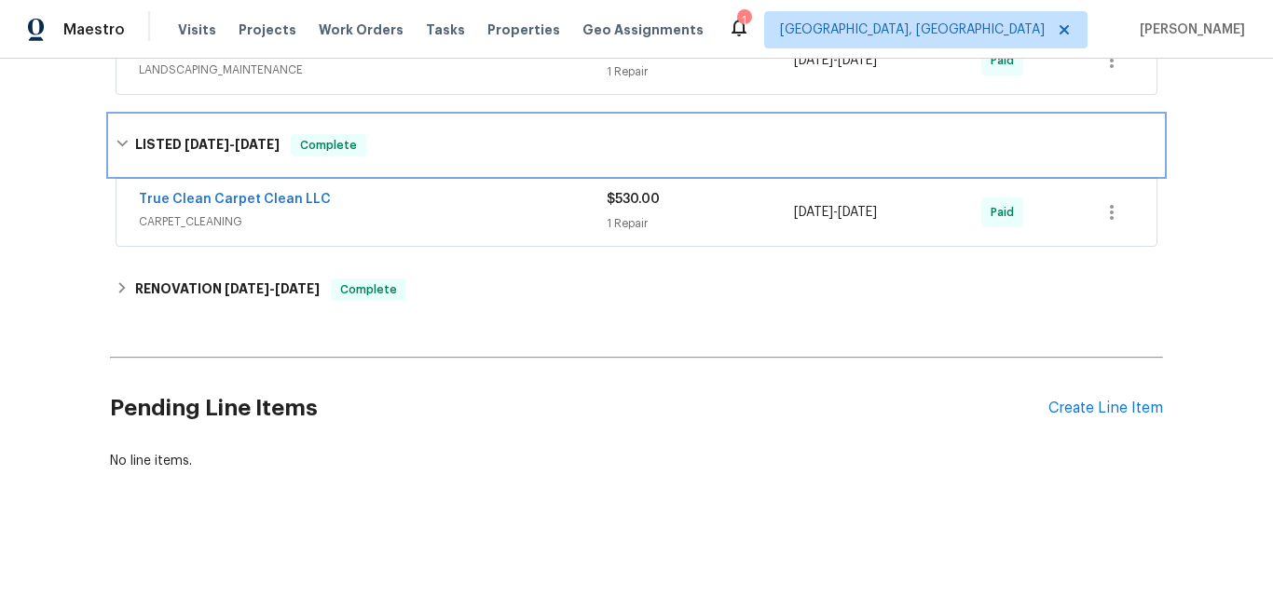
scroll to position [623, 0]
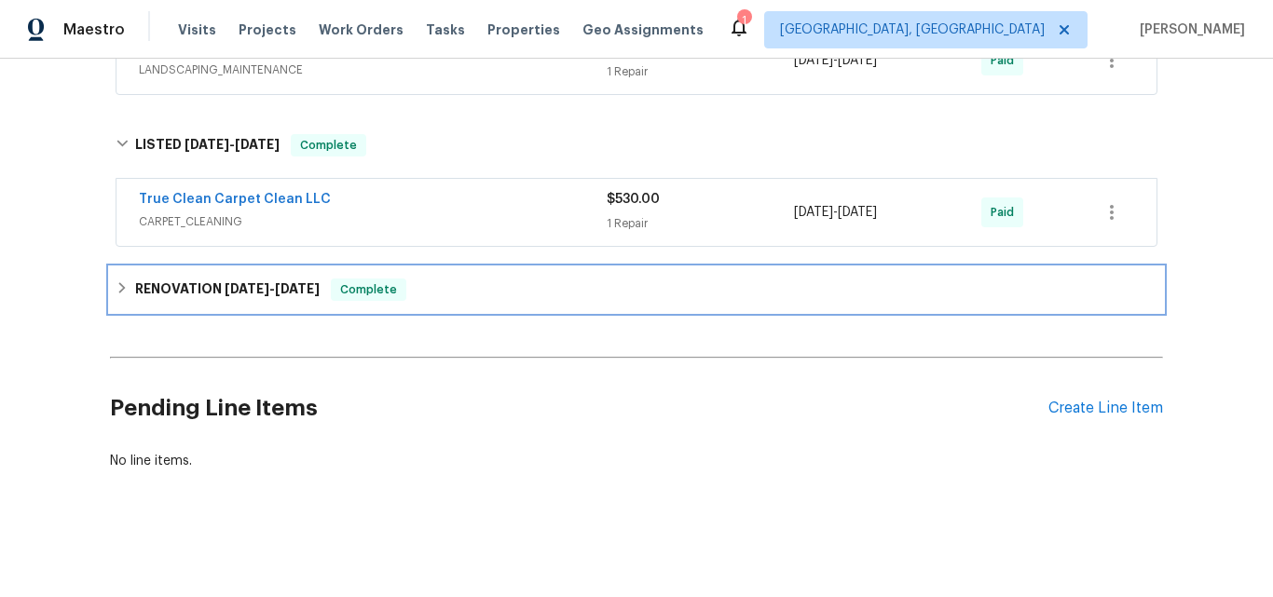
click at [176, 279] on h6 "RENOVATION 10/30/24 - 11/8/24" at bounding box center [227, 290] width 184 height 22
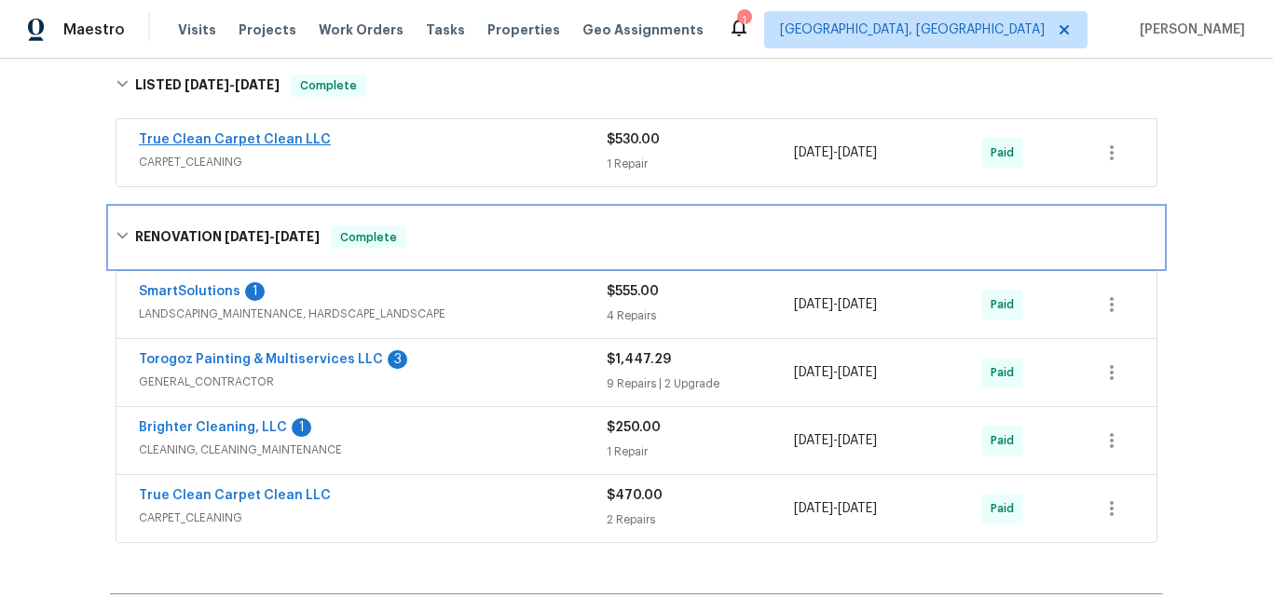
scroll to position [716, 0]
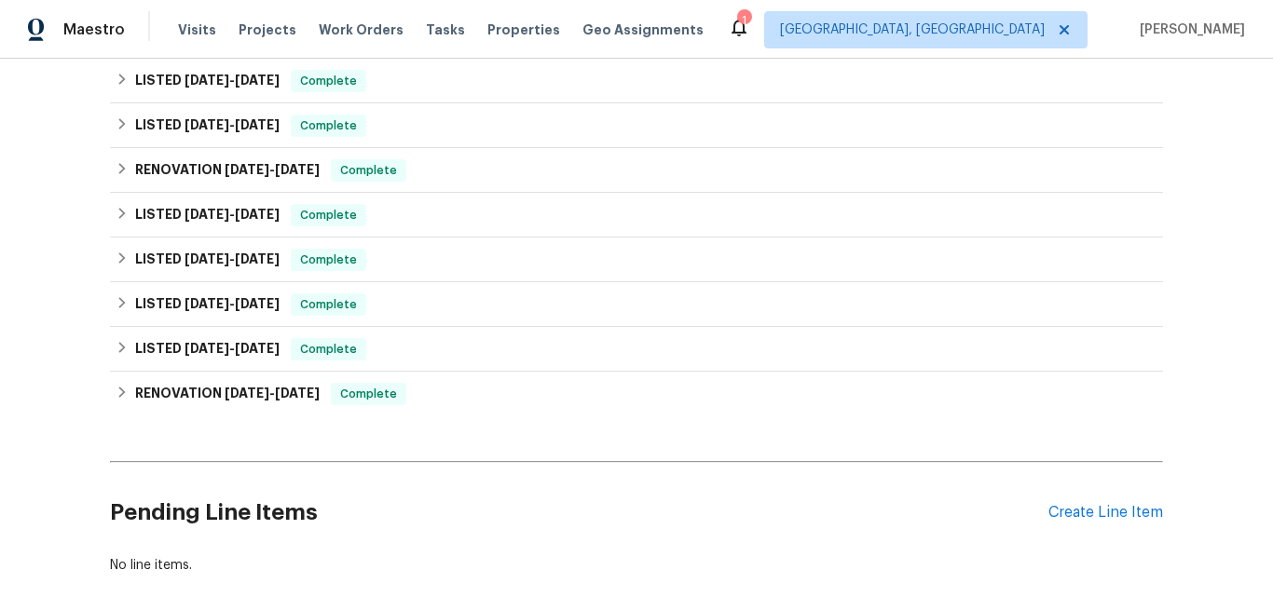
scroll to position [186, 0]
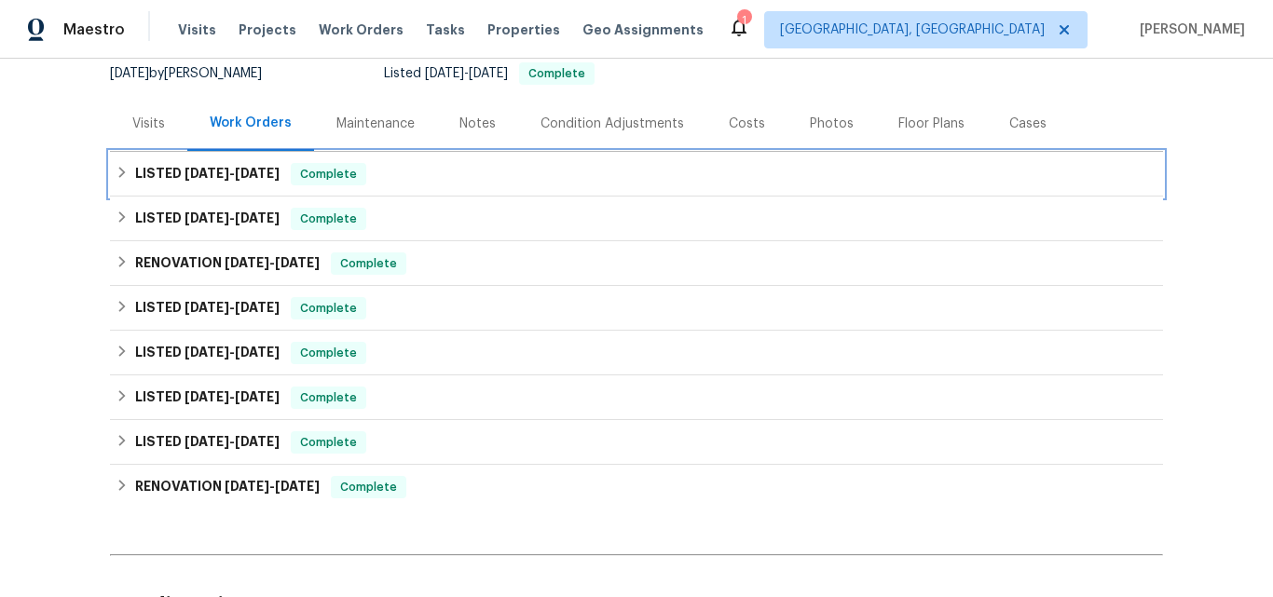
click at [206, 171] on span "[DATE]" at bounding box center [206, 173] width 45 height 13
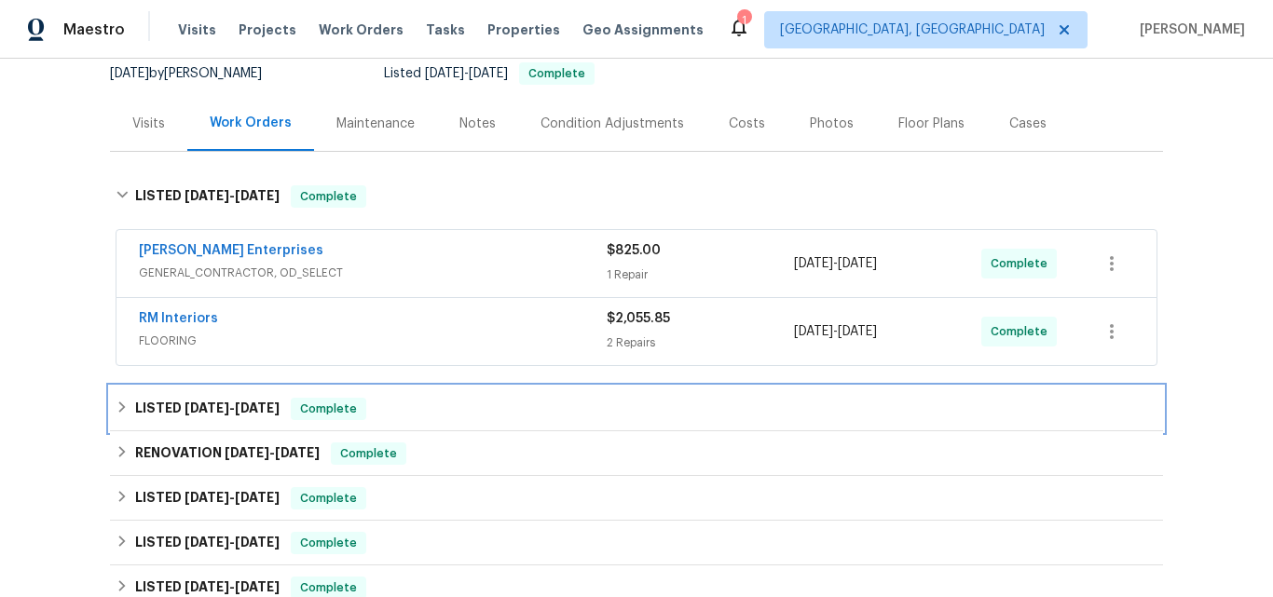
click at [194, 400] on h6 "LISTED 5/19/25 - 5/28/25" at bounding box center [207, 409] width 144 height 22
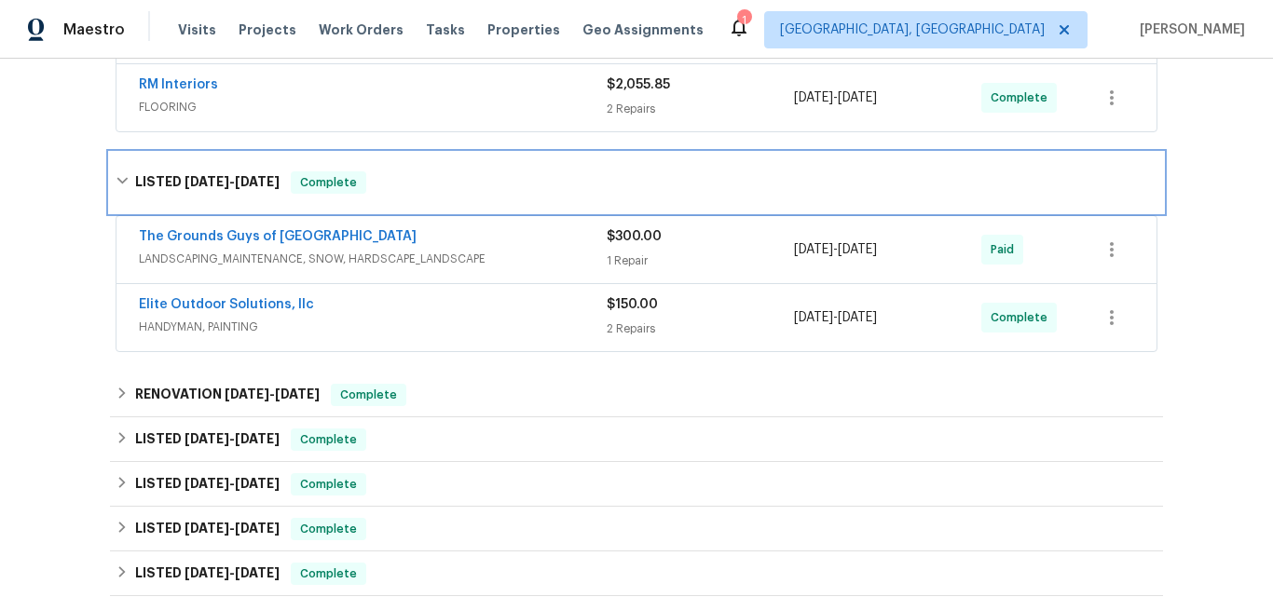
scroll to position [466, 0]
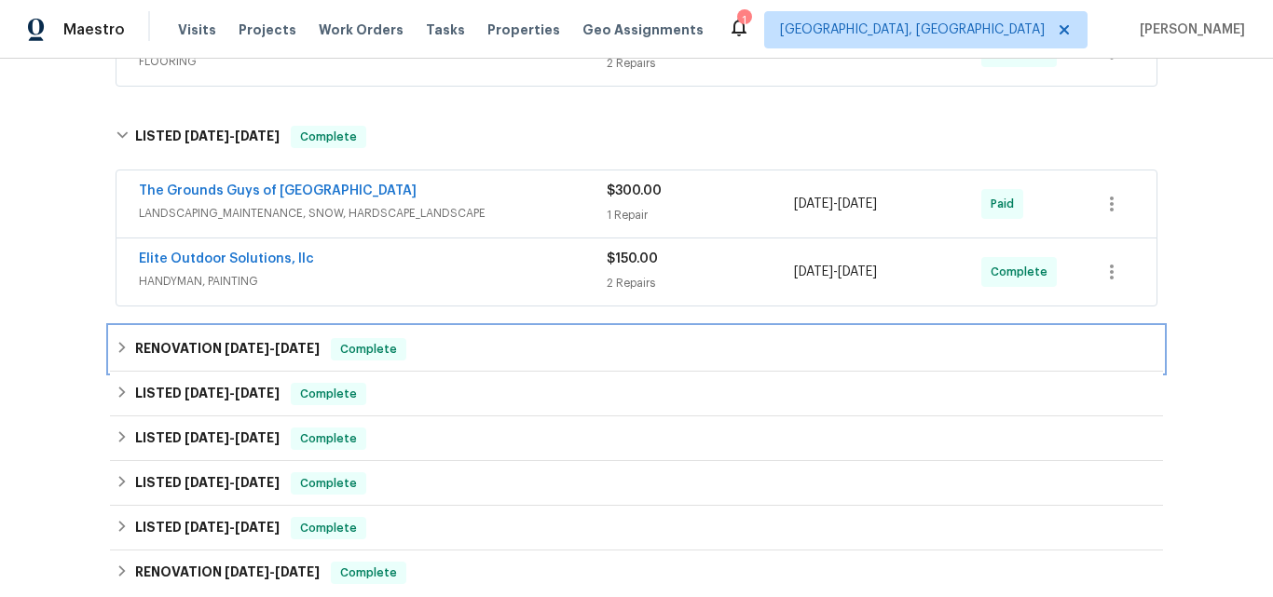
click at [188, 353] on h6 "RENOVATION 5/7/25 - 5/9/25" at bounding box center [227, 349] width 184 height 22
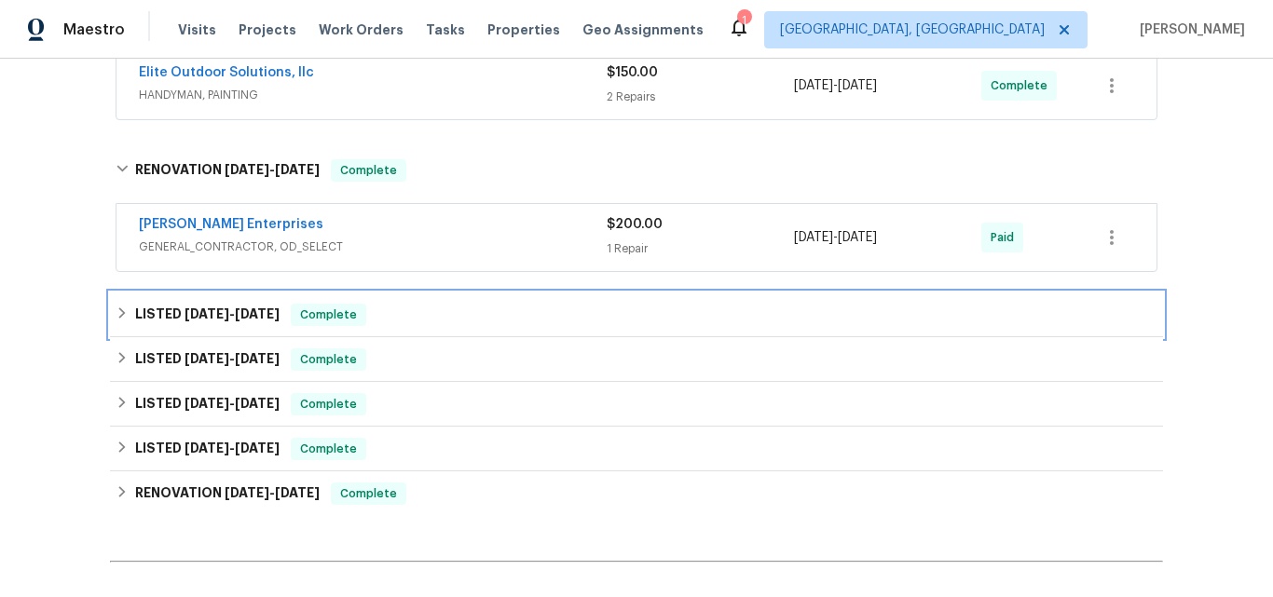
click at [168, 311] on h6 "LISTED 5/1/25 - 5/13/25" at bounding box center [207, 315] width 144 height 22
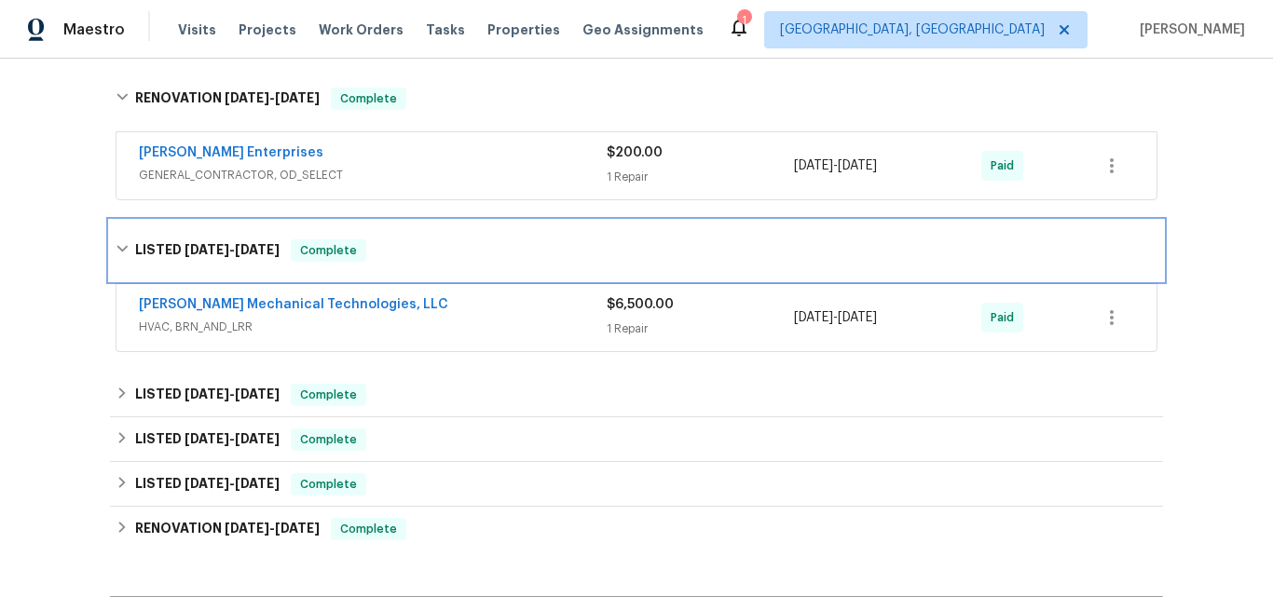
scroll to position [745, 0]
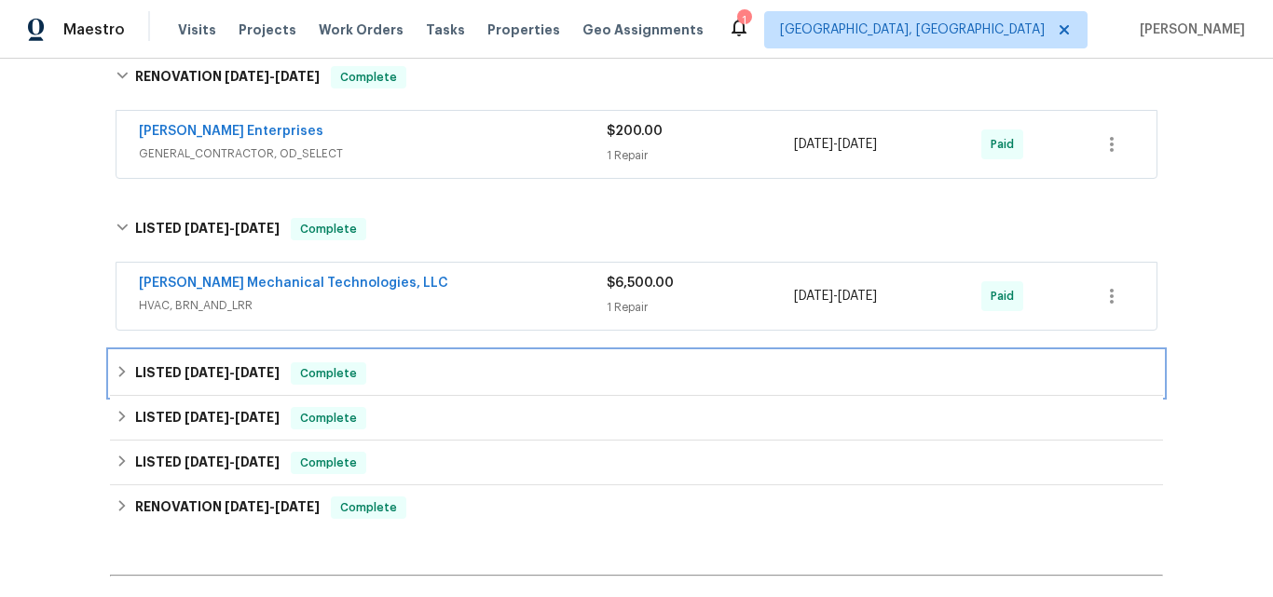
click at [184, 371] on span "4/8/25" at bounding box center [206, 372] width 45 height 13
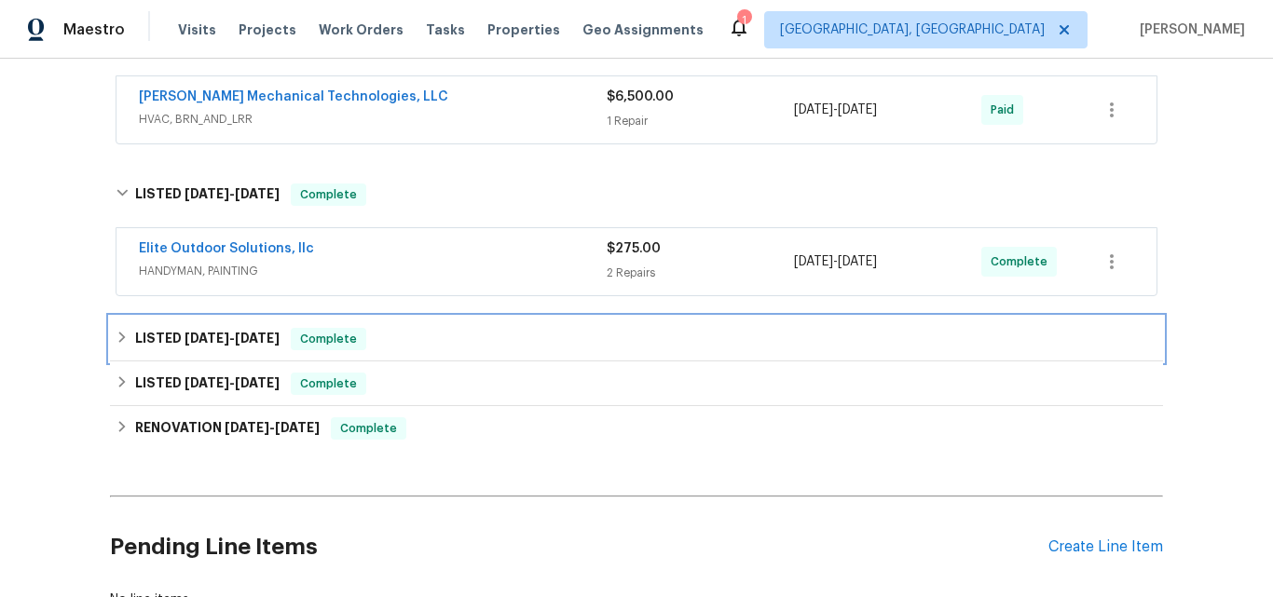
click at [184, 336] on span "3/26/25" at bounding box center [206, 338] width 45 height 13
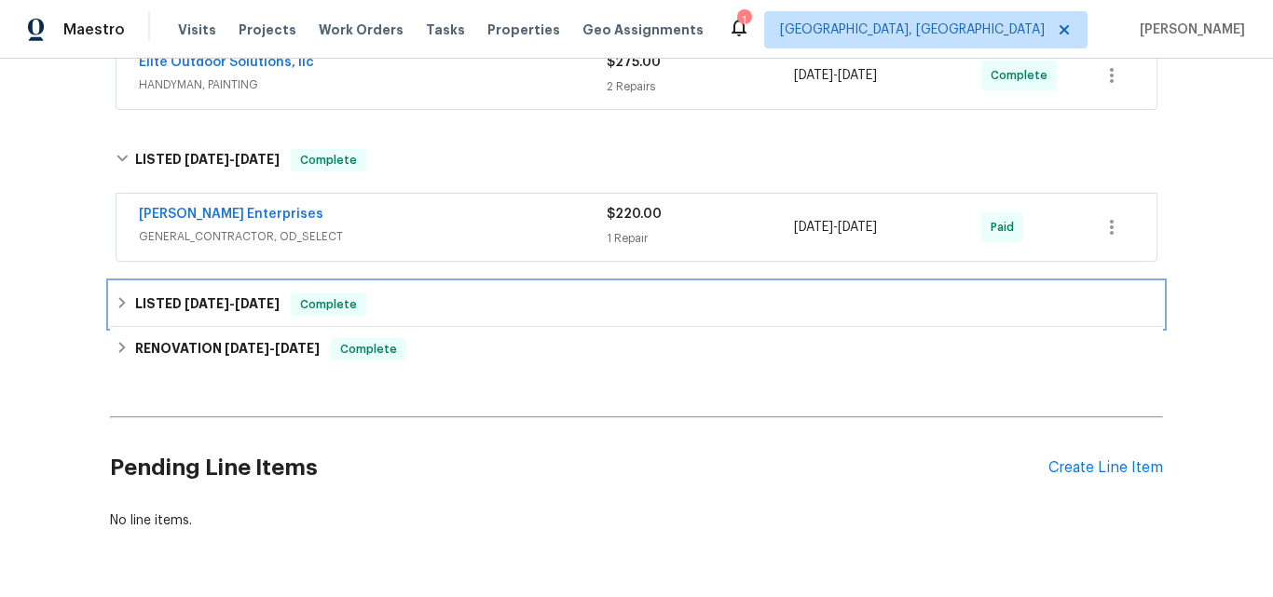
click at [171, 293] on div "LISTED 3/1/25 - 3/3/25 Complete" at bounding box center [636, 304] width 1053 height 45
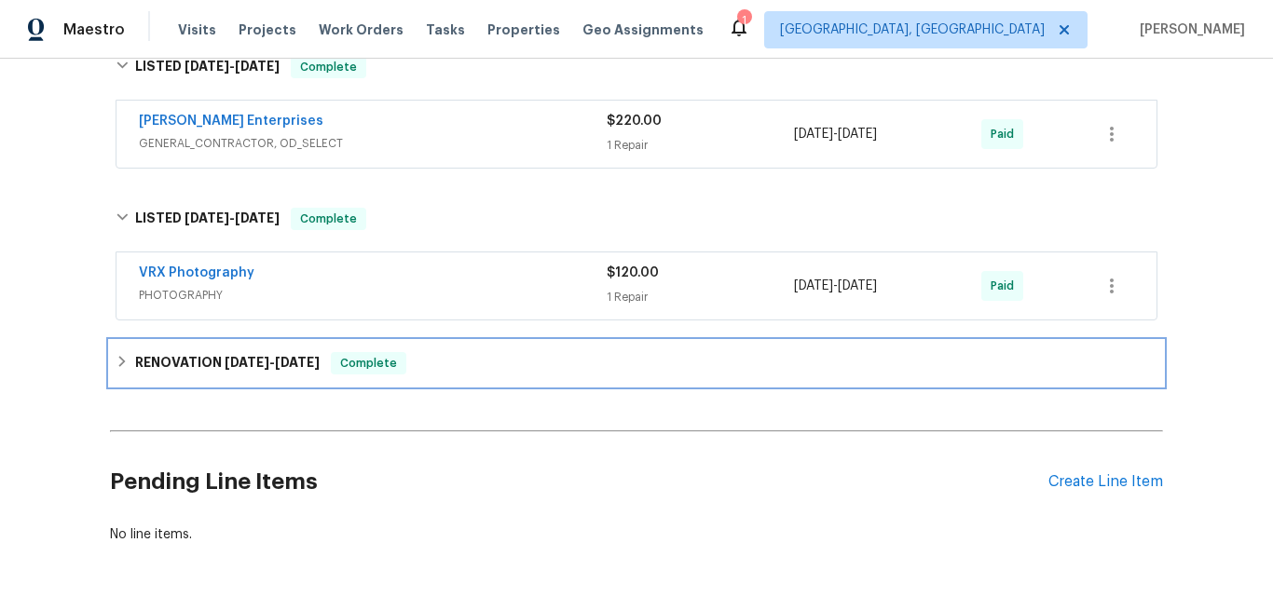
click at [184, 360] on h6 "RENOVATION 2/18/25 - 3/14/25" at bounding box center [227, 363] width 184 height 22
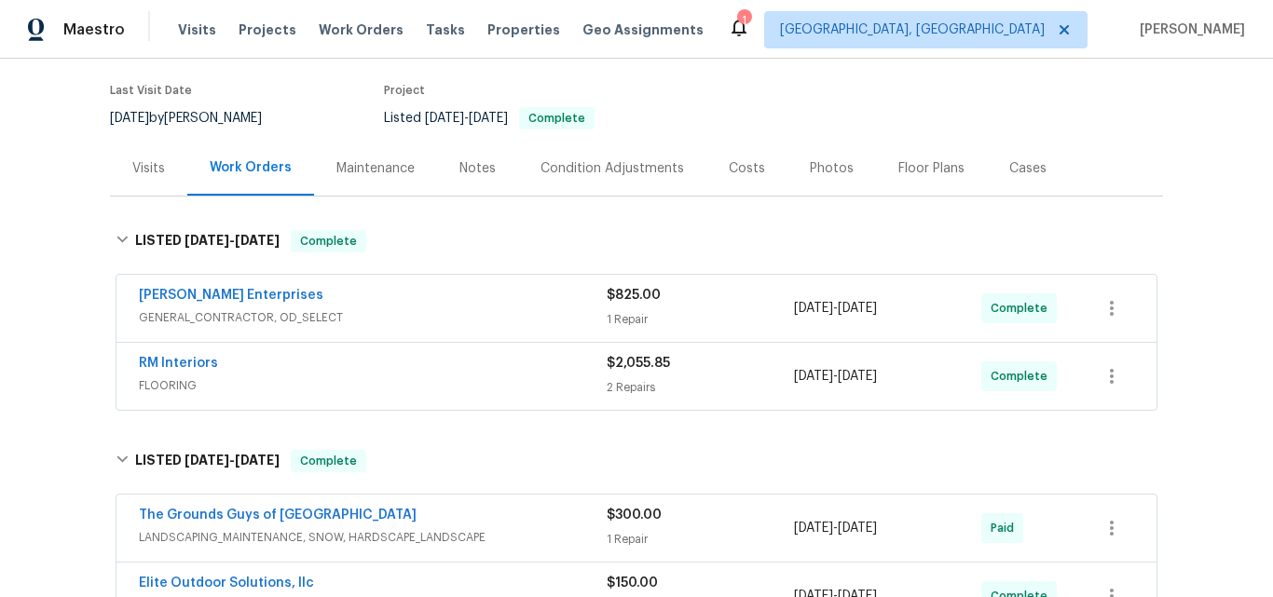
scroll to position [93, 0]
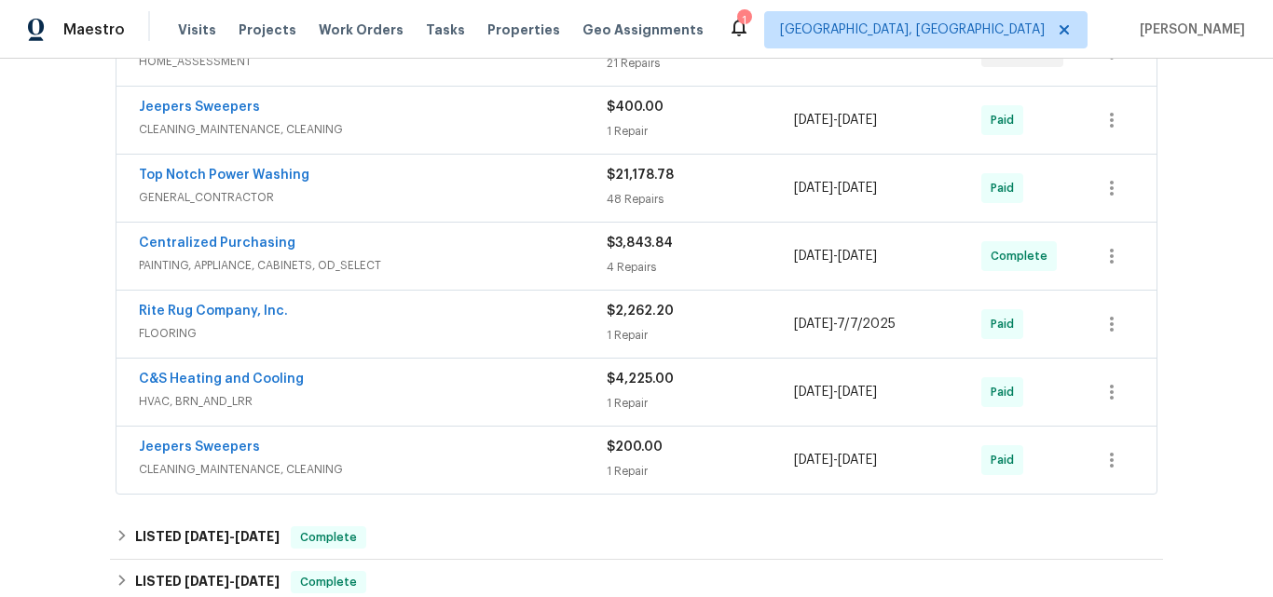
scroll to position [559, 0]
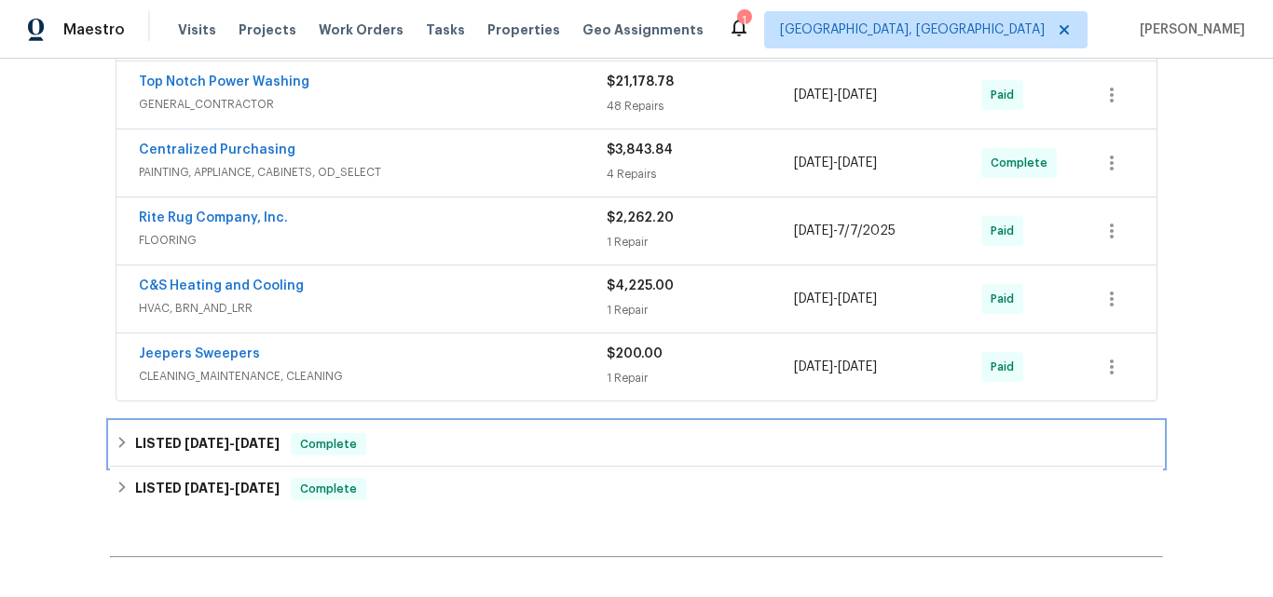
click at [210, 453] on h6 "LISTED [DATE] - [DATE]" at bounding box center [207, 444] width 144 height 22
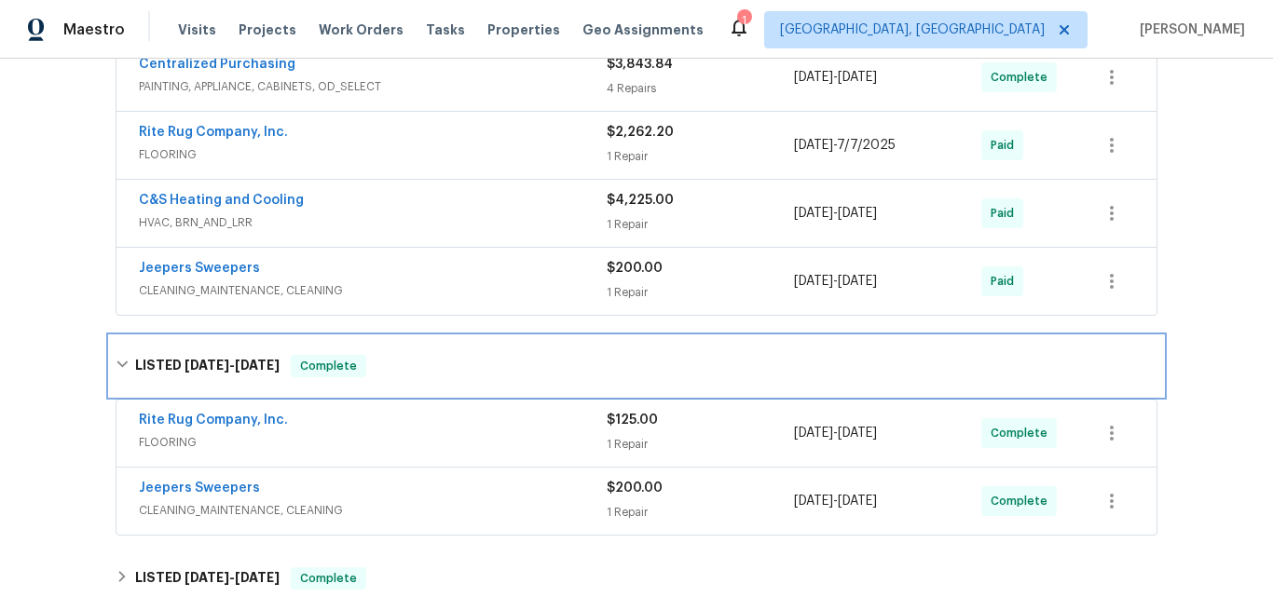
scroll to position [745, 0]
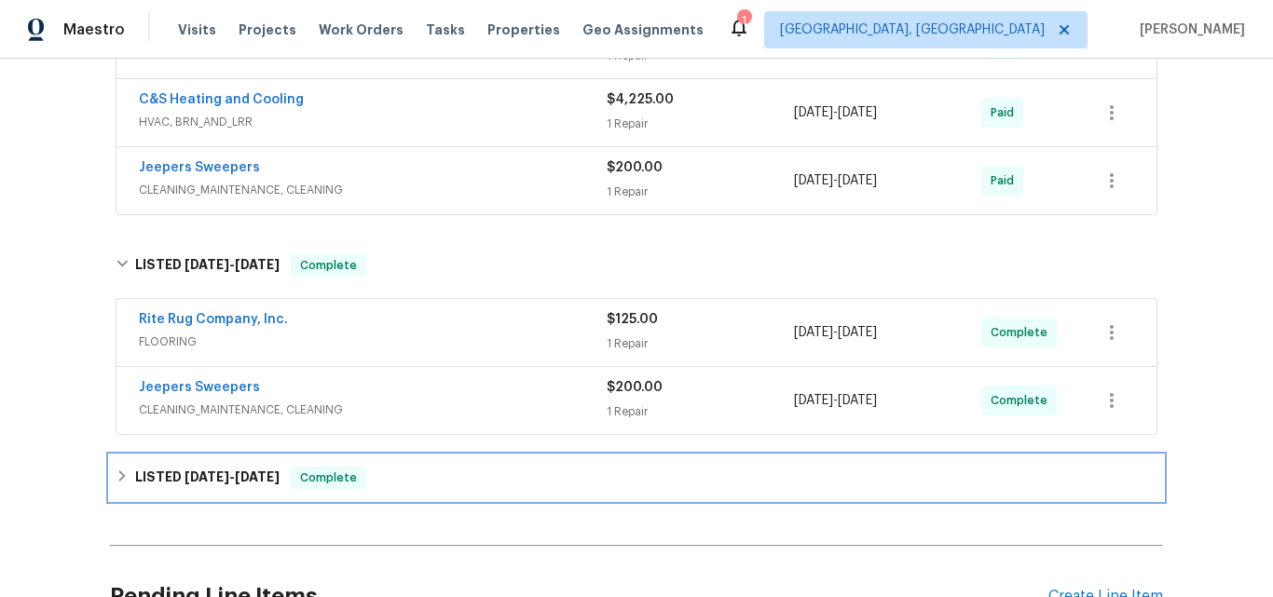
click at [213, 483] on span "[DATE]" at bounding box center [206, 477] width 45 height 13
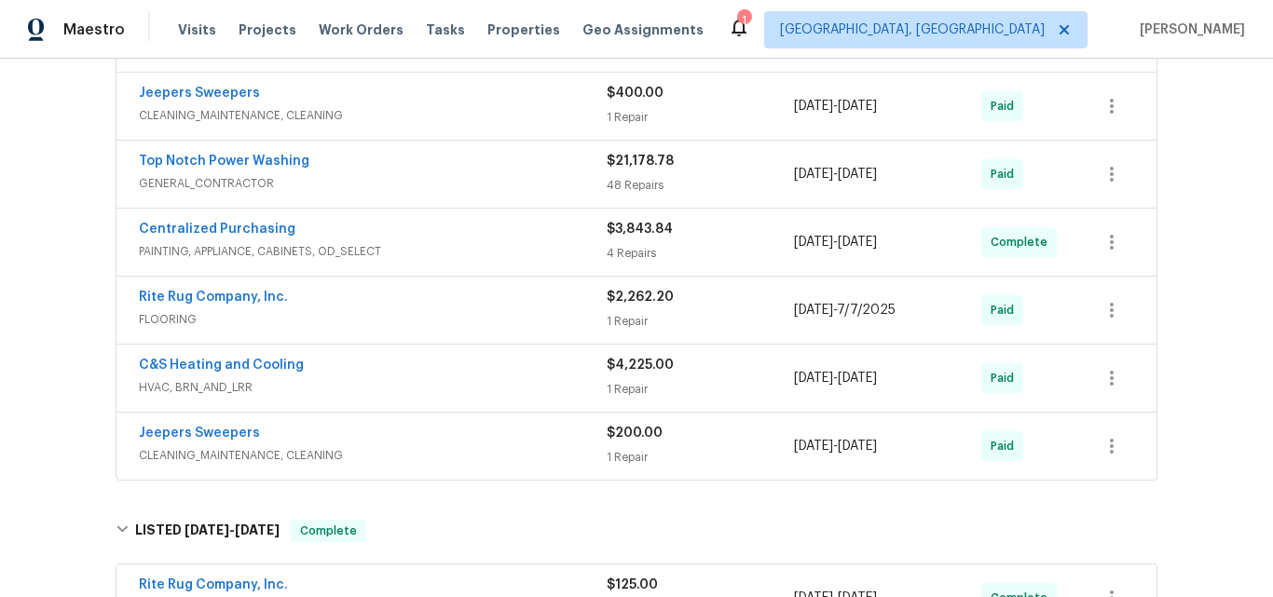
scroll to position [466, 0]
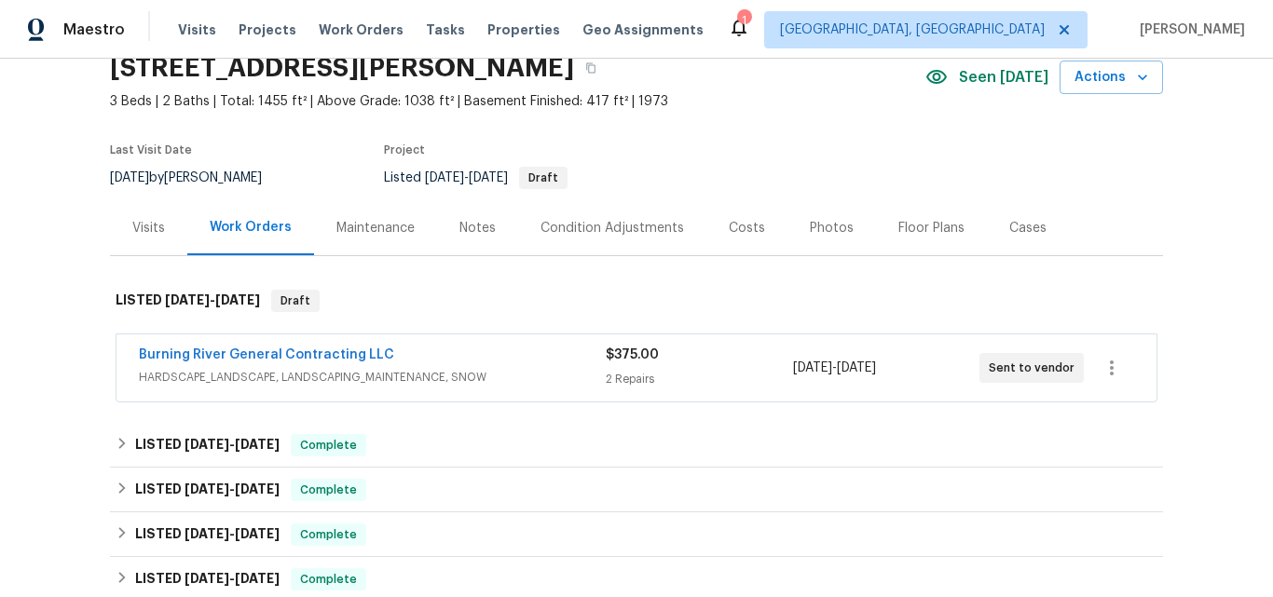
scroll to position [186, 0]
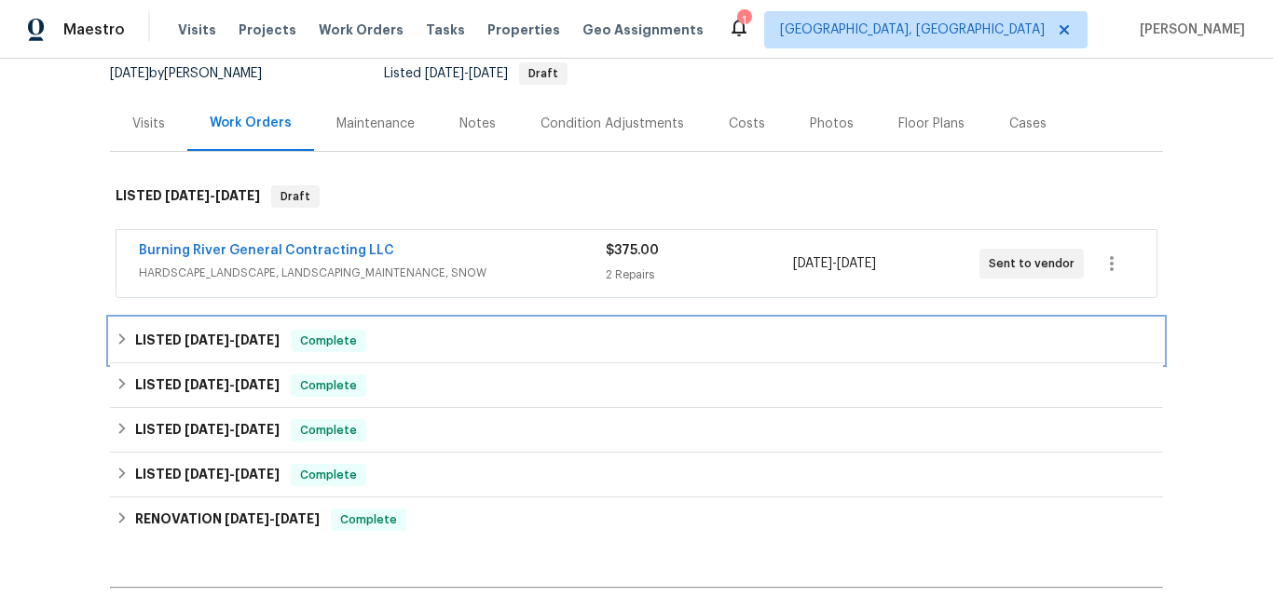
click at [181, 331] on h6 "LISTED 8/20/25 - 8/21/25" at bounding box center [207, 341] width 144 height 22
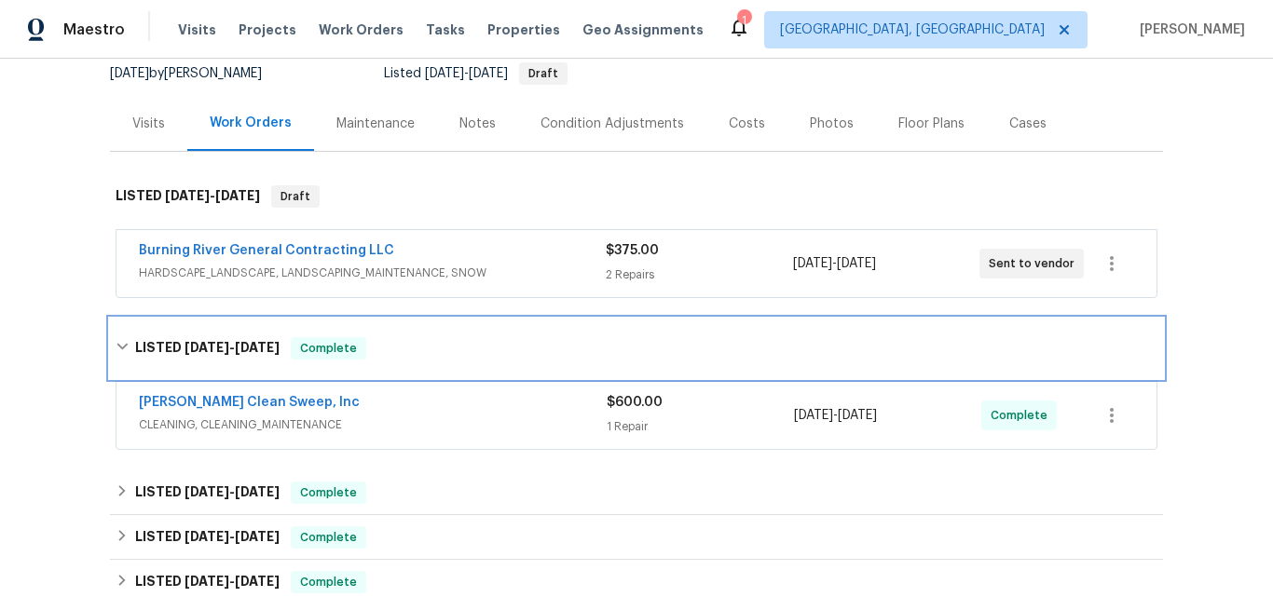
scroll to position [280, 0]
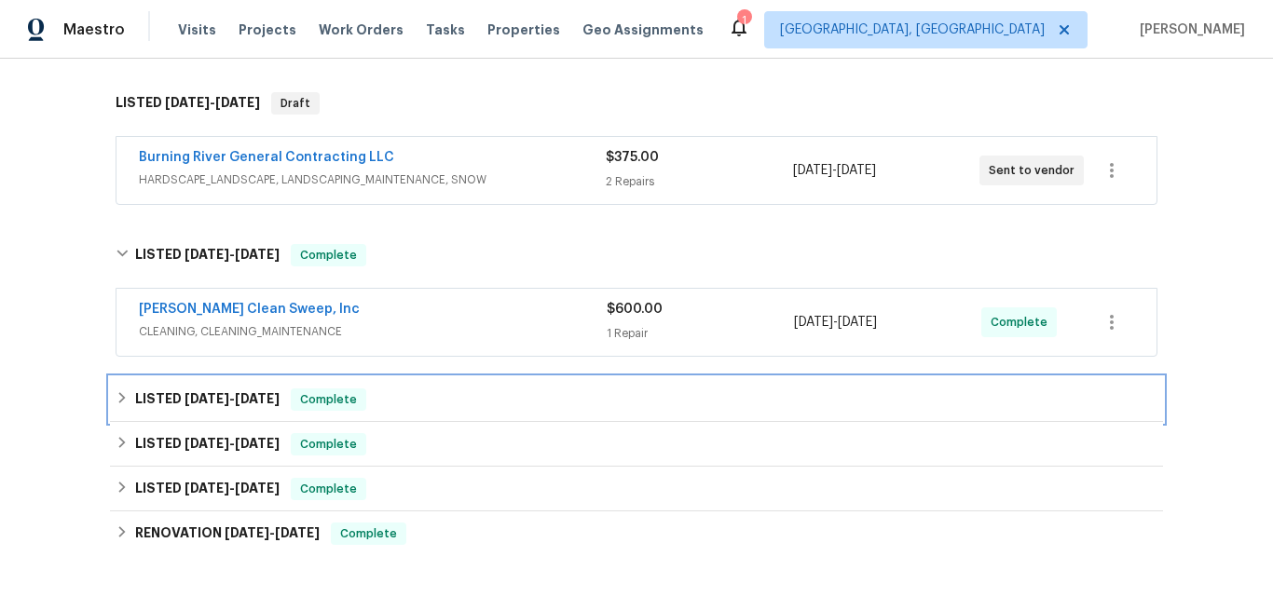
click at [195, 401] on span "8/19/25" at bounding box center [206, 398] width 45 height 13
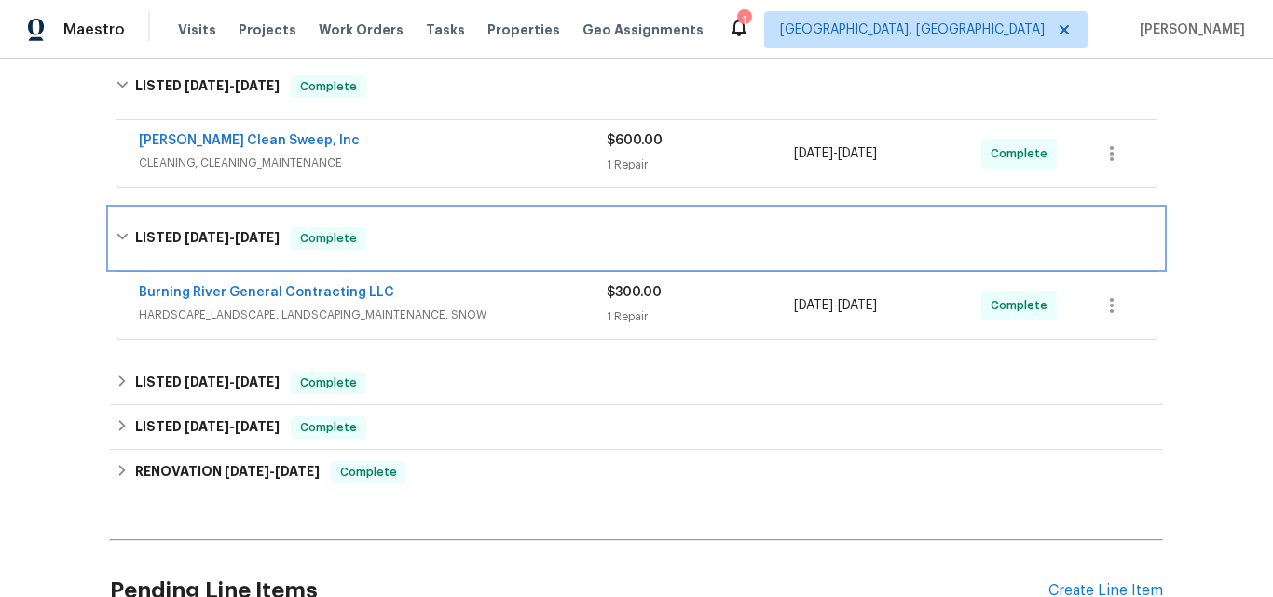
scroll to position [466, 0]
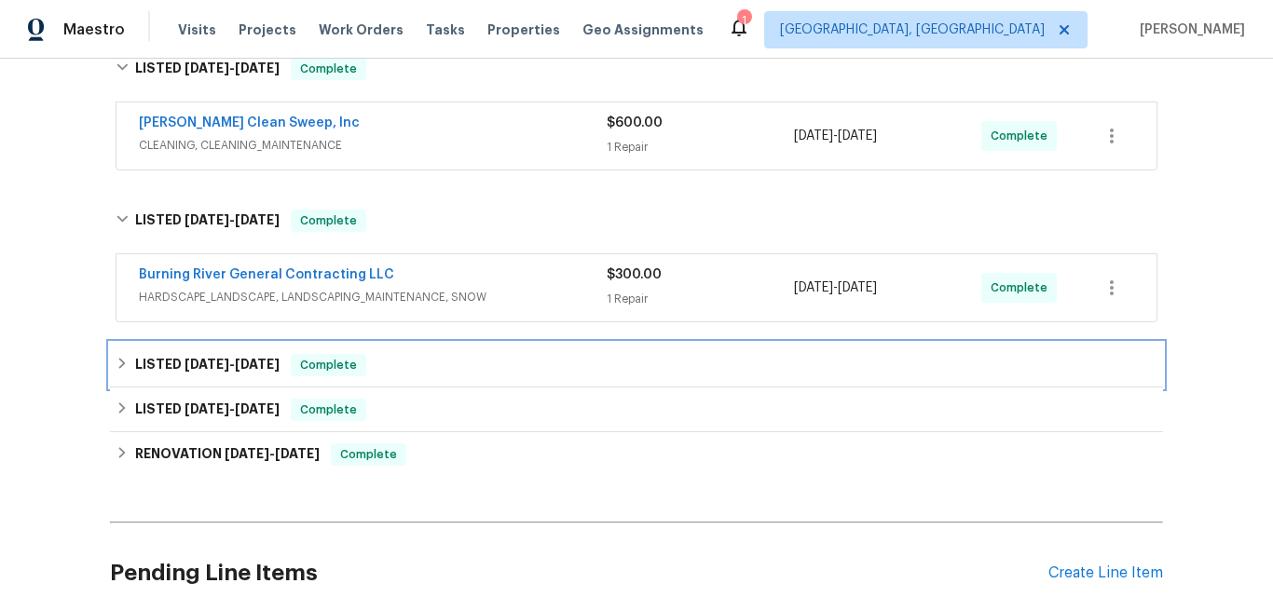
click at [196, 352] on div "LISTED 8/12/25 - 8/21/25 Complete" at bounding box center [636, 365] width 1053 height 45
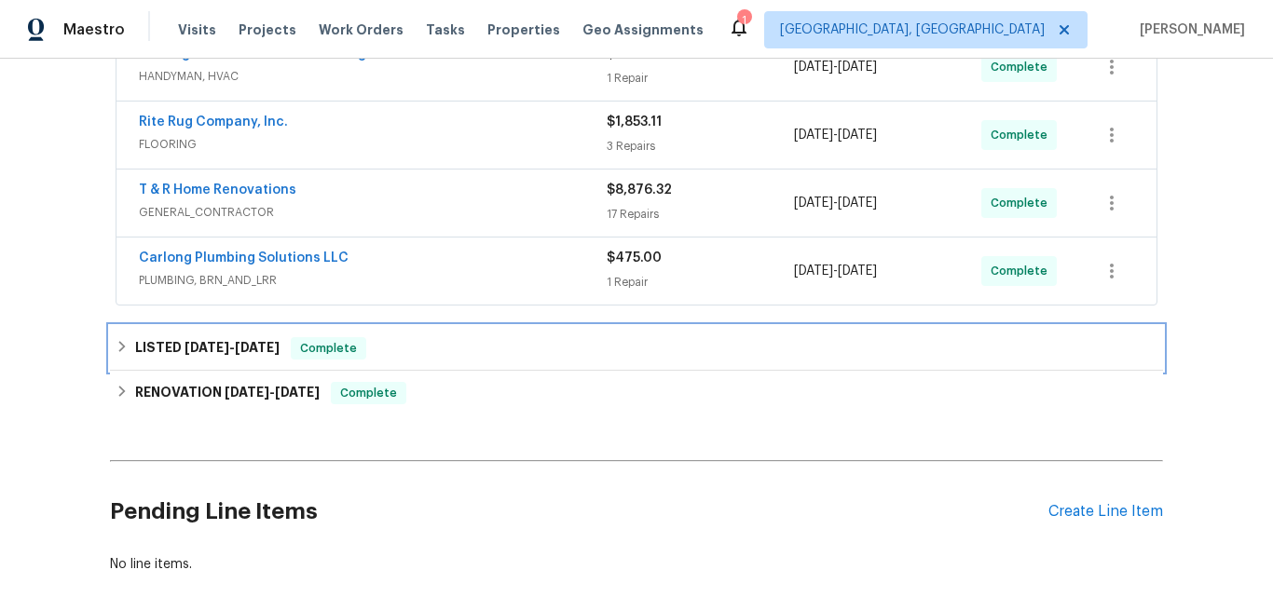
click at [181, 337] on h6 "LISTED 5/24/25 - 5/26/25" at bounding box center [207, 348] width 144 height 22
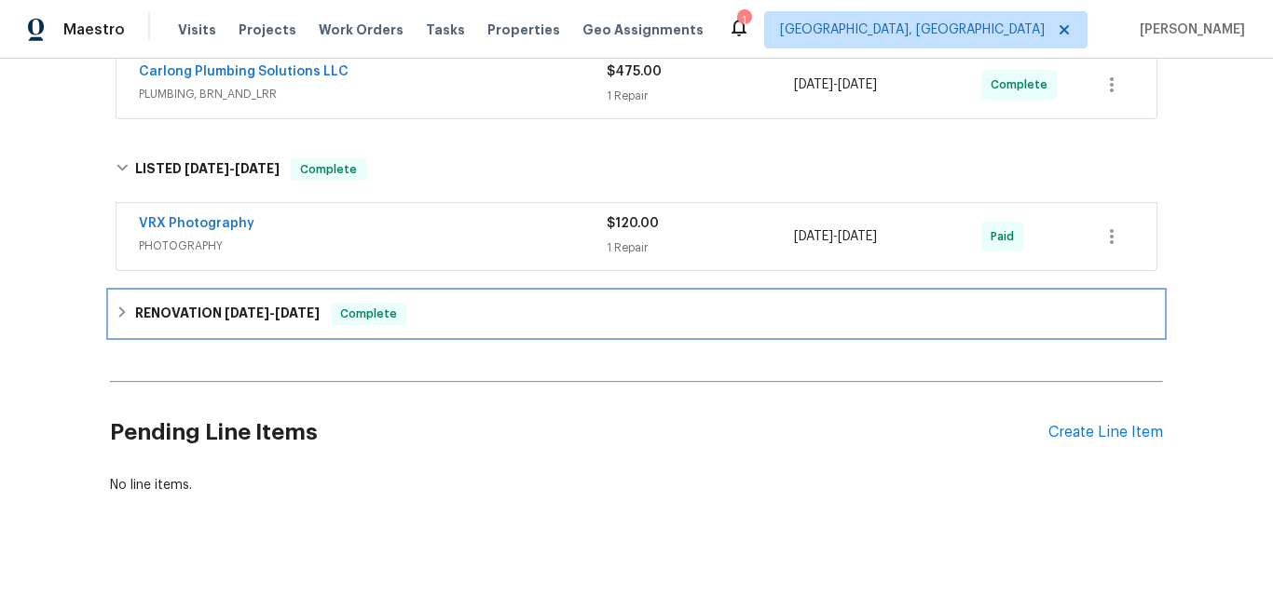
click at [203, 323] on h6 "RENOVATION 5/19/25 - 5/23/25" at bounding box center [227, 314] width 184 height 22
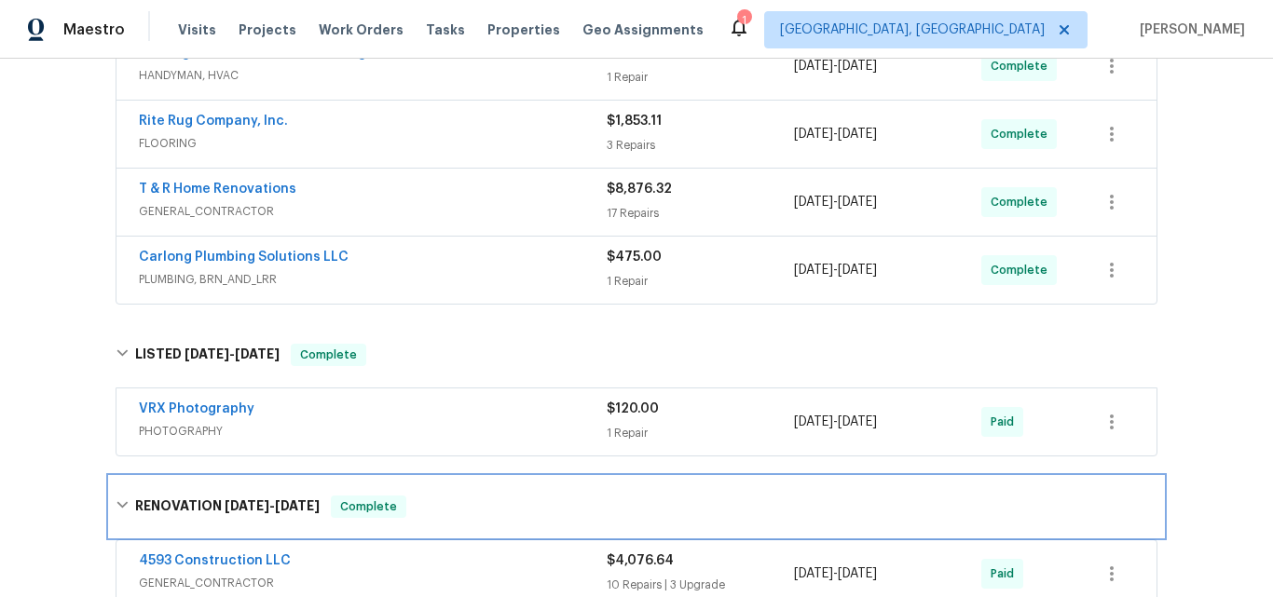
scroll to position [839, 0]
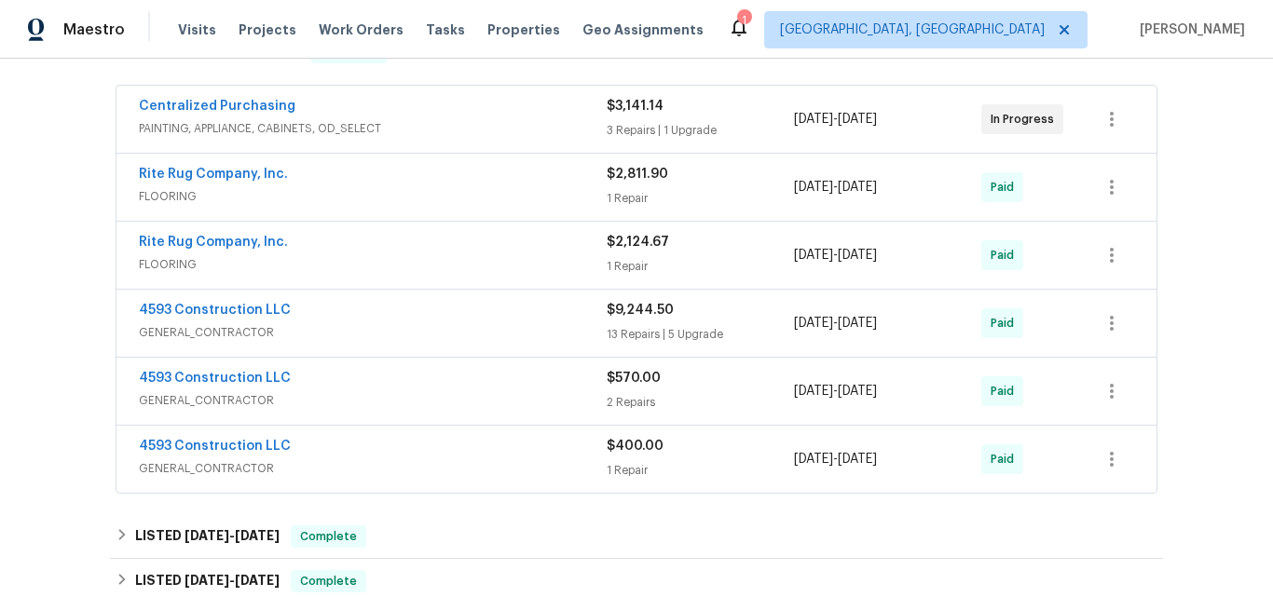
scroll to position [373, 0]
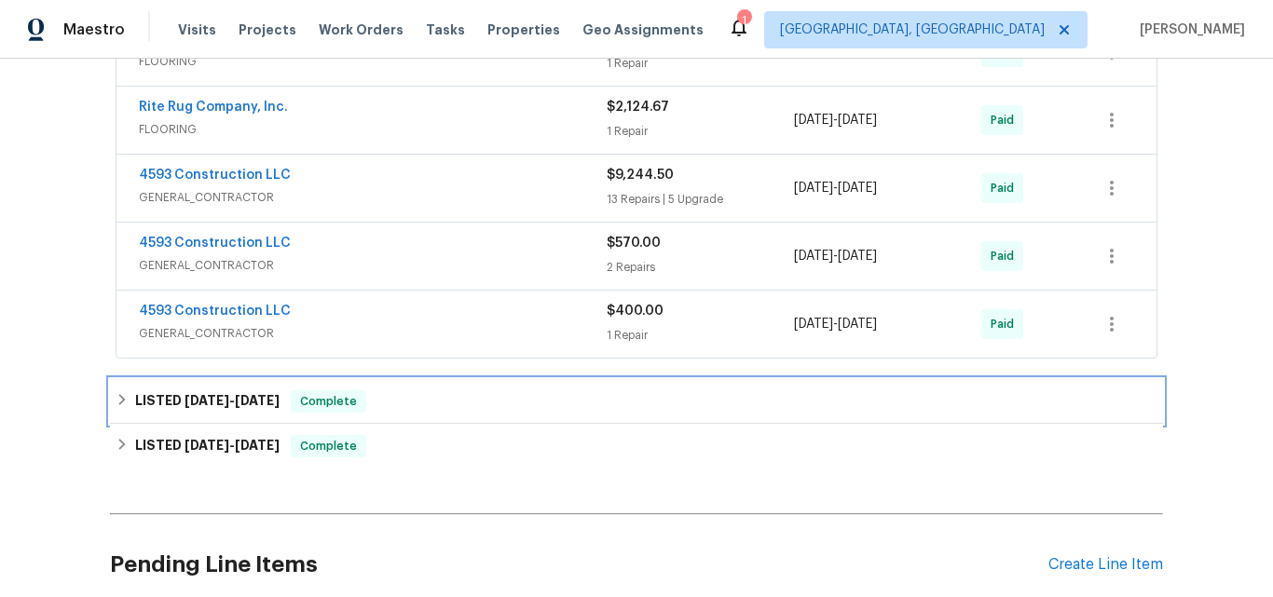
click at [172, 401] on h6 "LISTED 8/11/25 - 8/12/25" at bounding box center [207, 401] width 144 height 22
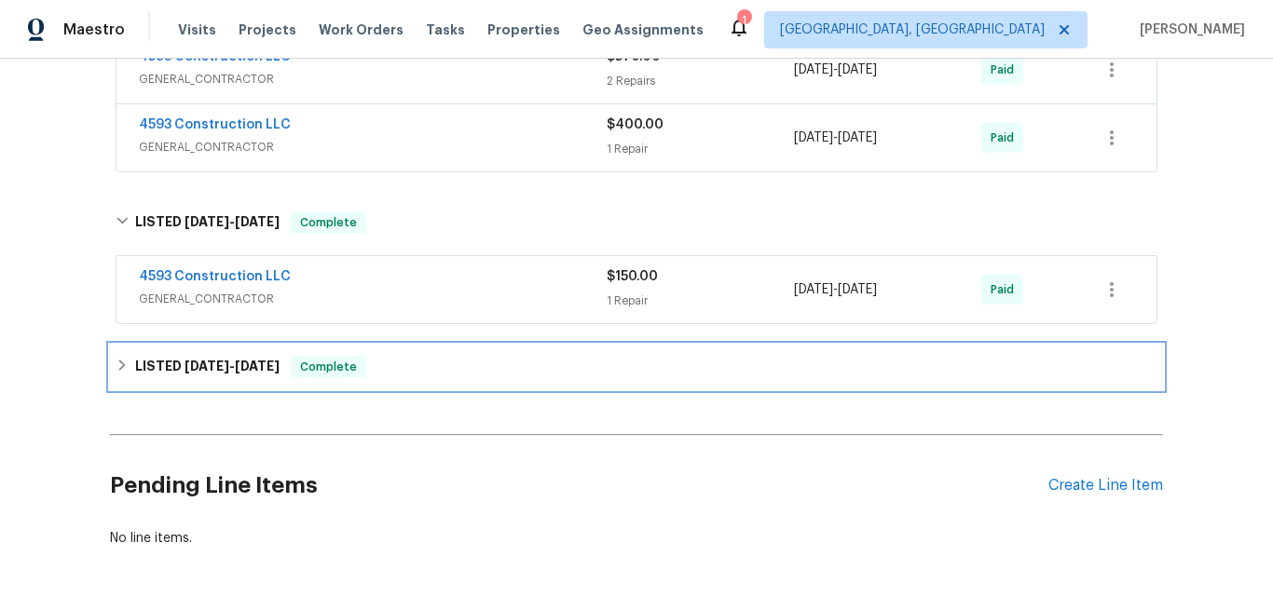
click at [206, 363] on span "7/29/25" at bounding box center [206, 366] width 45 height 13
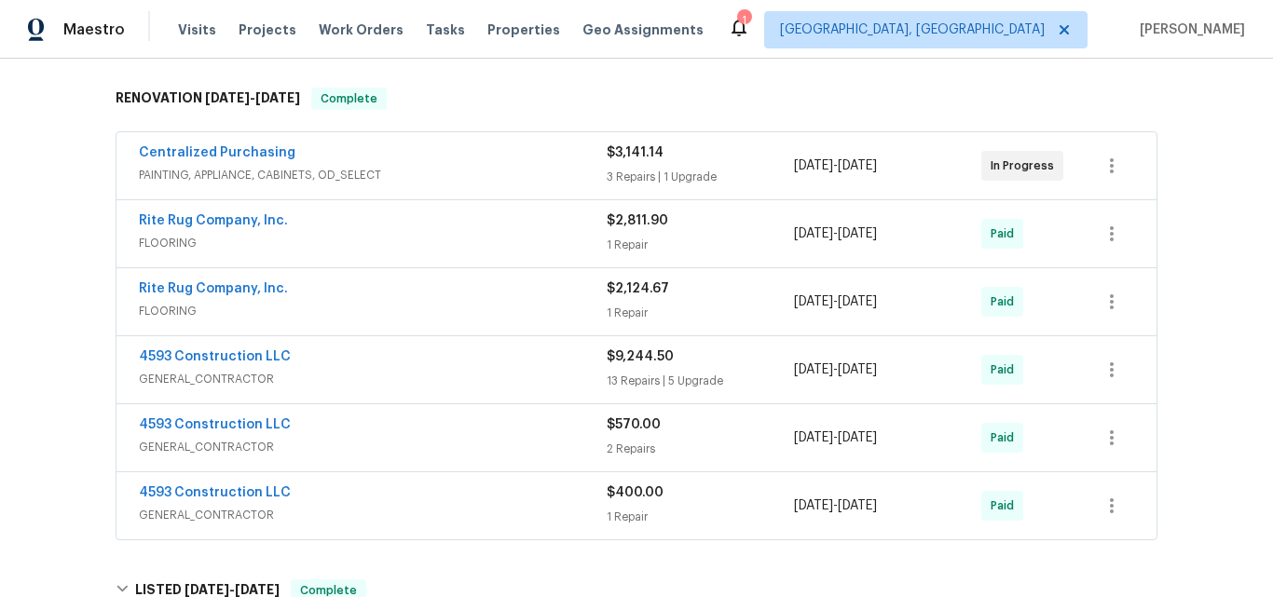
scroll to position [184, 0]
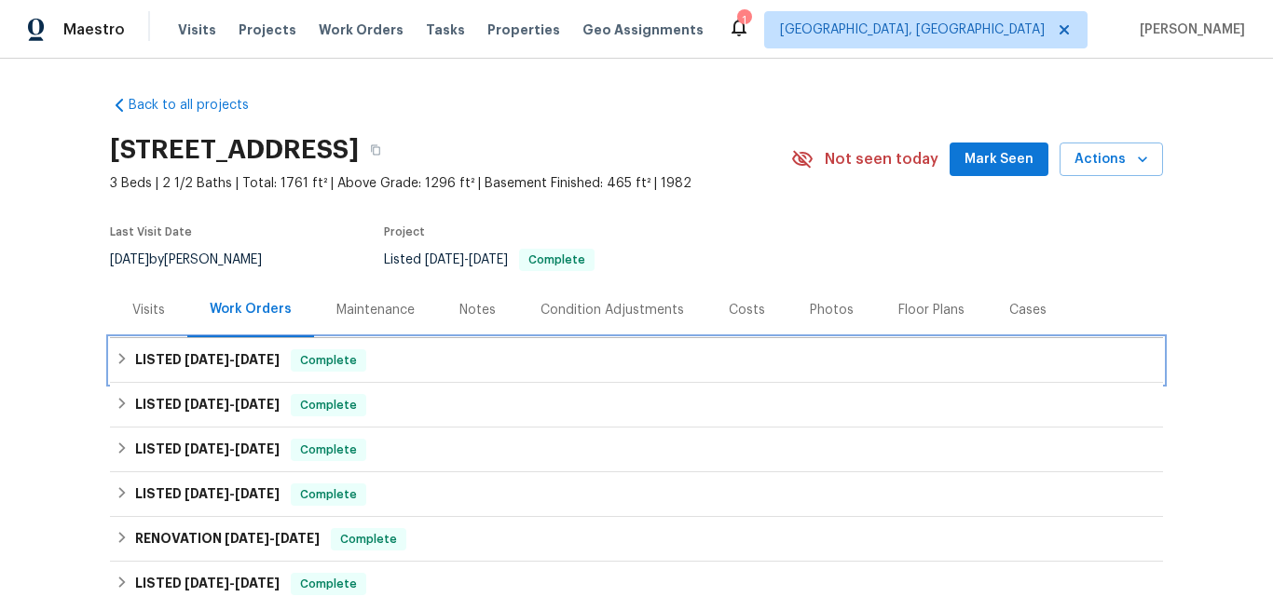
click at [198, 356] on span "[DATE]" at bounding box center [206, 359] width 45 height 13
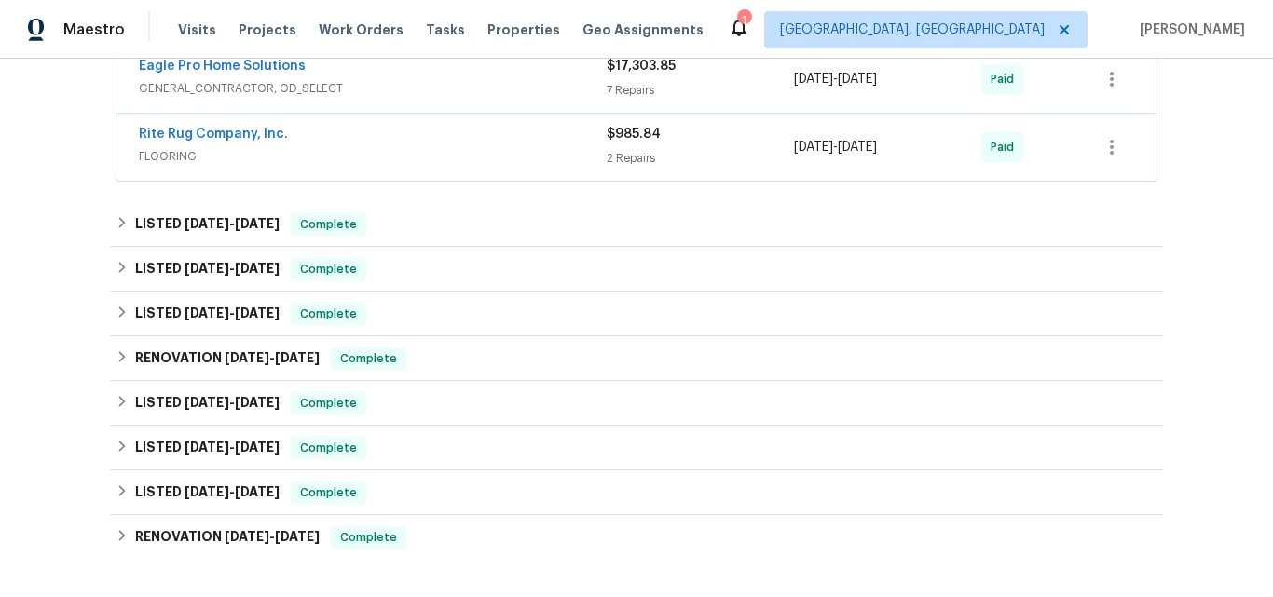
scroll to position [373, 0]
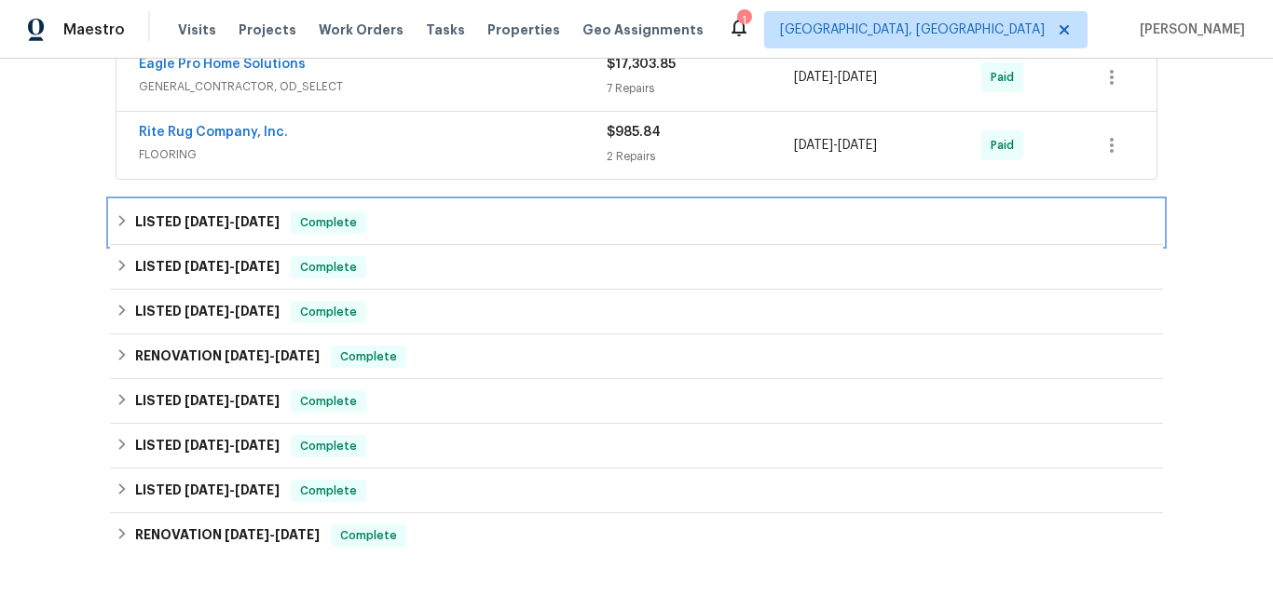
click at [164, 228] on h6 "LISTED [DATE] - [DATE]" at bounding box center [207, 222] width 144 height 22
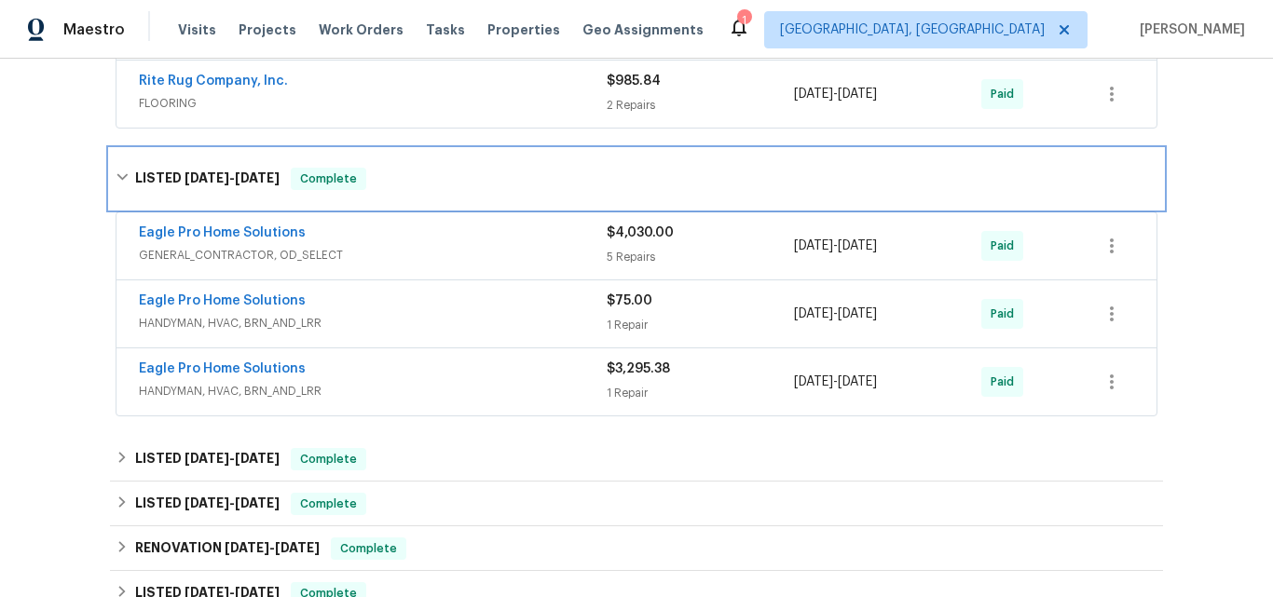
scroll to position [466, 0]
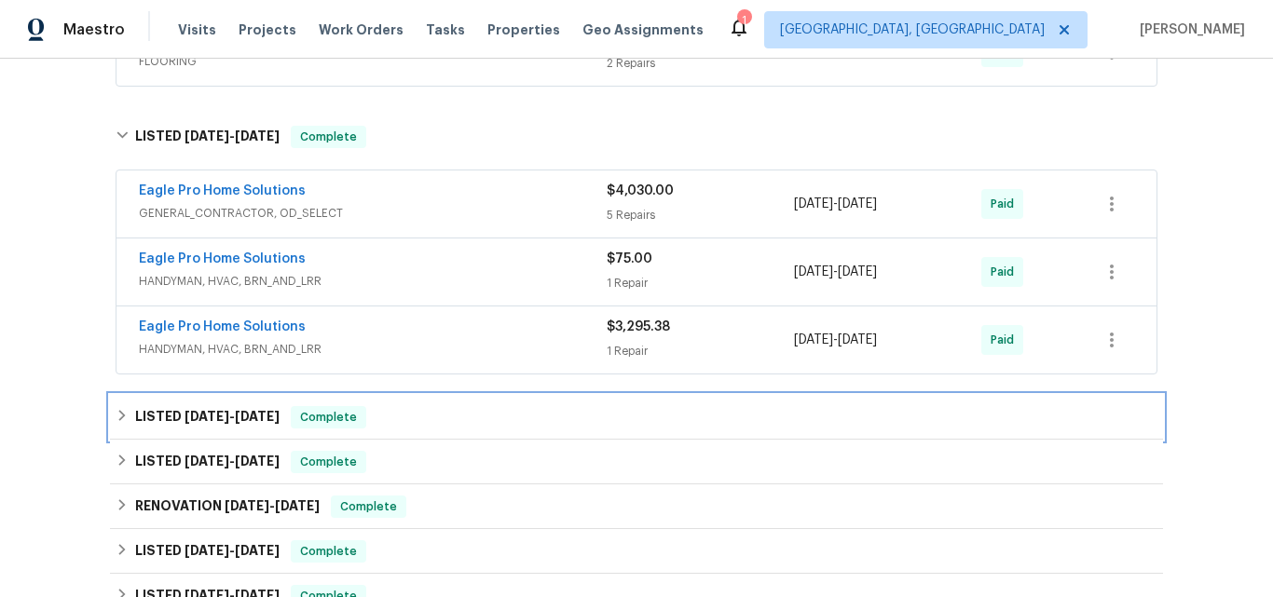
click at [184, 414] on span "[DATE]" at bounding box center [206, 416] width 45 height 13
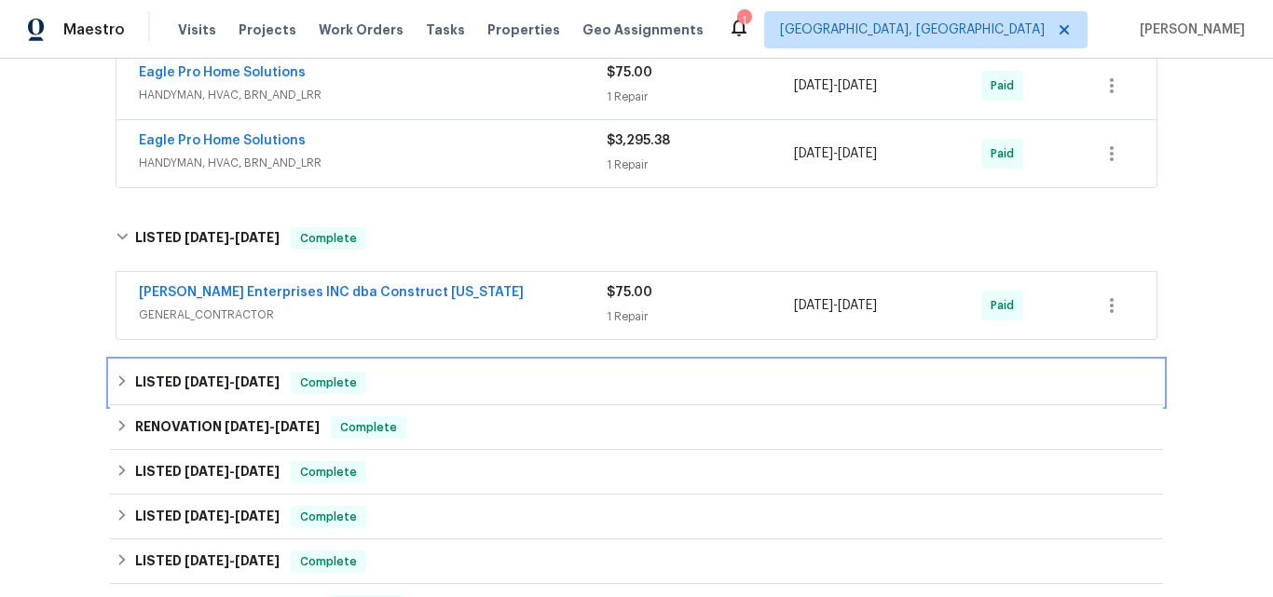
click at [189, 374] on h6 "LISTED 4/23/25 - 5/5/25" at bounding box center [207, 383] width 144 height 22
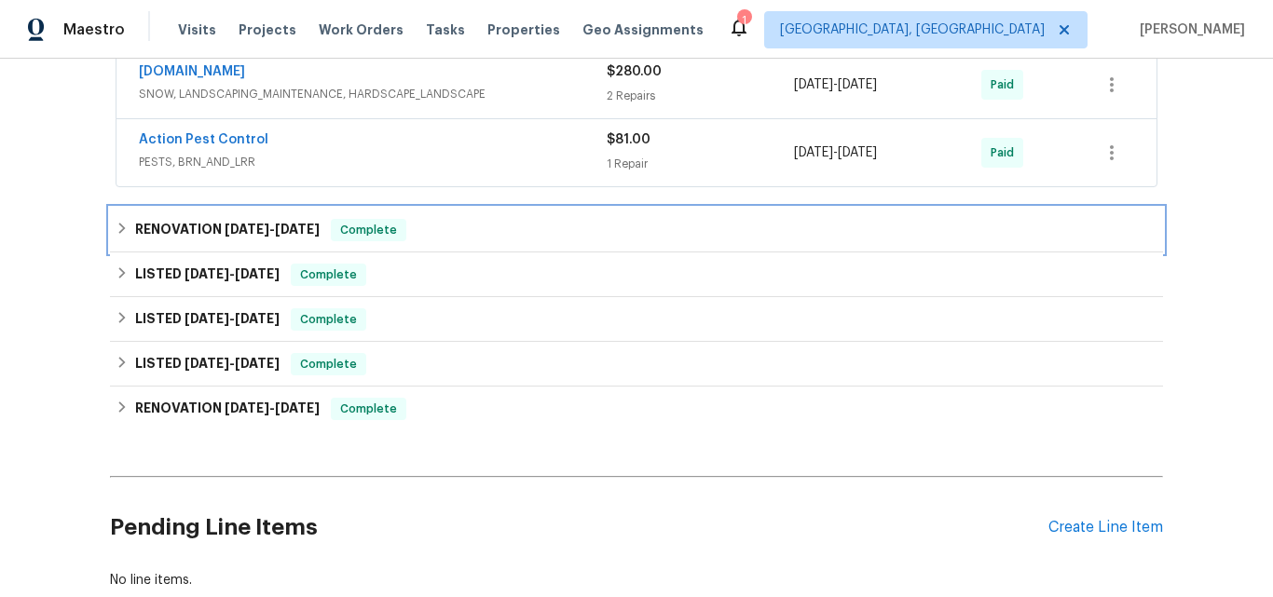
click at [190, 235] on h6 "RENOVATION 4/7/25 - 4/10/25" at bounding box center [227, 230] width 184 height 22
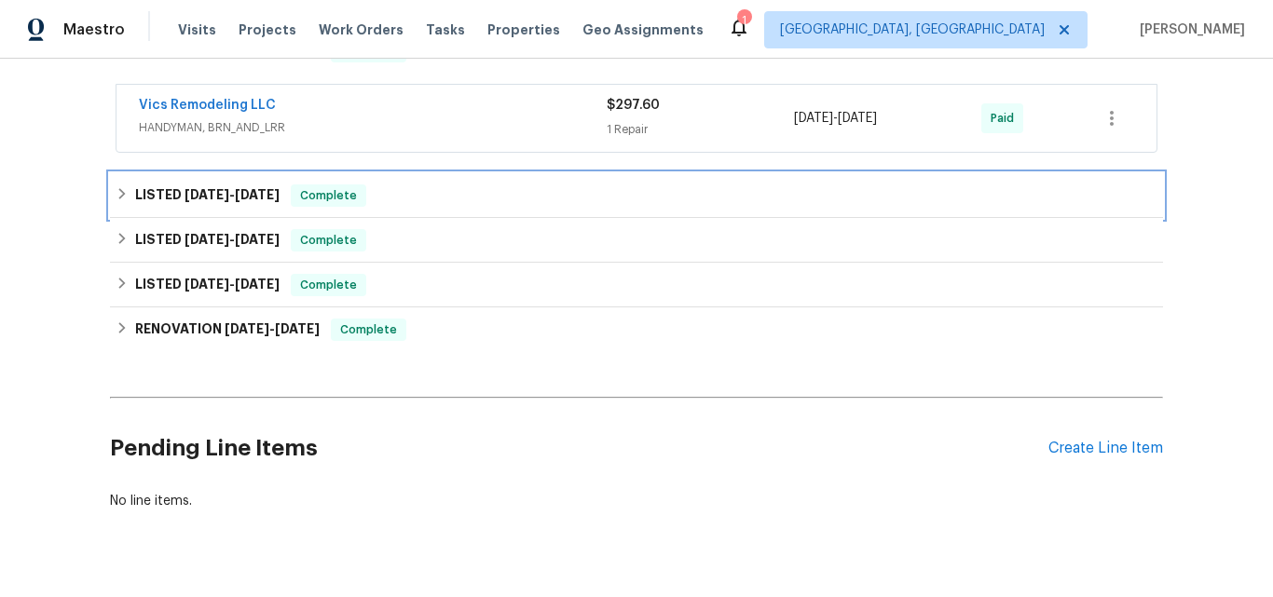
click at [155, 201] on h6 "LISTED 4/2/25 - 4/11/25" at bounding box center [207, 195] width 144 height 22
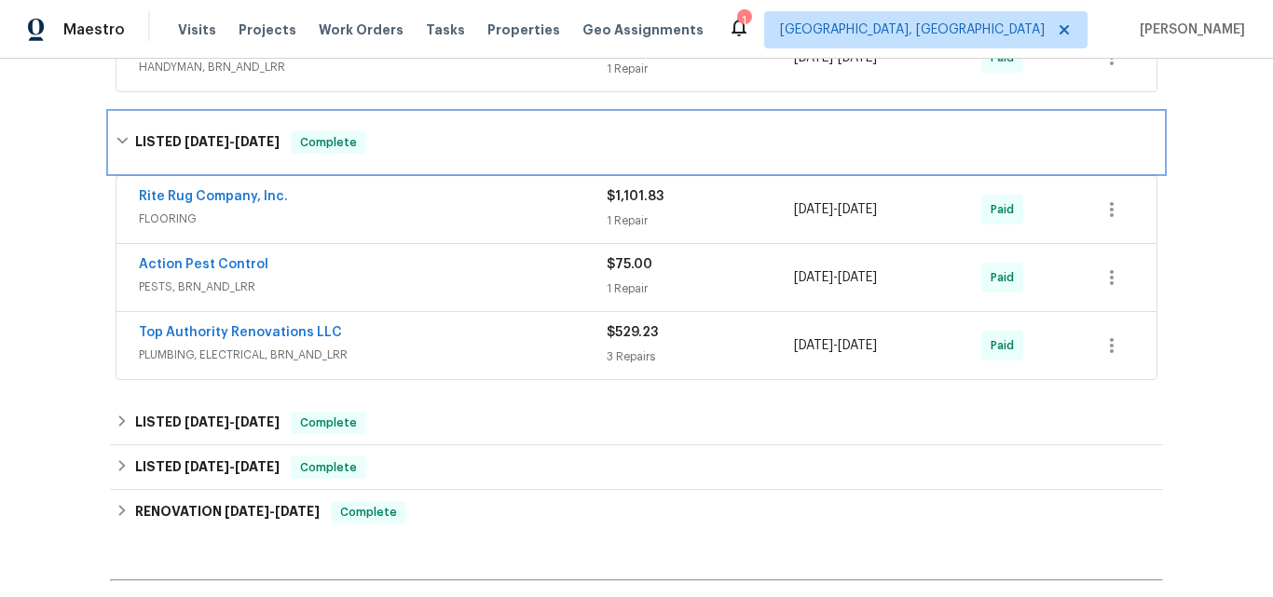
scroll to position [1304, 0]
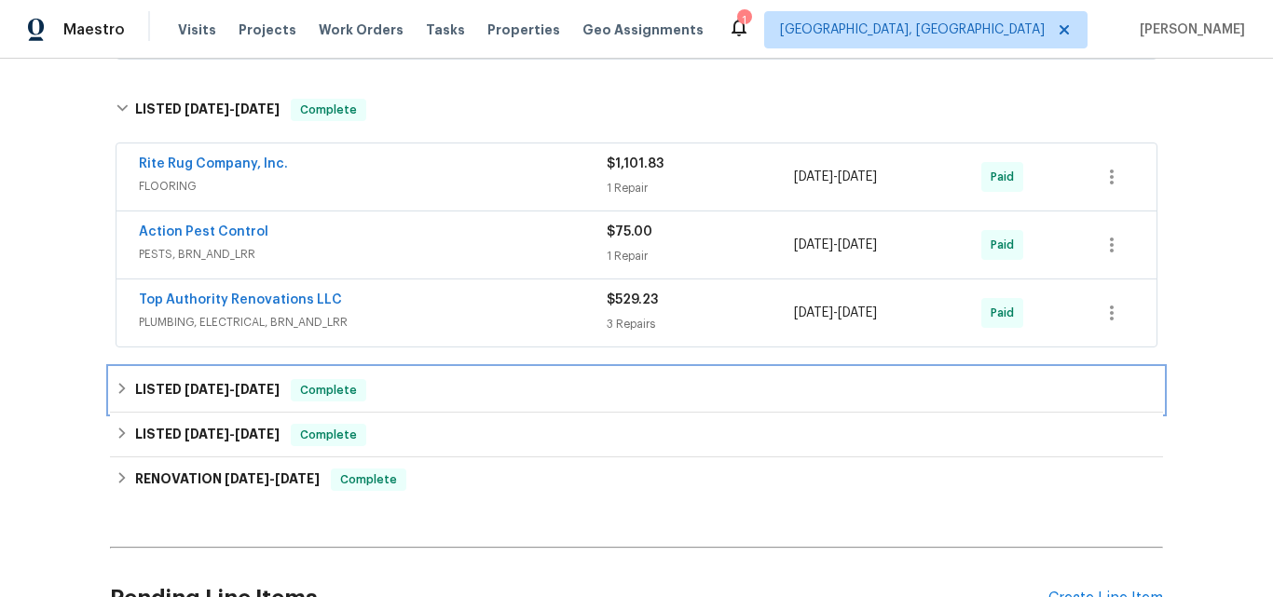
click at [191, 384] on span "3/13/25" at bounding box center [206, 389] width 45 height 13
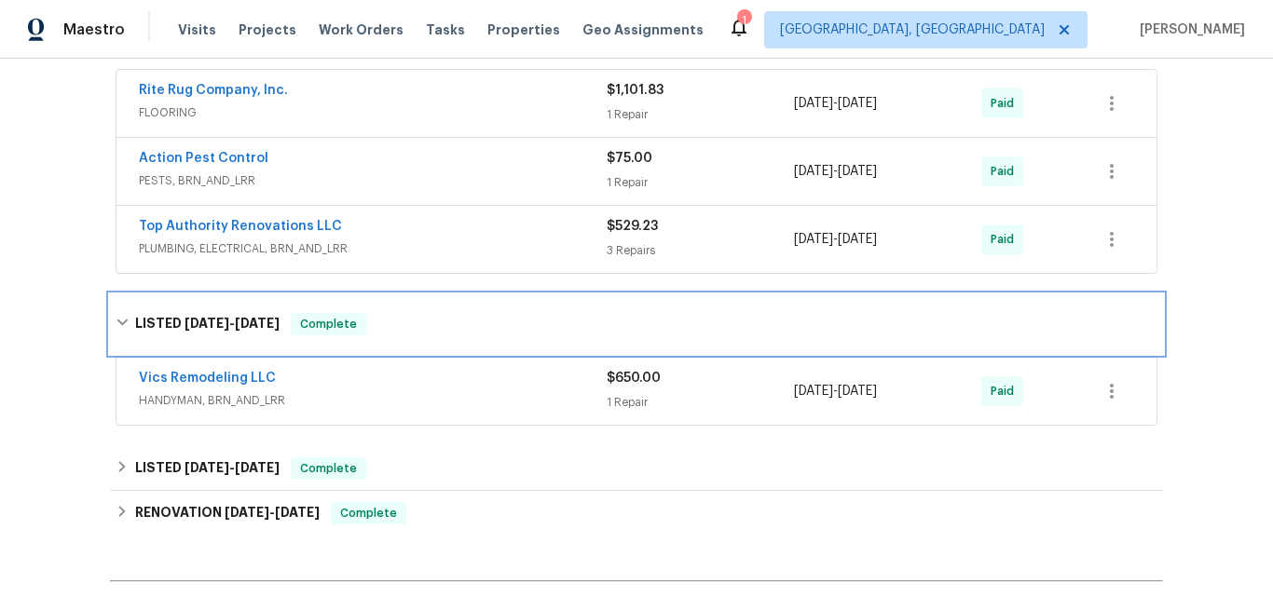
scroll to position [1491, 0]
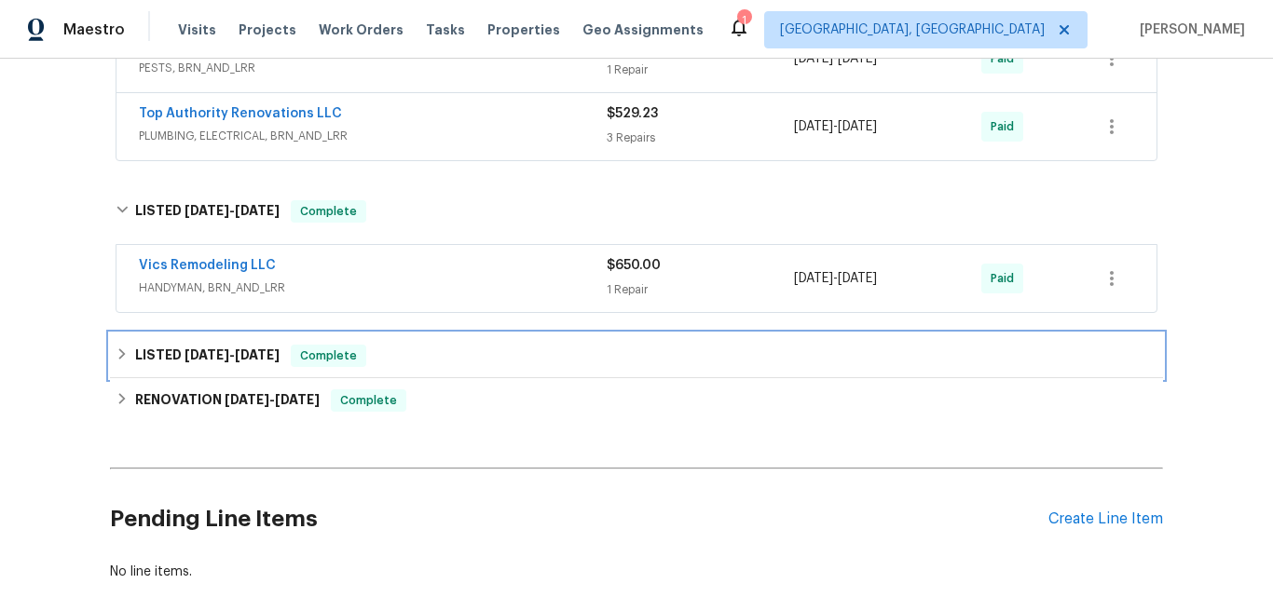
click at [184, 346] on h6 "LISTED 2/4/25 - 2/24/25" at bounding box center [207, 356] width 144 height 22
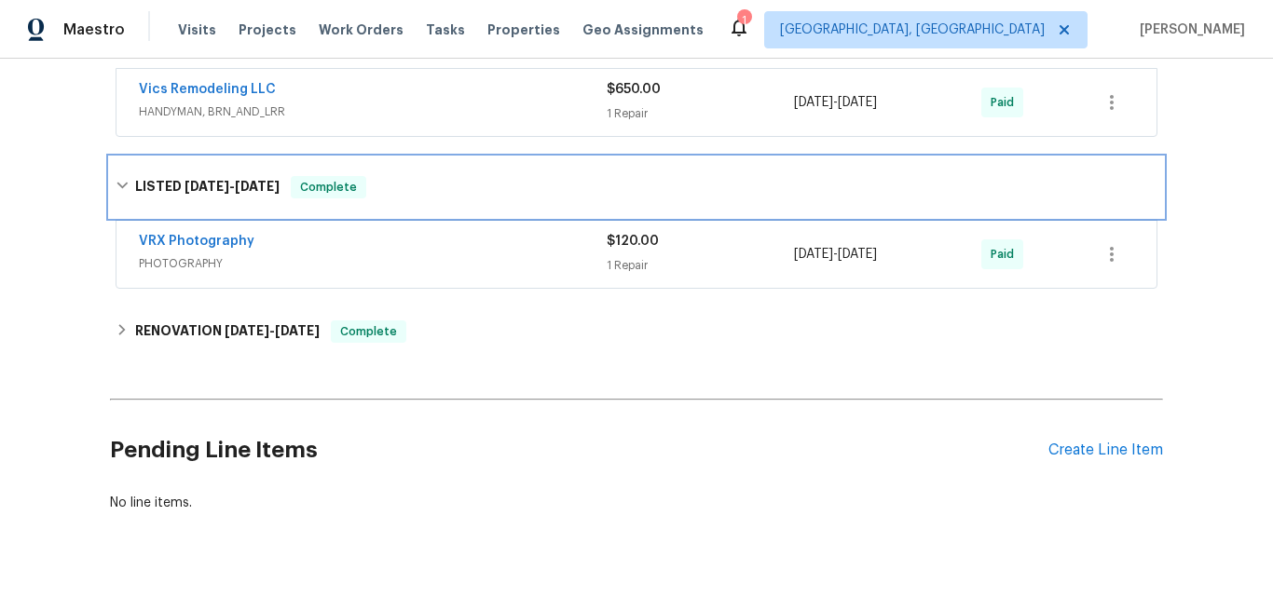
scroll to position [1723, 0]
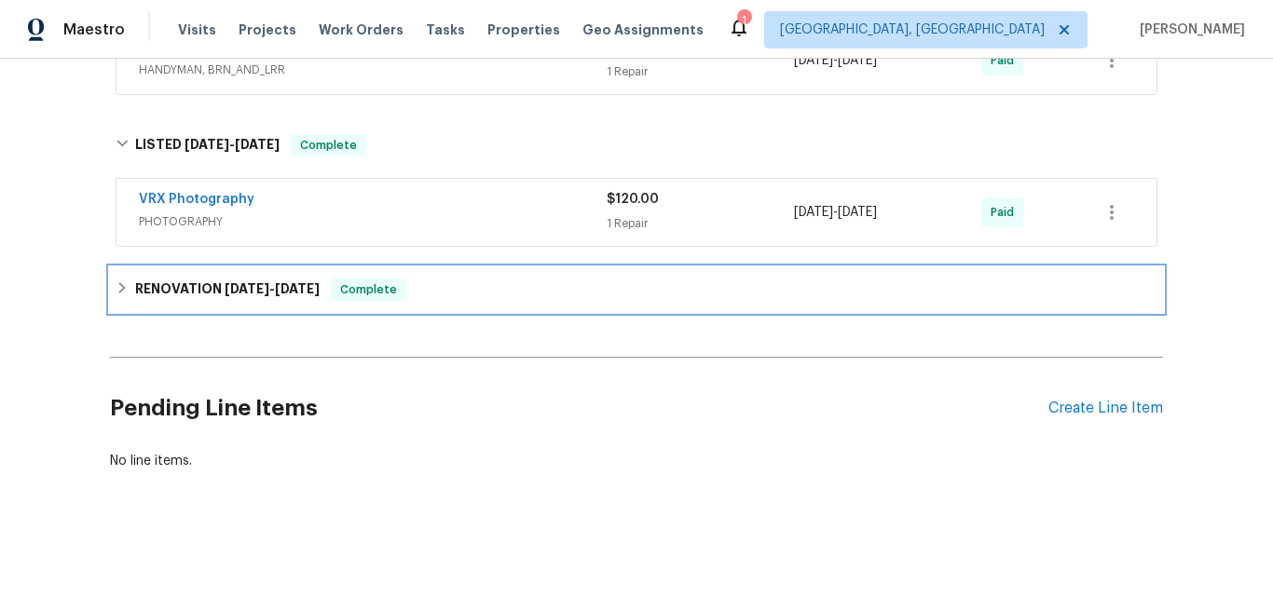
click at [175, 280] on h6 "RENOVATION 2/3/25 - 2/17/25" at bounding box center [227, 290] width 184 height 22
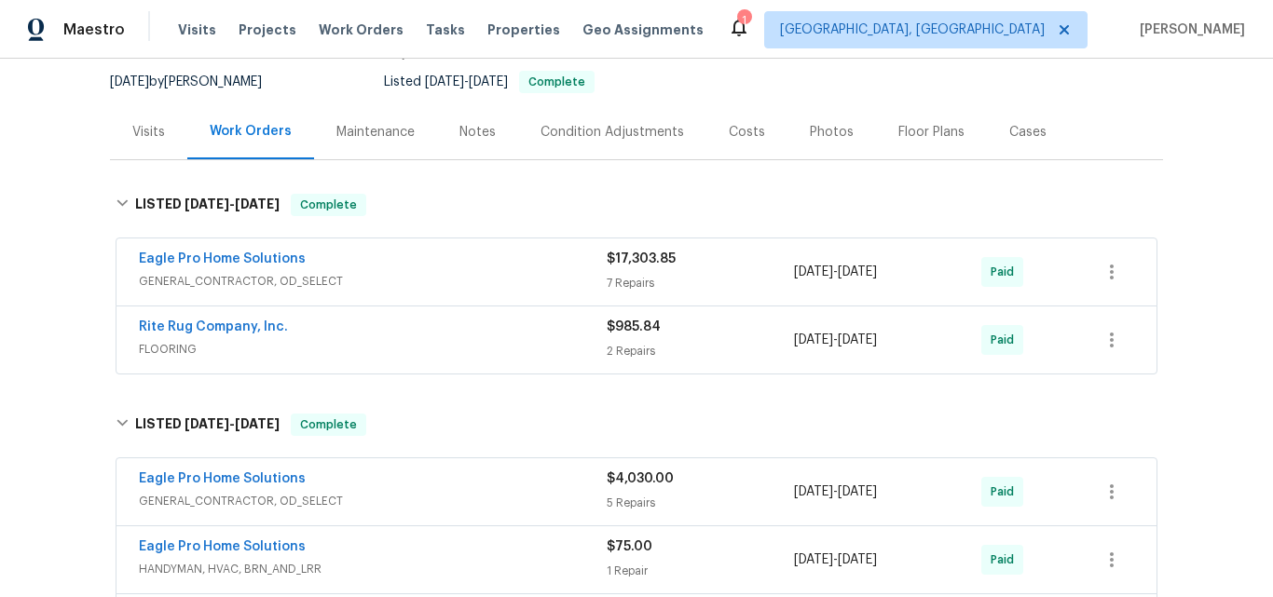
scroll to position [0, 0]
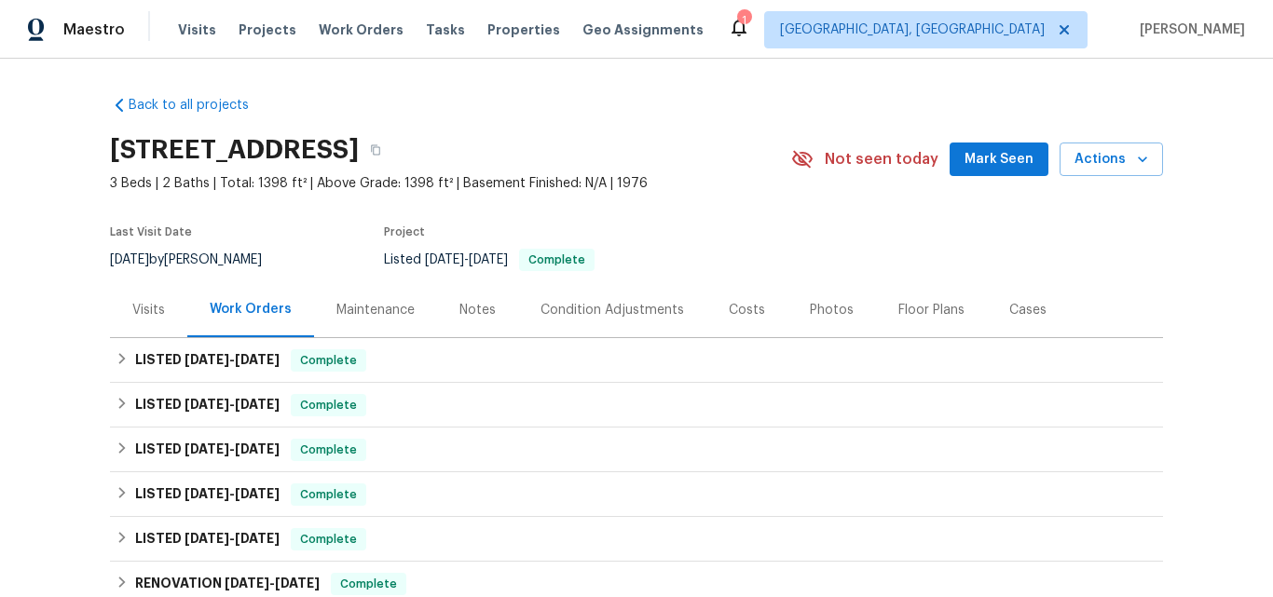
scroll to position [21, 0]
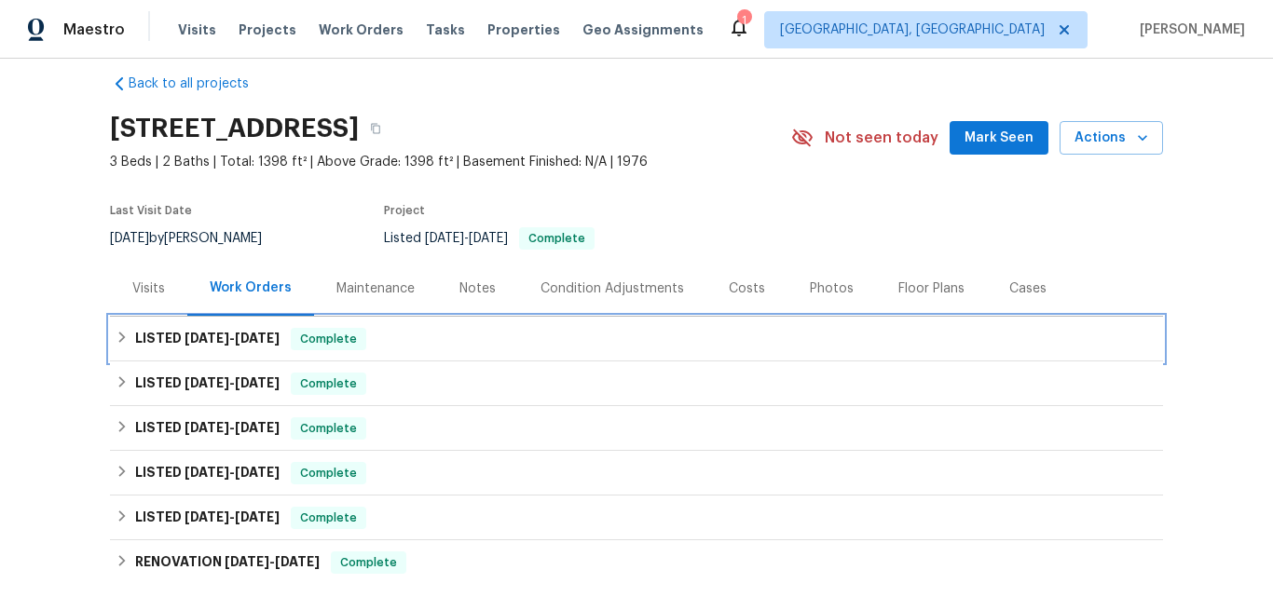
click at [193, 339] on span "[DATE]" at bounding box center [206, 338] width 45 height 13
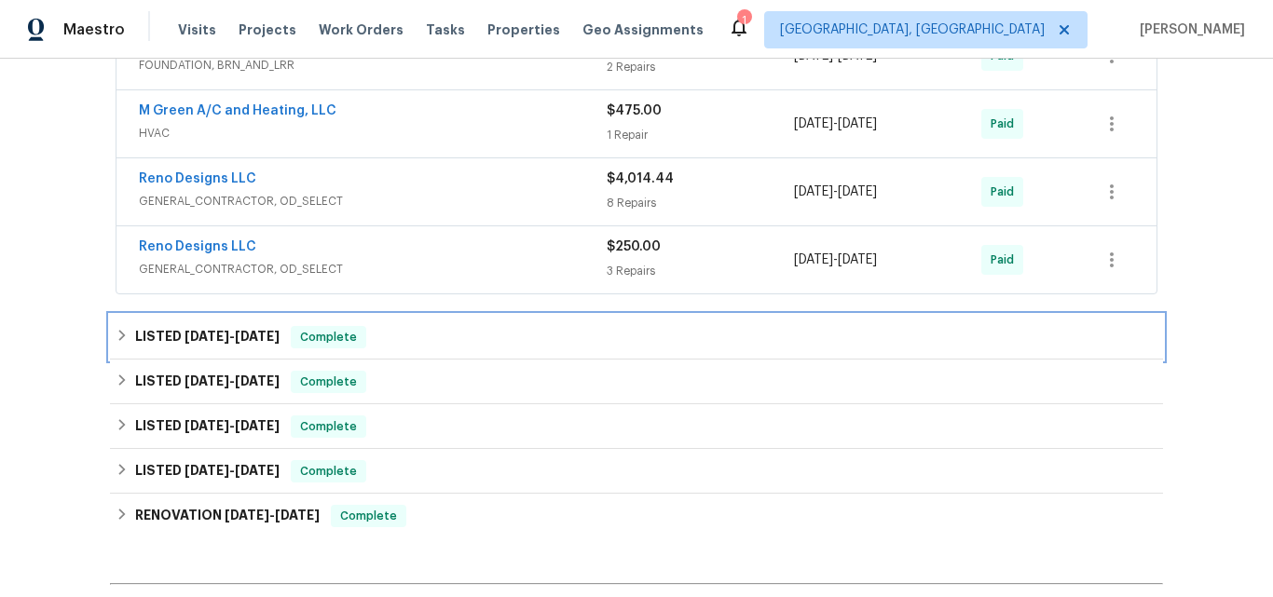
click at [195, 325] on div "LISTED [DATE] - [DATE] Complete" at bounding box center [636, 337] width 1053 height 45
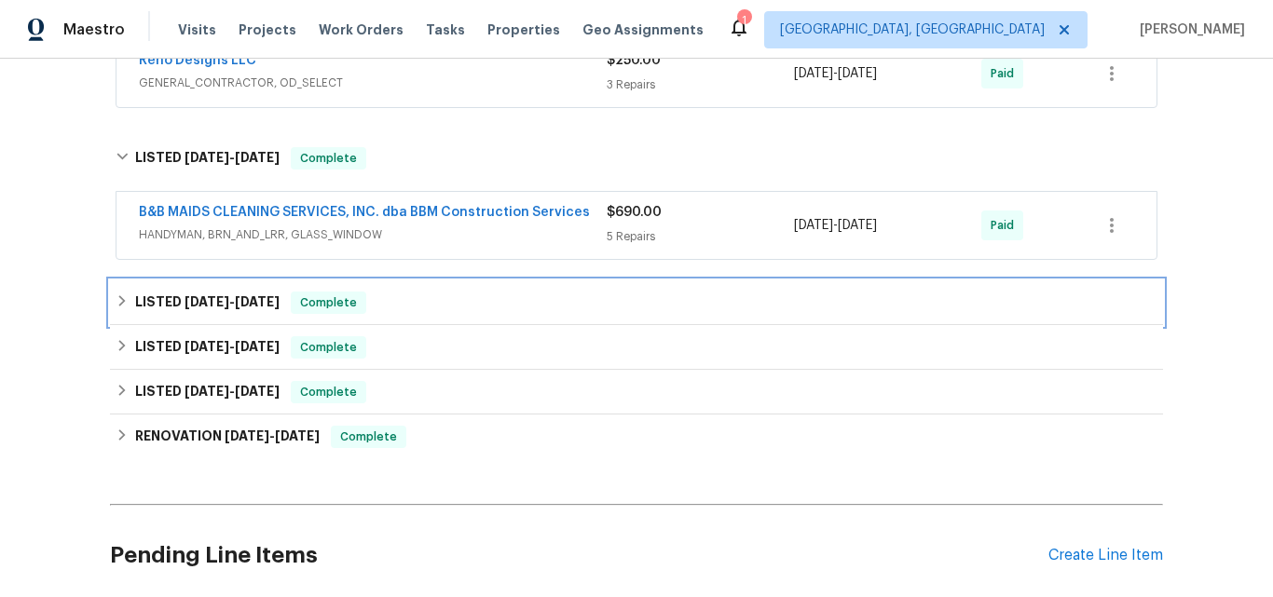
click at [196, 299] on span "[DATE]" at bounding box center [206, 301] width 45 height 13
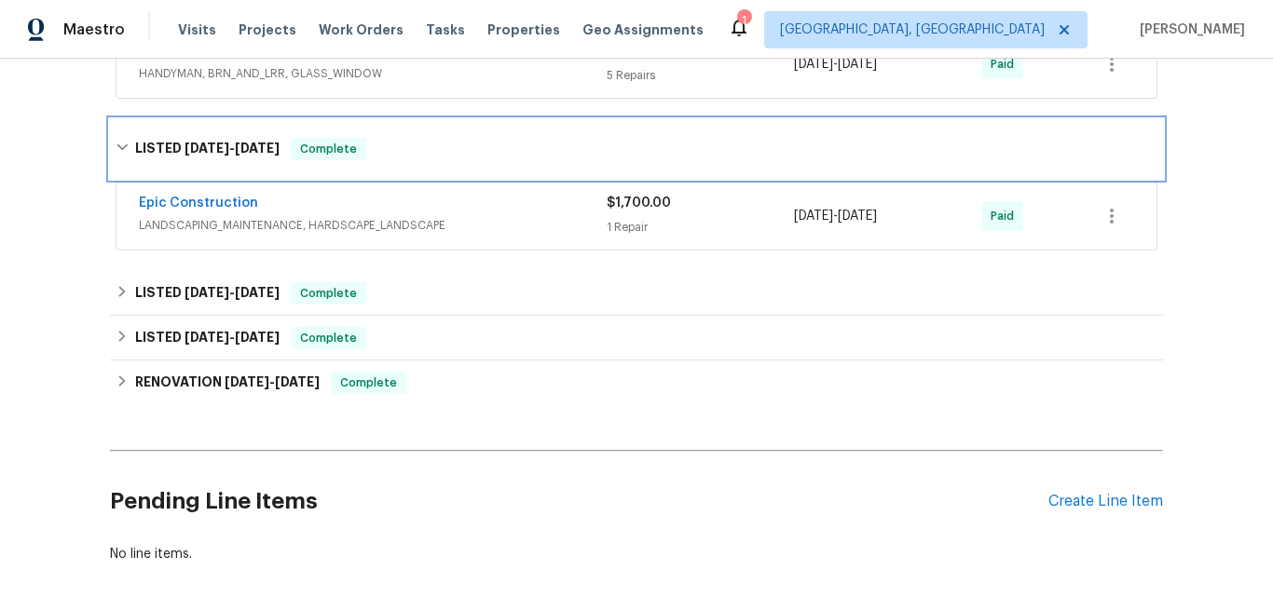
scroll to position [767, 0]
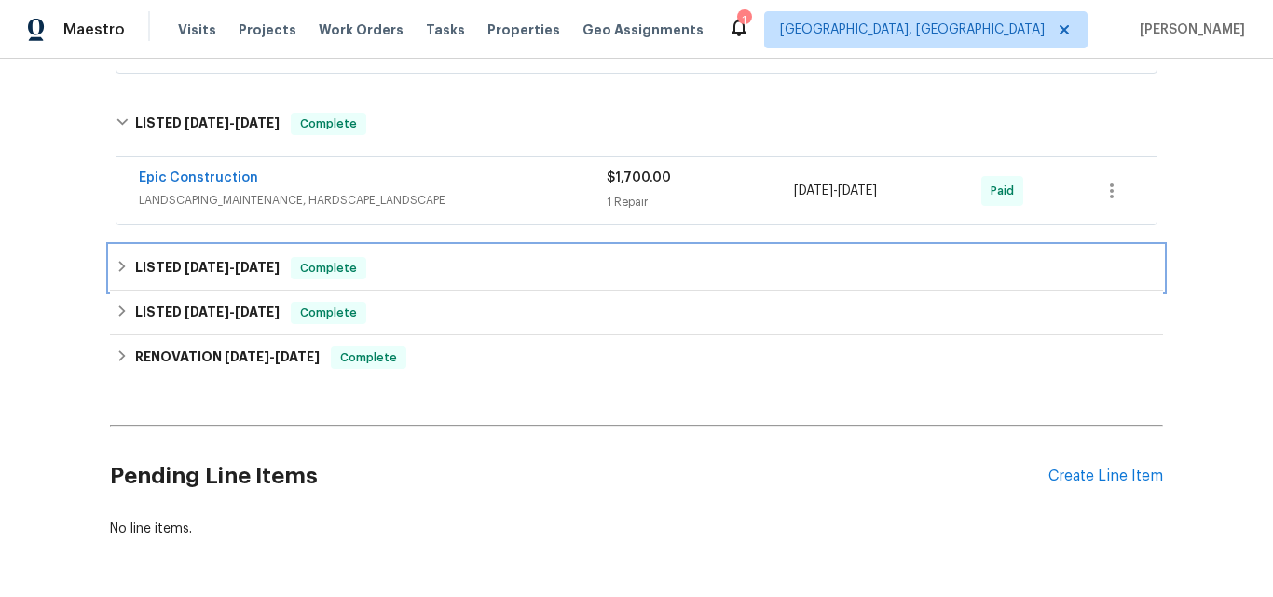
click at [198, 261] on span "[DATE]" at bounding box center [206, 267] width 45 height 13
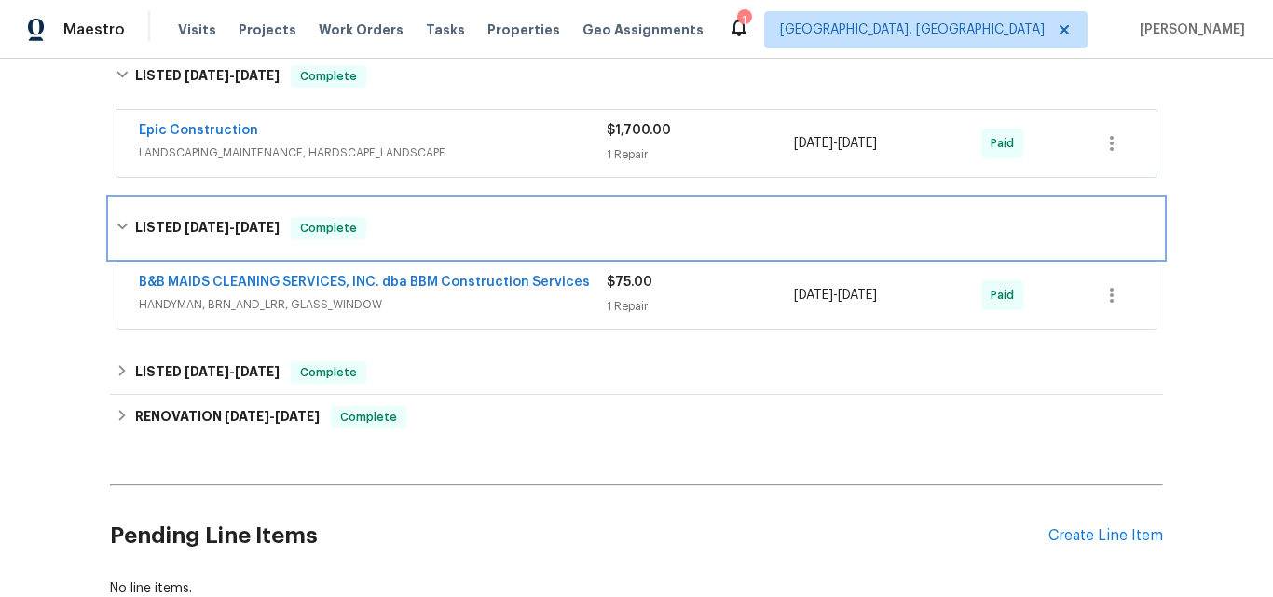
scroll to position [860, 0]
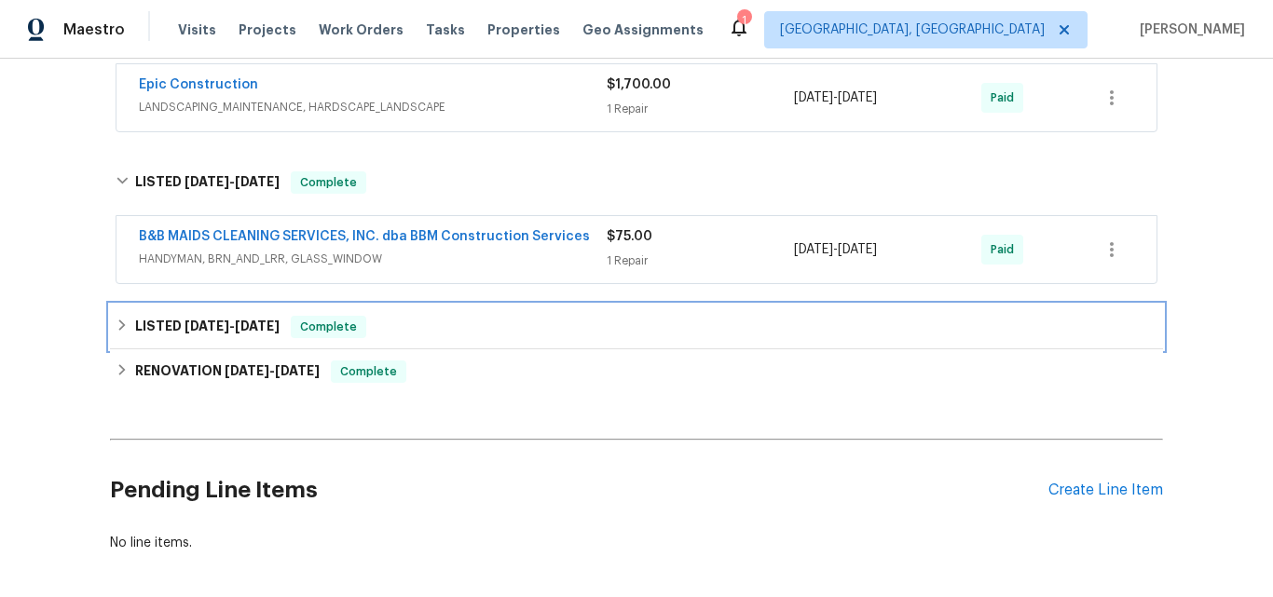
click at [204, 328] on span "[DATE]" at bounding box center [206, 326] width 45 height 13
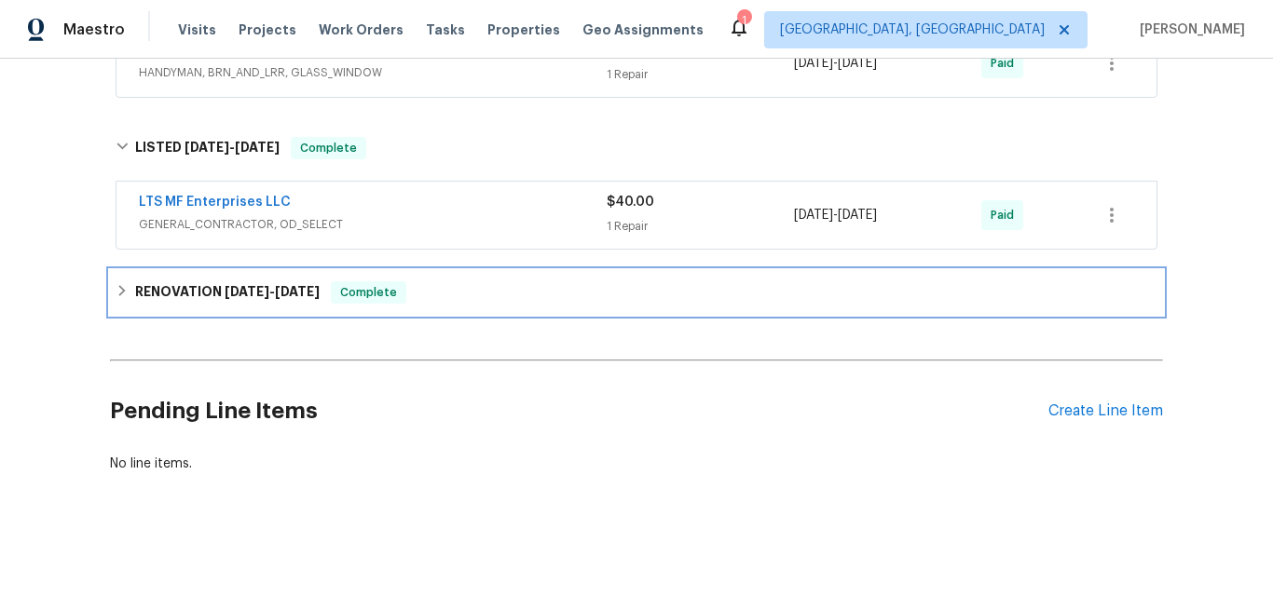
click at [166, 299] on h6 "RENOVATION [DATE] - [DATE]" at bounding box center [227, 292] width 184 height 22
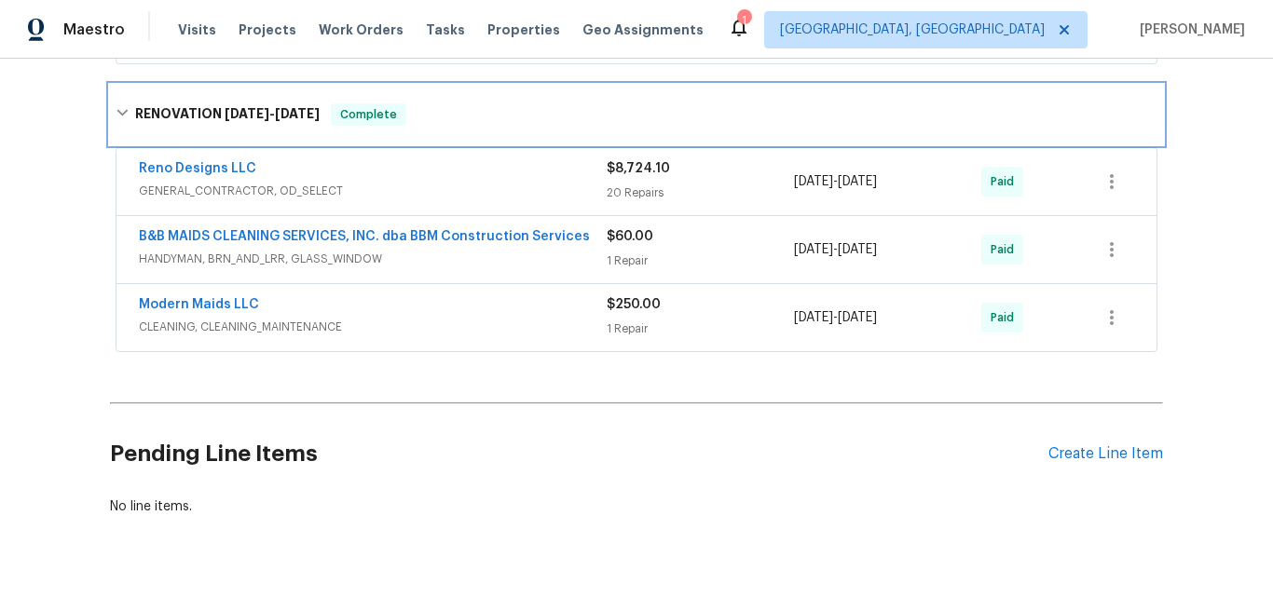
scroll to position [1233, 0]
